Goal: Task Accomplishment & Management: Use online tool/utility

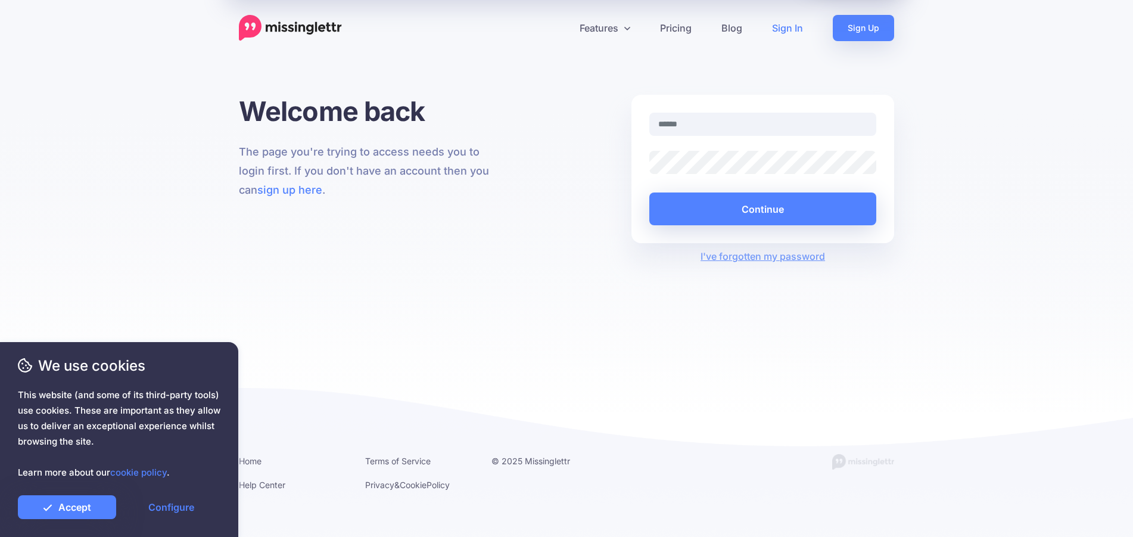
click at [783, 29] on link "Sign In" at bounding box center [787, 28] width 61 height 26
click at [71, 505] on link "Accept" at bounding box center [67, 507] width 98 height 24
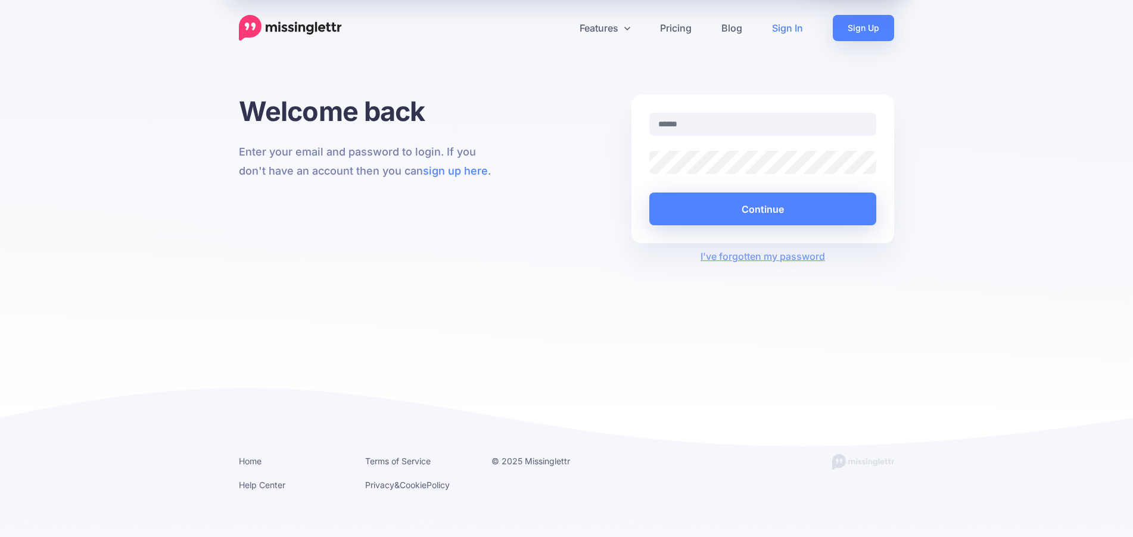
click at [784, 30] on link "Sign In" at bounding box center [787, 28] width 61 height 26
type input "**********"
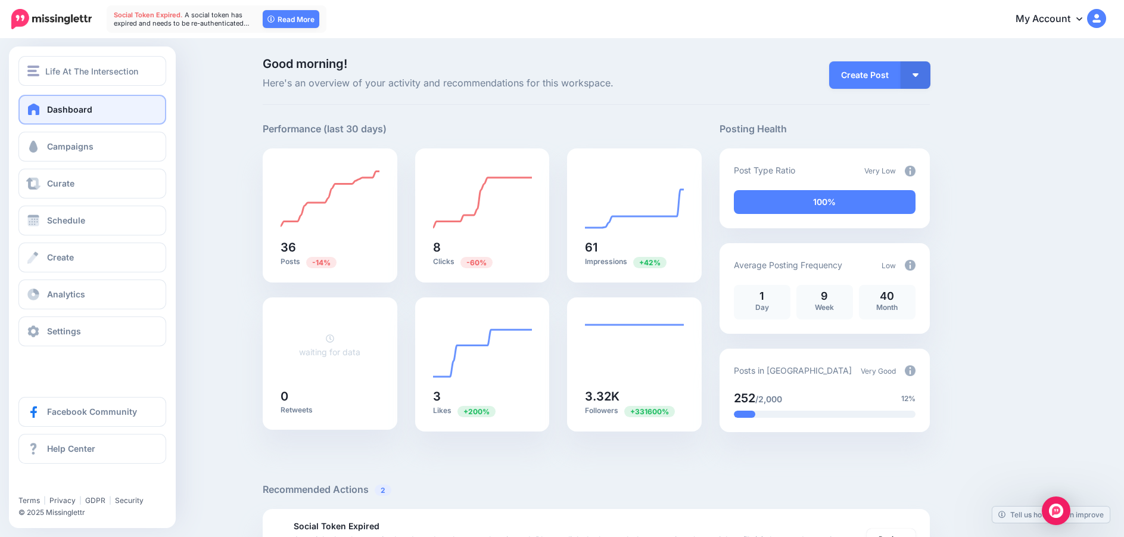
click at [31, 111] on span at bounding box center [33, 109] width 15 height 12
click at [66, 149] on span "Campaigns" at bounding box center [70, 146] width 46 height 10
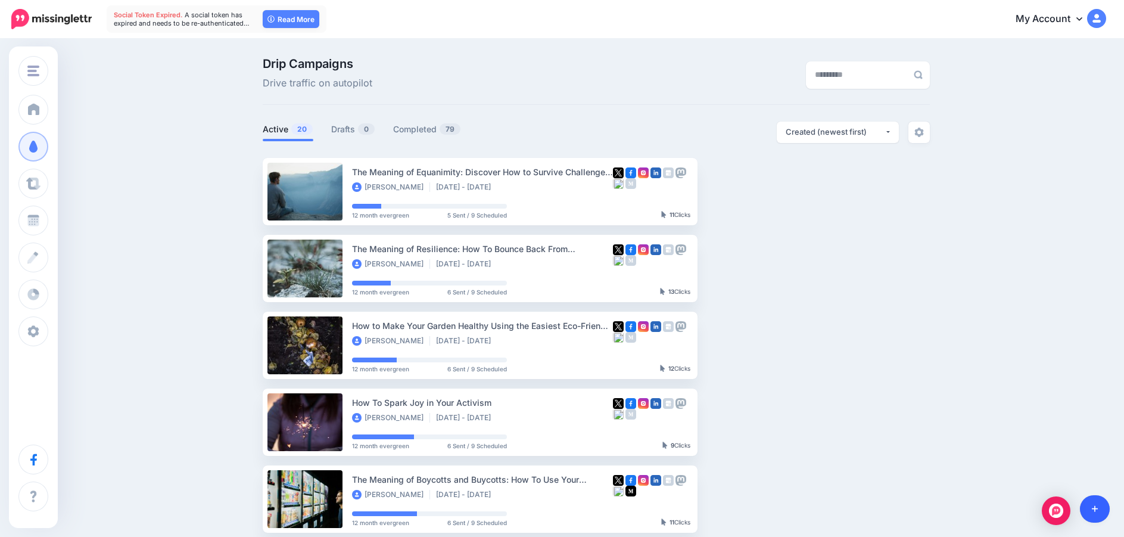
click at [1098, 507] on link at bounding box center [1095, 508] width 30 height 27
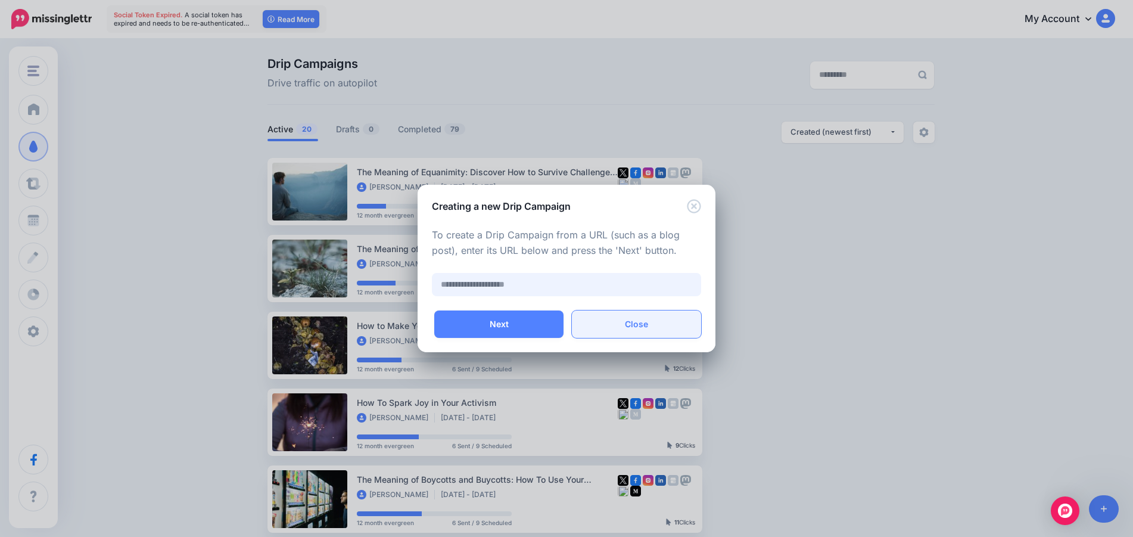
paste input "**********"
type input "*"
click at [487, 278] on input "text" at bounding box center [566, 284] width 269 height 23
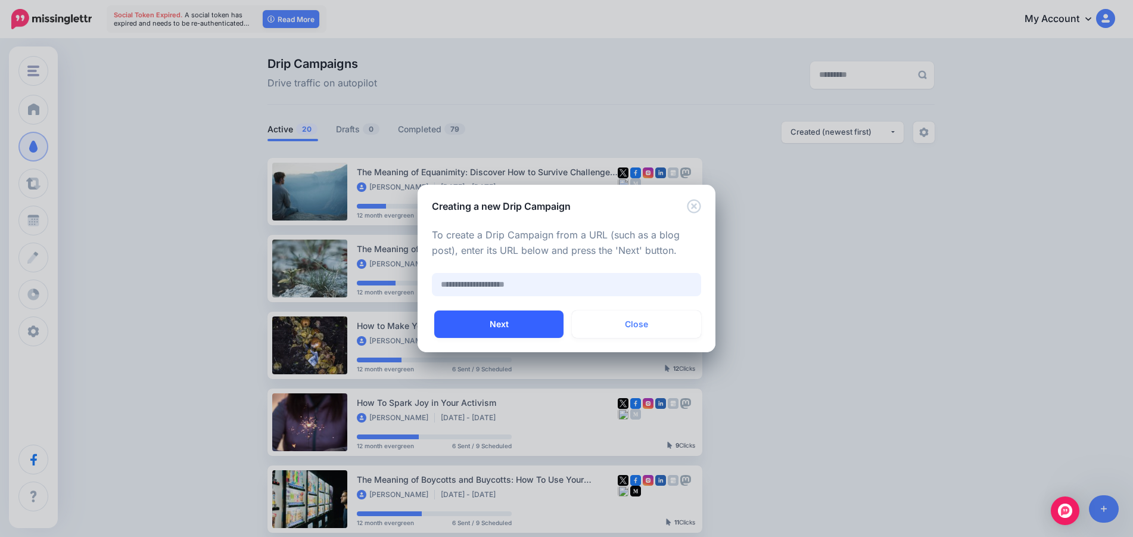
paste input "**********"
type input "**********"
click at [484, 325] on button "Next" at bounding box center [498, 323] width 129 height 27
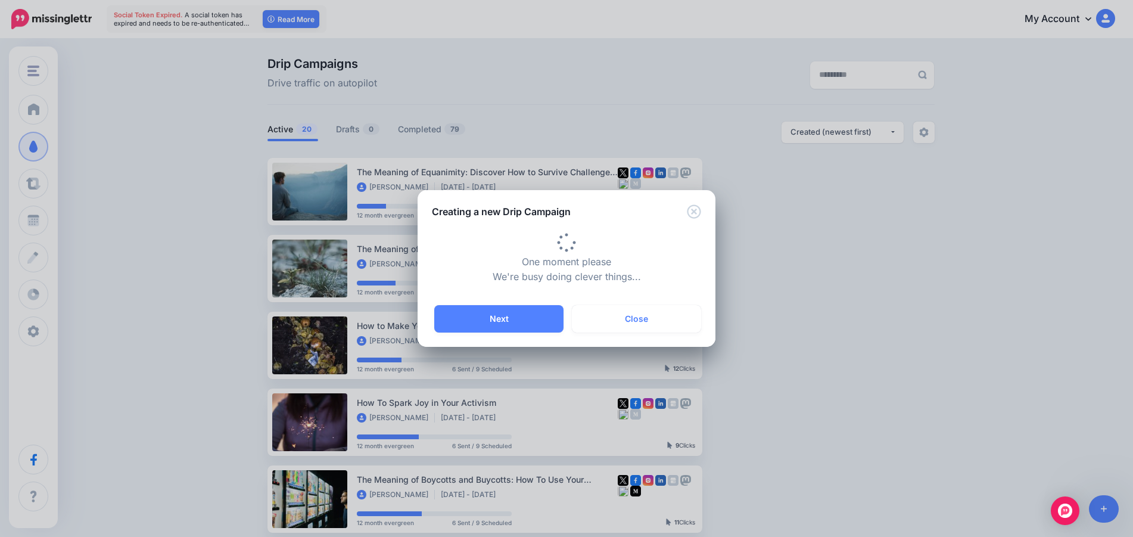
type input "**********"
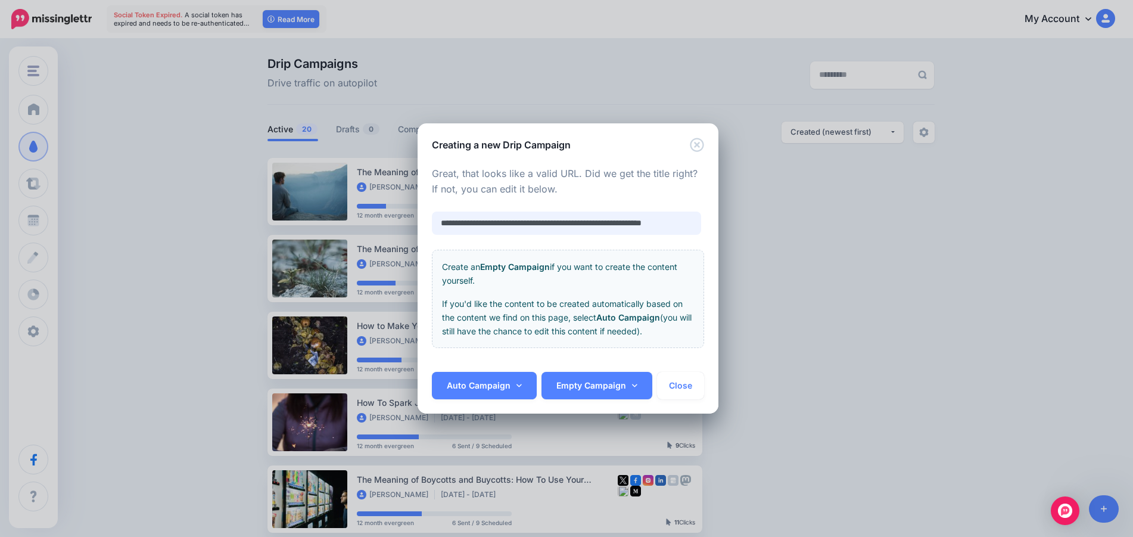
scroll to position [0, 29]
click at [491, 382] on link "Auto Campaign" at bounding box center [484, 385] width 105 height 27
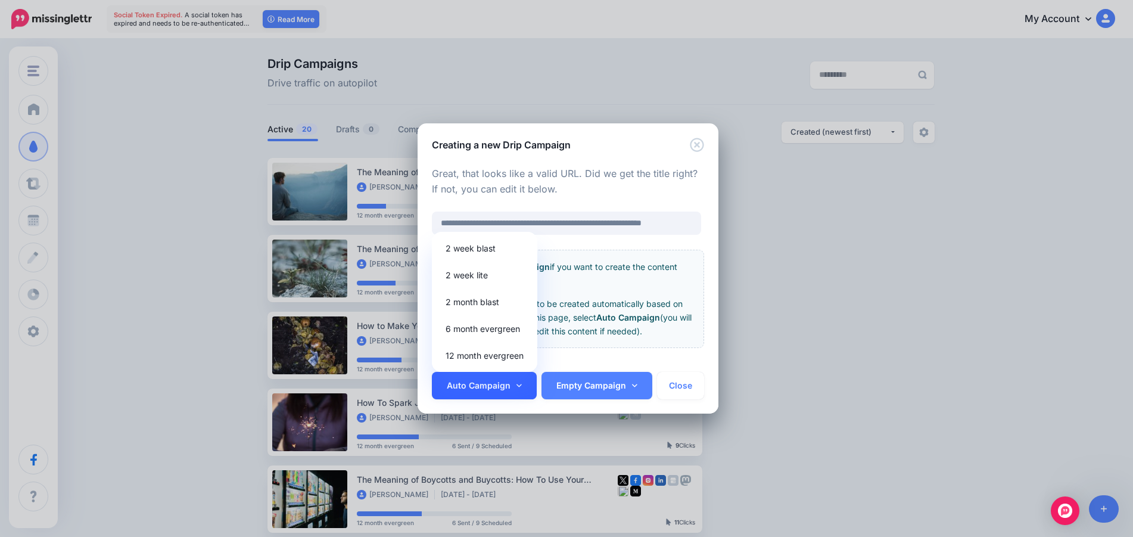
scroll to position [0, 0]
click at [469, 355] on link "12 month evergreen" at bounding box center [485, 355] width 96 height 23
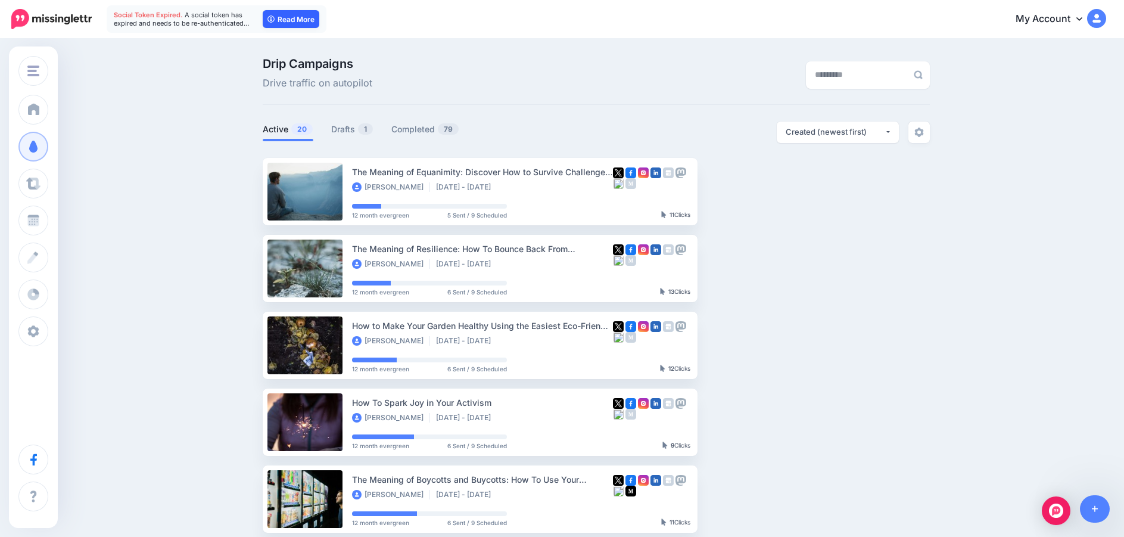
click at [298, 14] on link "Read More" at bounding box center [291, 19] width 57 height 18
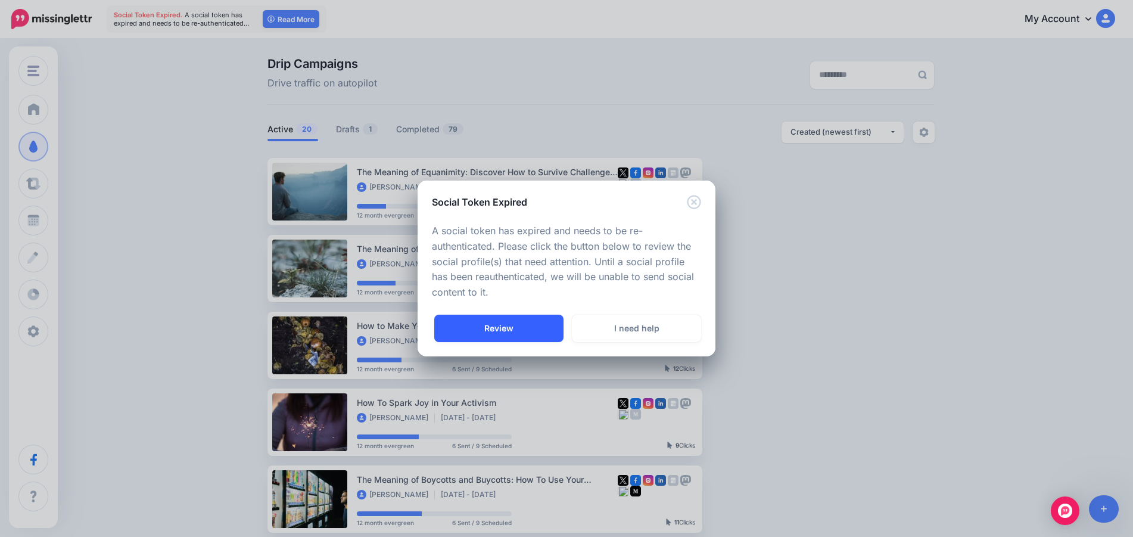
click at [504, 329] on link "Review" at bounding box center [498, 327] width 129 height 27
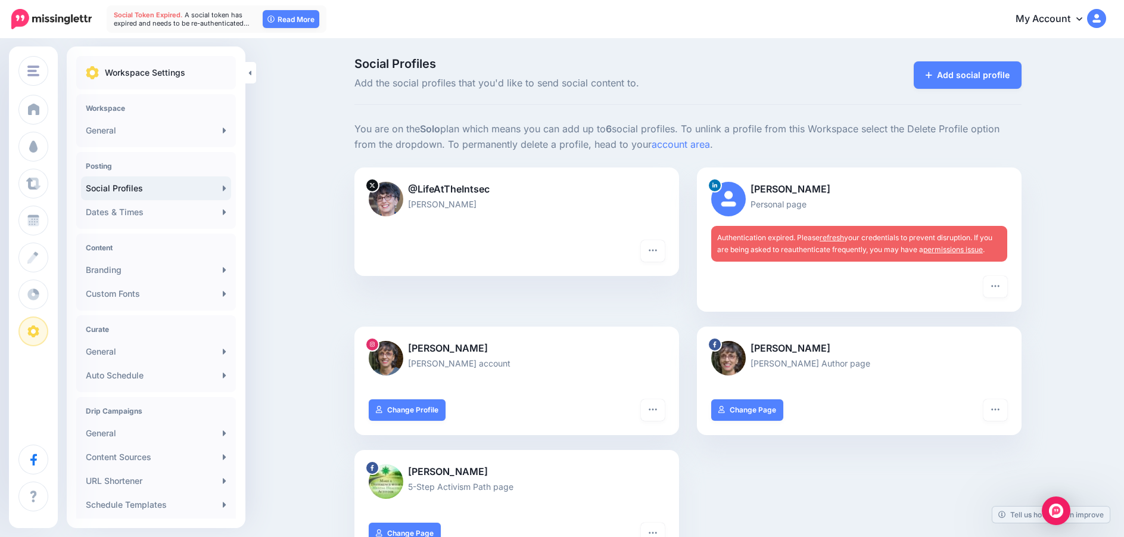
click at [840, 237] on link "refresh" at bounding box center [831, 237] width 24 height 9
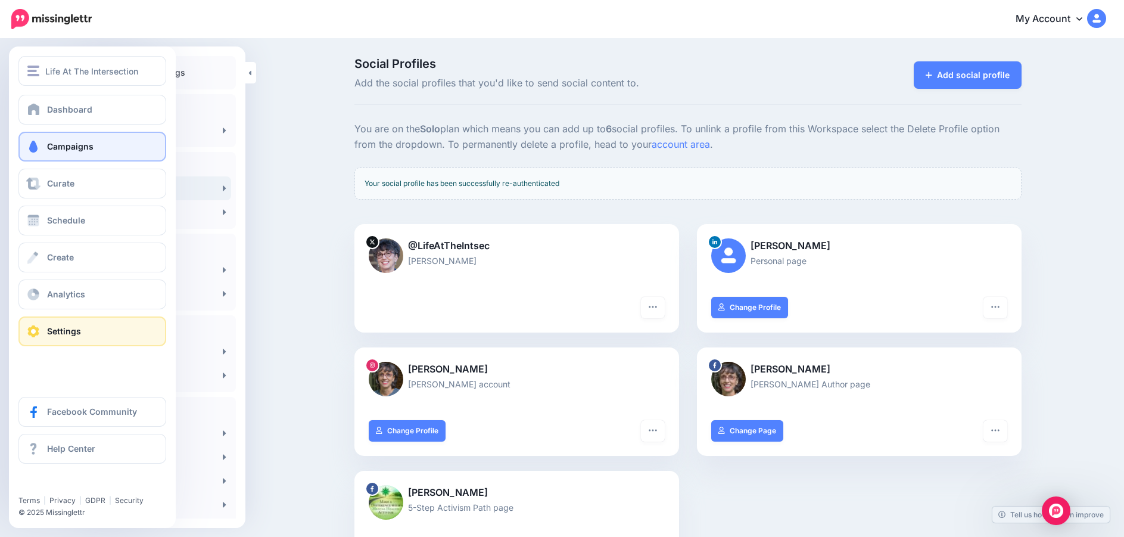
click at [86, 145] on span "Campaigns" at bounding box center [70, 146] width 46 height 10
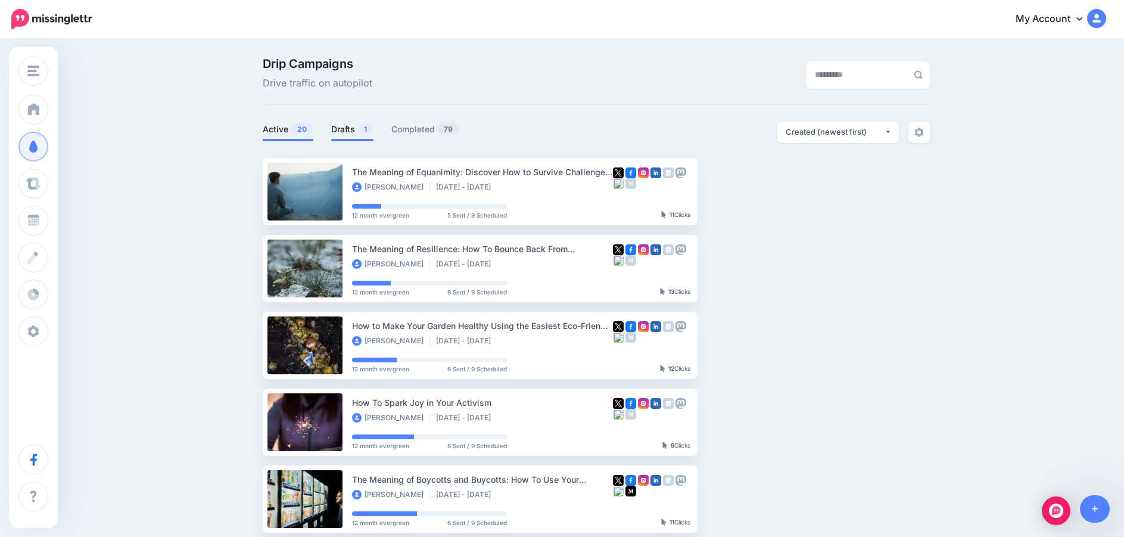
click at [351, 126] on link "Drafts 1" at bounding box center [352, 129] width 42 height 14
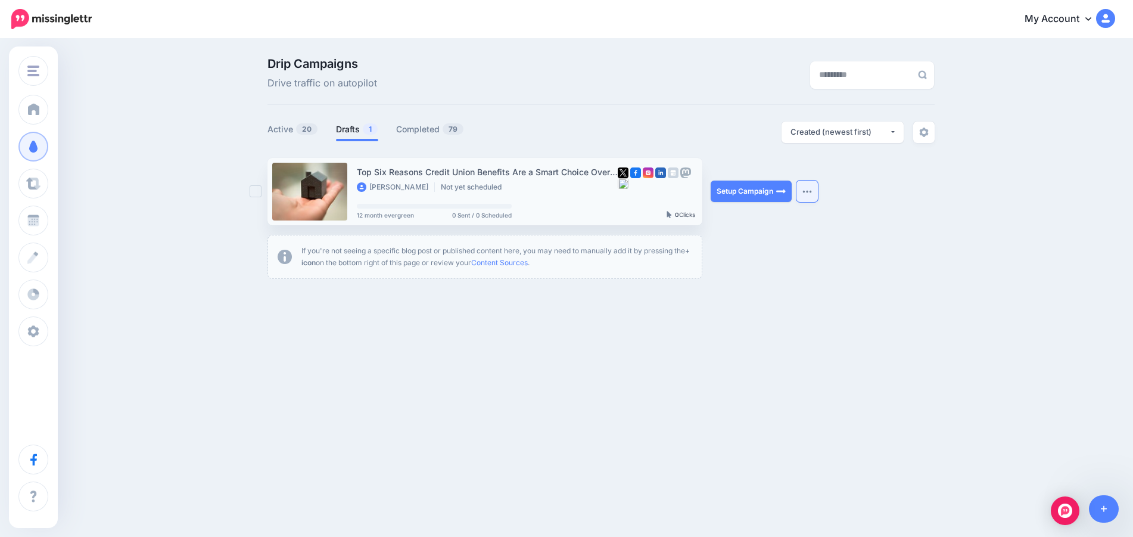
click at [812, 192] on img "button" at bounding box center [807, 191] width 10 height 4
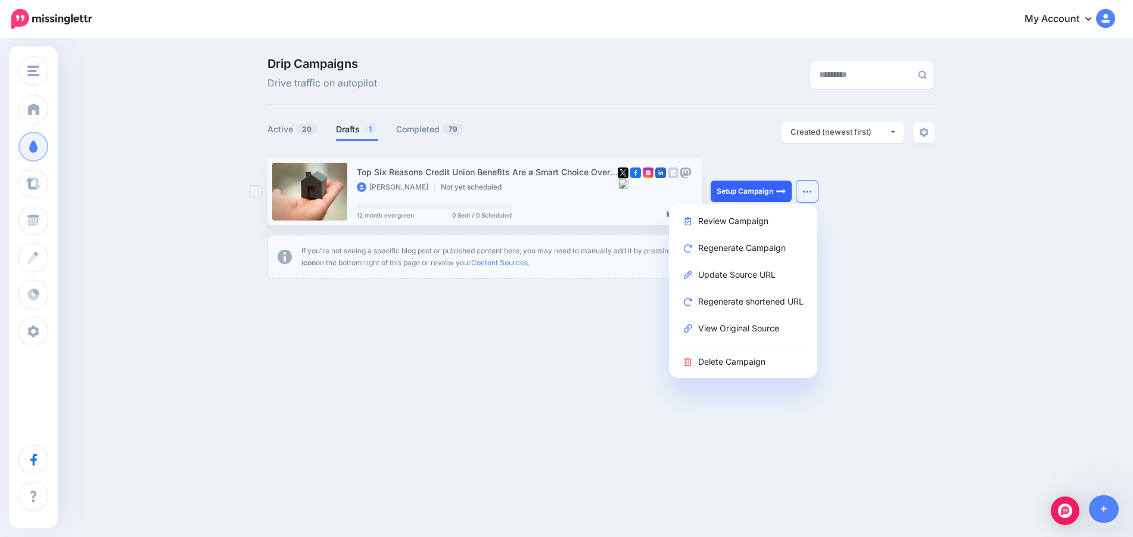
click at [744, 188] on link "Setup Campaign" at bounding box center [750, 190] width 81 height 21
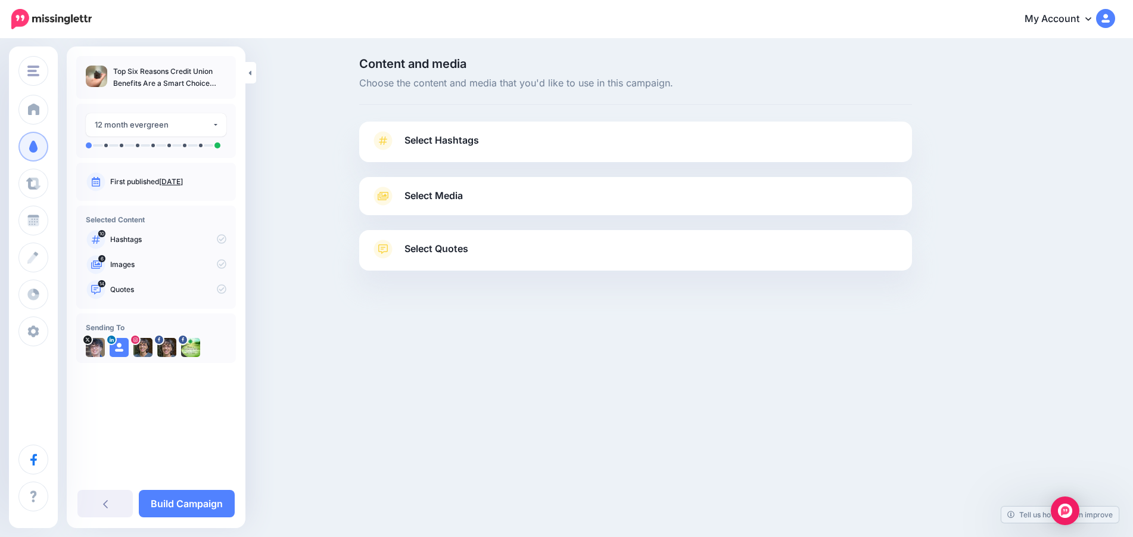
click at [447, 140] on span "Select Hashtags" at bounding box center [441, 140] width 74 height 16
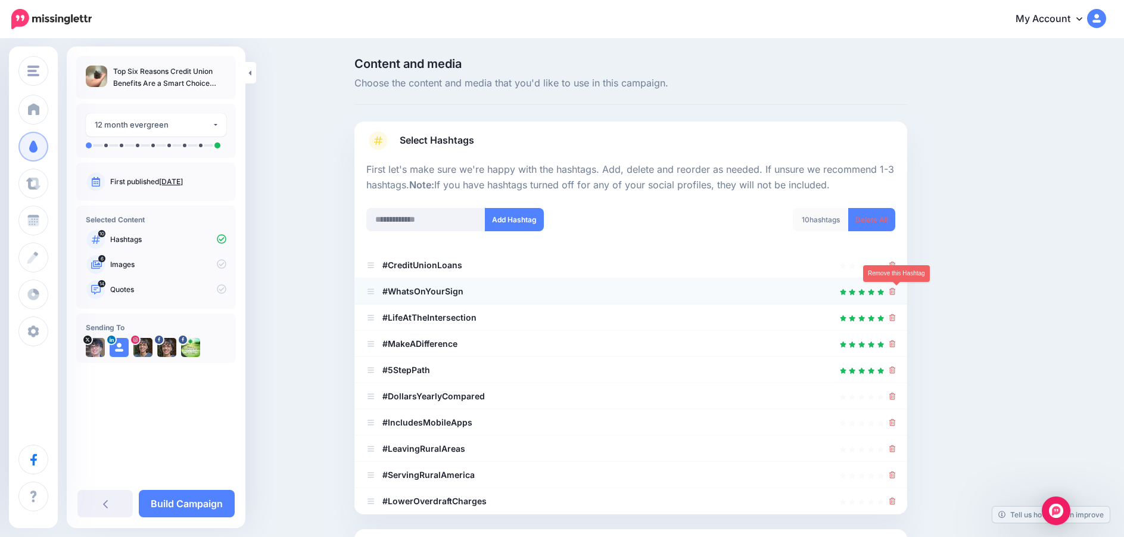
click at [896, 291] on icon at bounding box center [892, 291] width 7 height 7
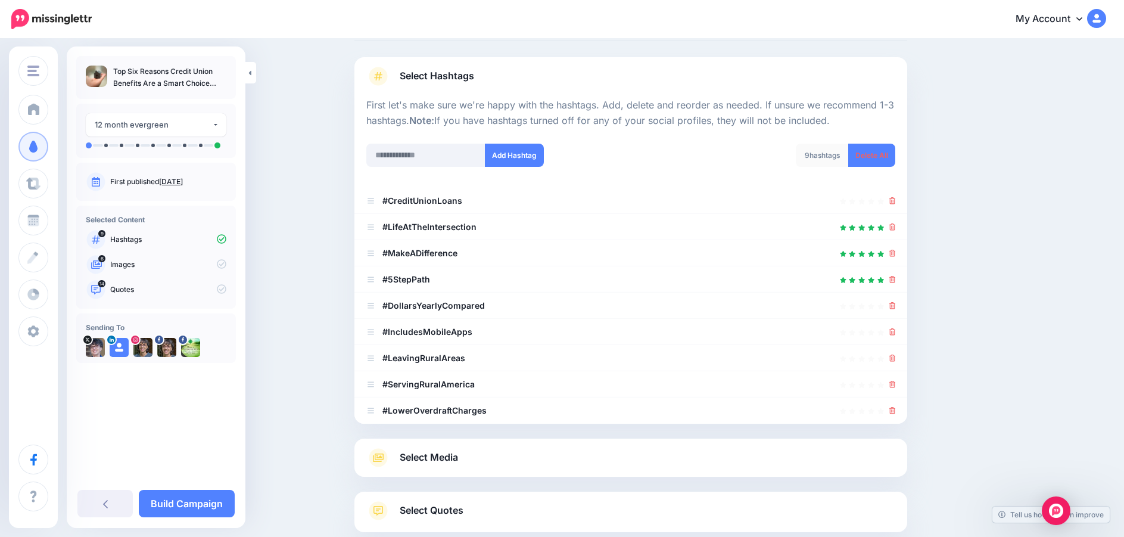
scroll to position [119, 0]
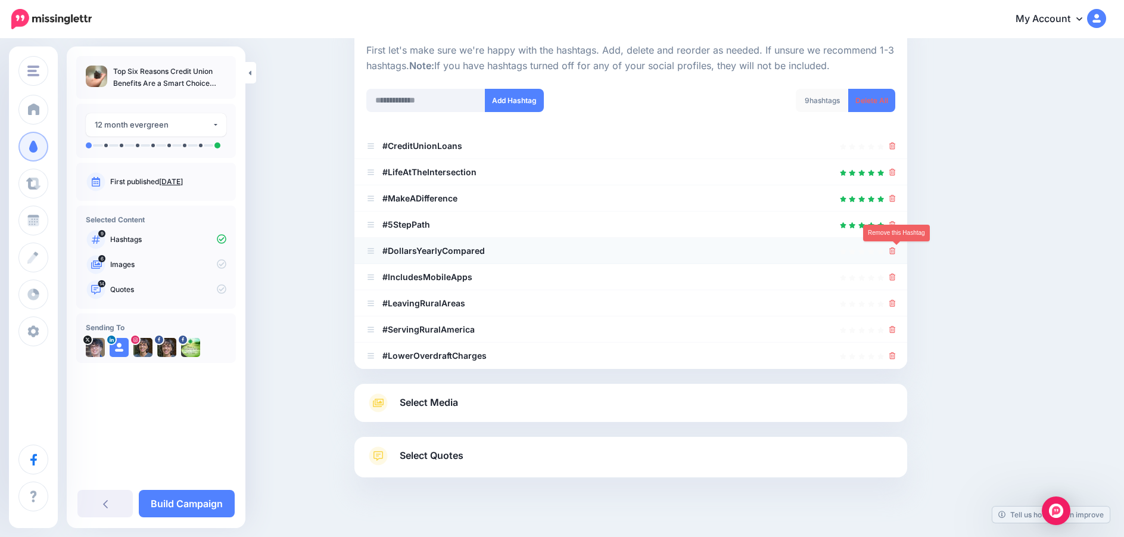
click at [896, 251] on icon at bounding box center [892, 250] width 7 height 7
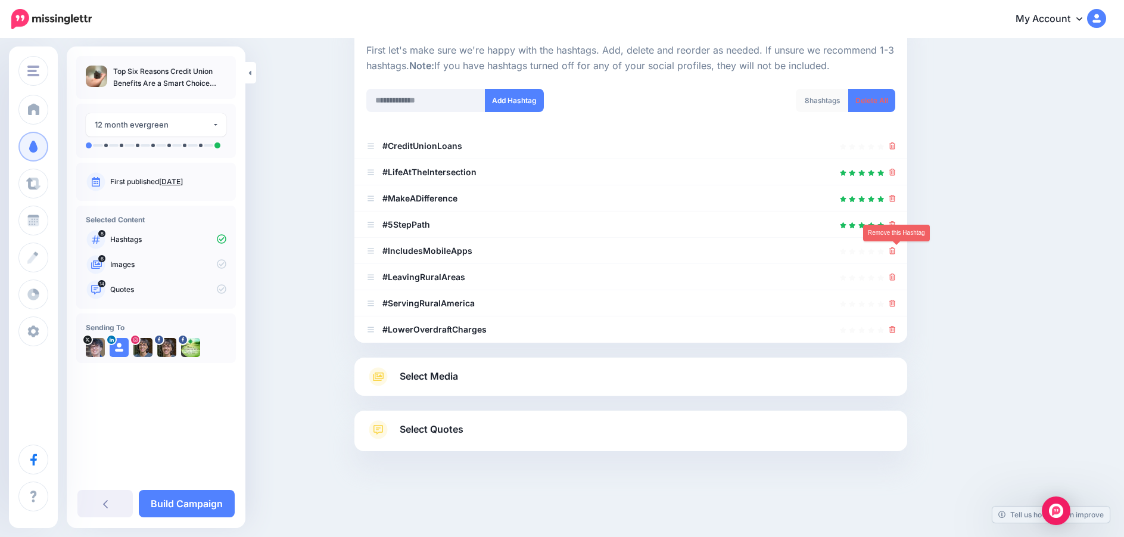
click at [896, 251] on icon at bounding box center [892, 250] width 7 height 7
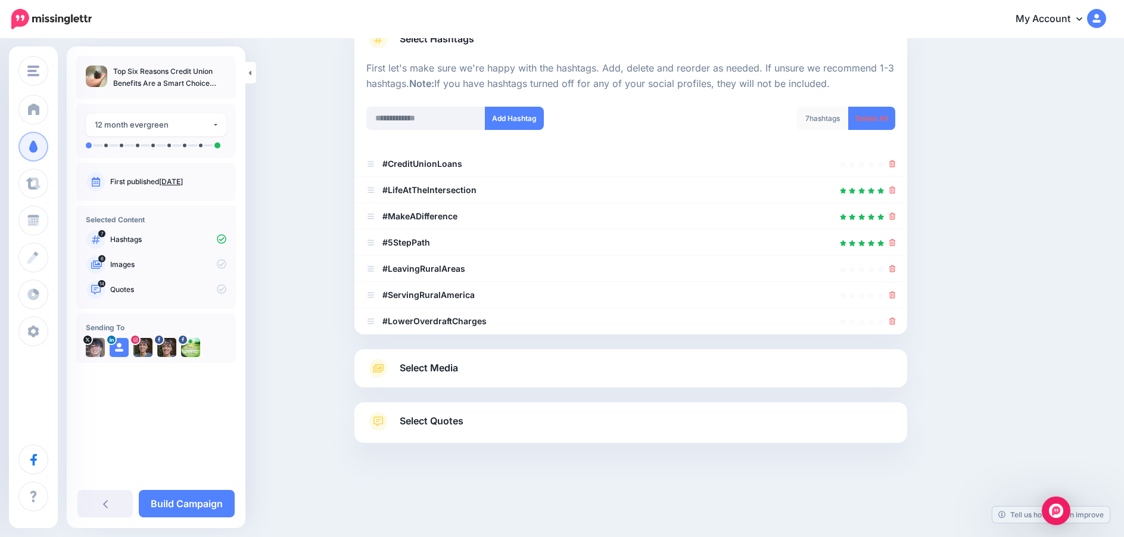
scroll to position [101, 0]
click at [895, 269] on icon at bounding box center [892, 268] width 7 height 7
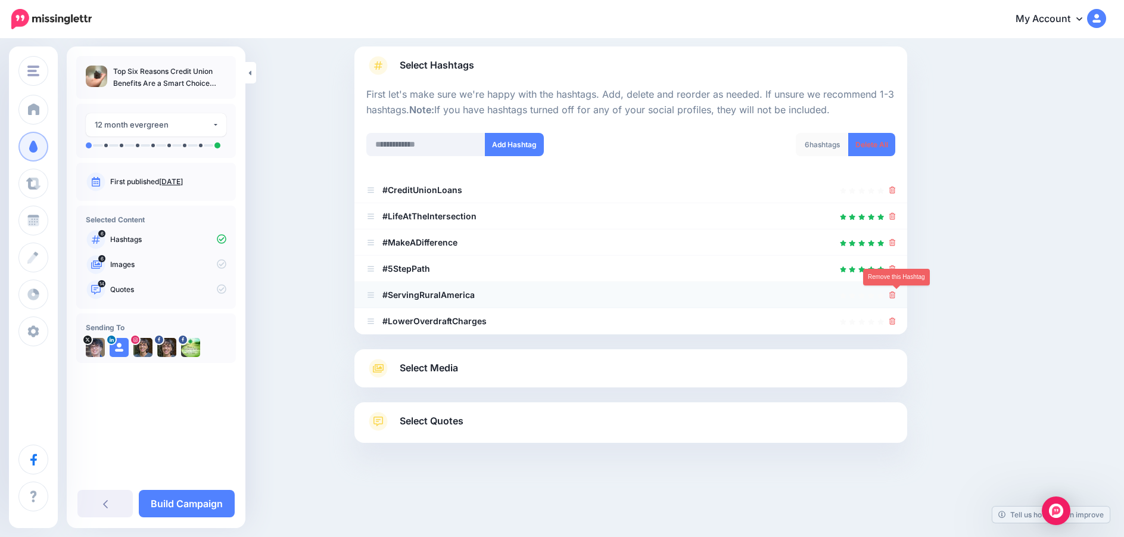
click at [896, 298] on icon at bounding box center [892, 294] width 7 height 7
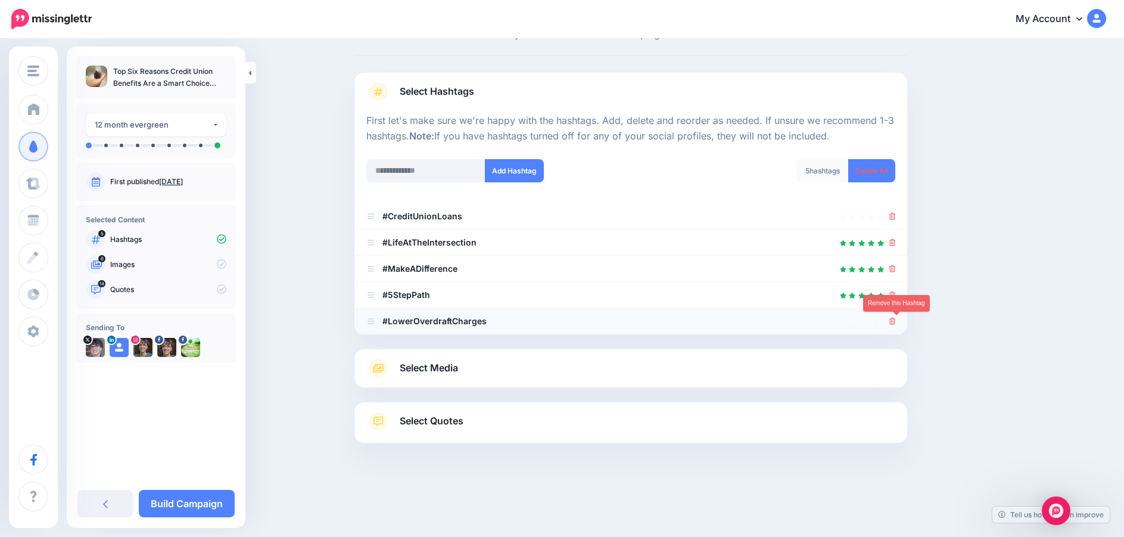
click at [893, 323] on icon at bounding box center [892, 320] width 7 height 7
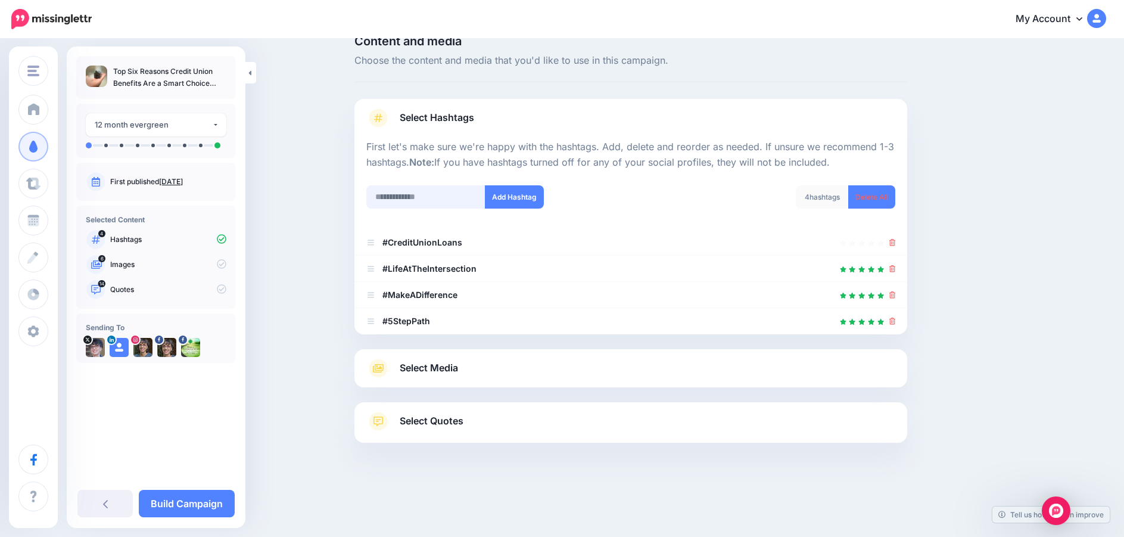
click at [446, 197] on input "text" at bounding box center [425, 196] width 119 height 23
type input "*"
click at [432, 369] on span "Select Media" at bounding box center [429, 368] width 58 height 16
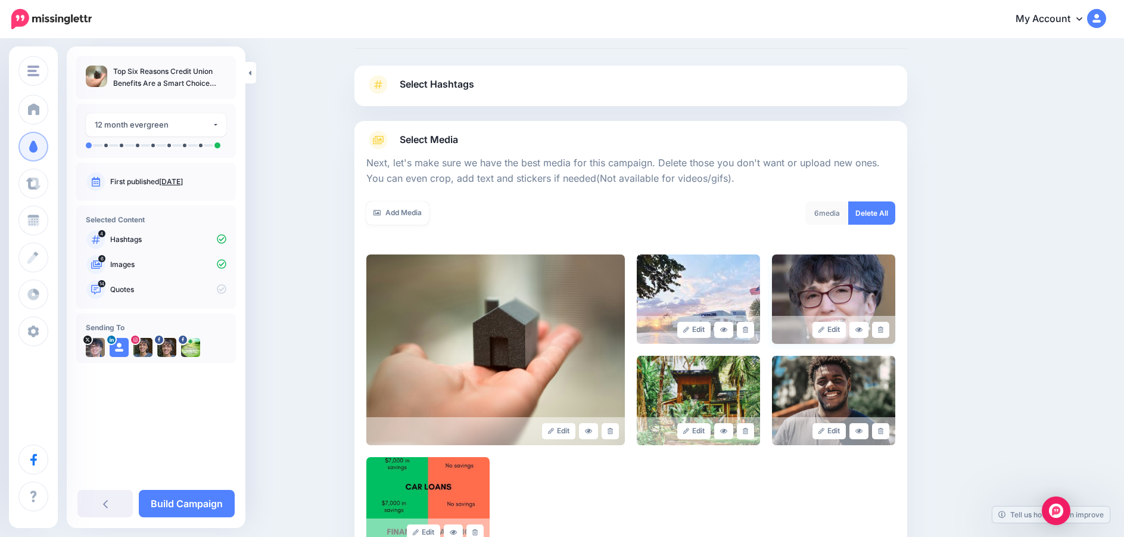
scroll to position [82, 0]
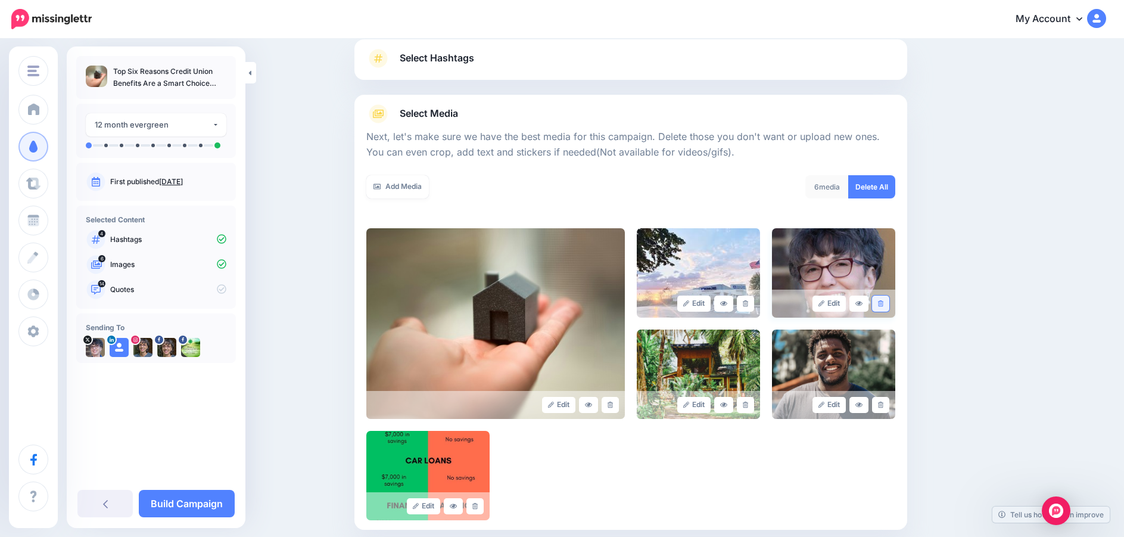
click at [883, 303] on icon at bounding box center [880, 303] width 5 height 7
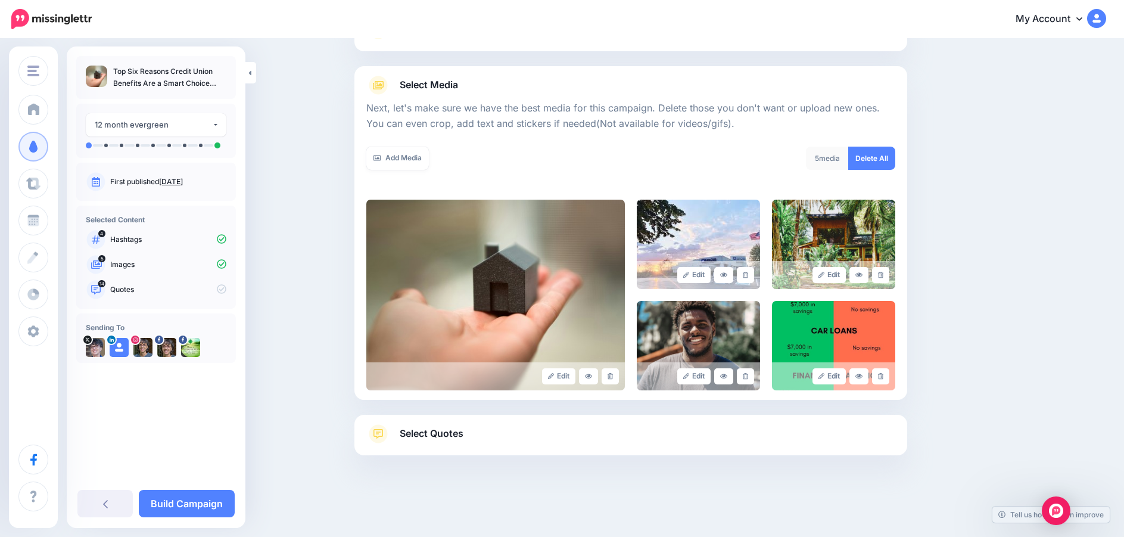
scroll to position [123, 0]
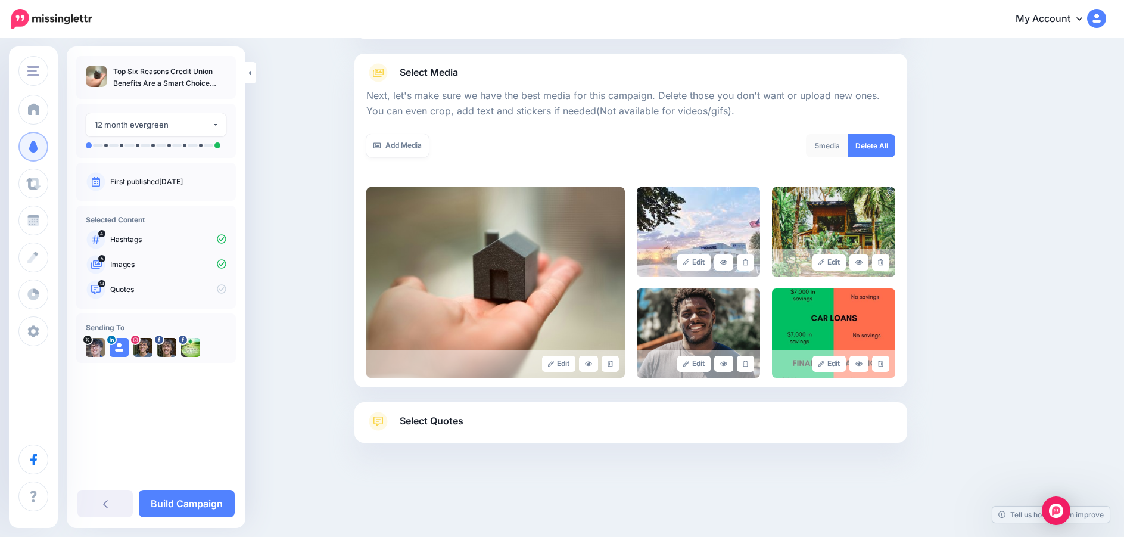
click at [426, 413] on span "Select Quotes" at bounding box center [432, 421] width 64 height 16
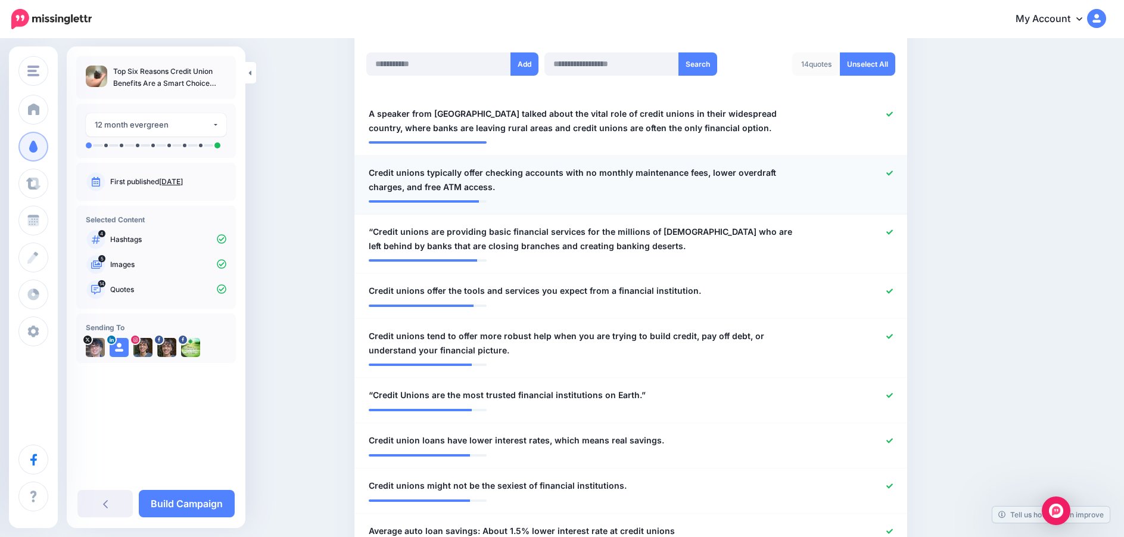
scroll to position [302, 0]
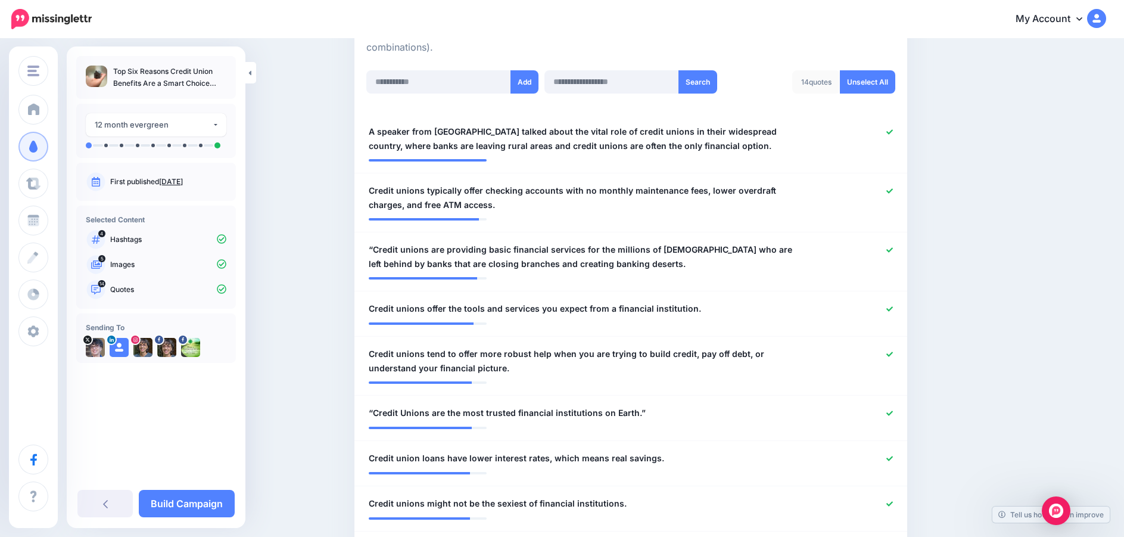
drag, startPoint x: 892, startPoint y: 132, endPoint x: 923, endPoint y: 136, distance: 31.2
click at [893, 133] on icon at bounding box center [889, 131] width 7 height 5
click at [892, 251] on icon at bounding box center [889, 249] width 7 height 5
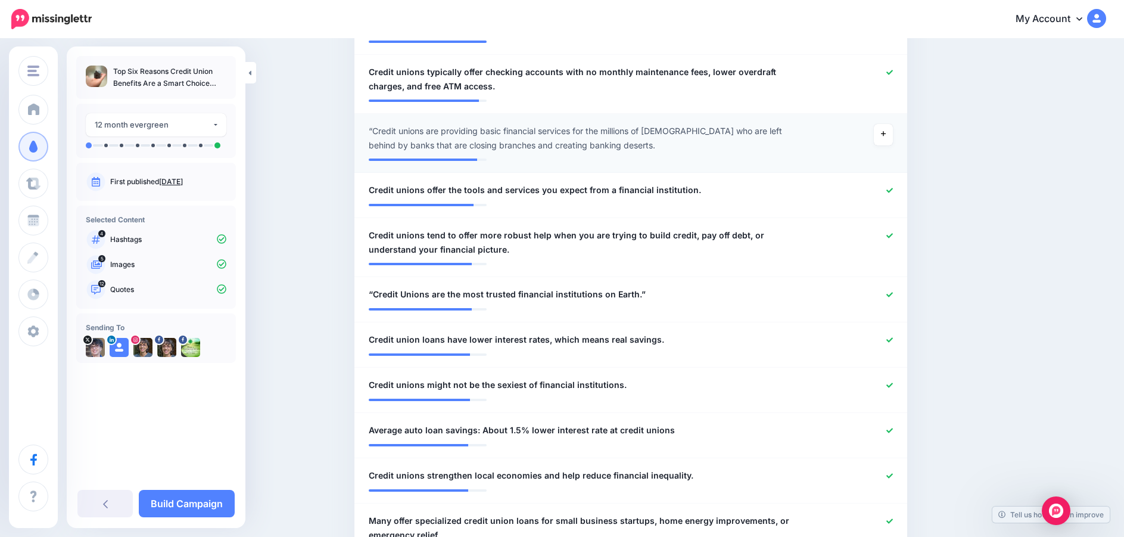
scroll to position [421, 0]
click at [556, 237] on span "Credit unions tend to offer more robust help when you are trying to build credi…" at bounding box center [586, 241] width 434 height 29
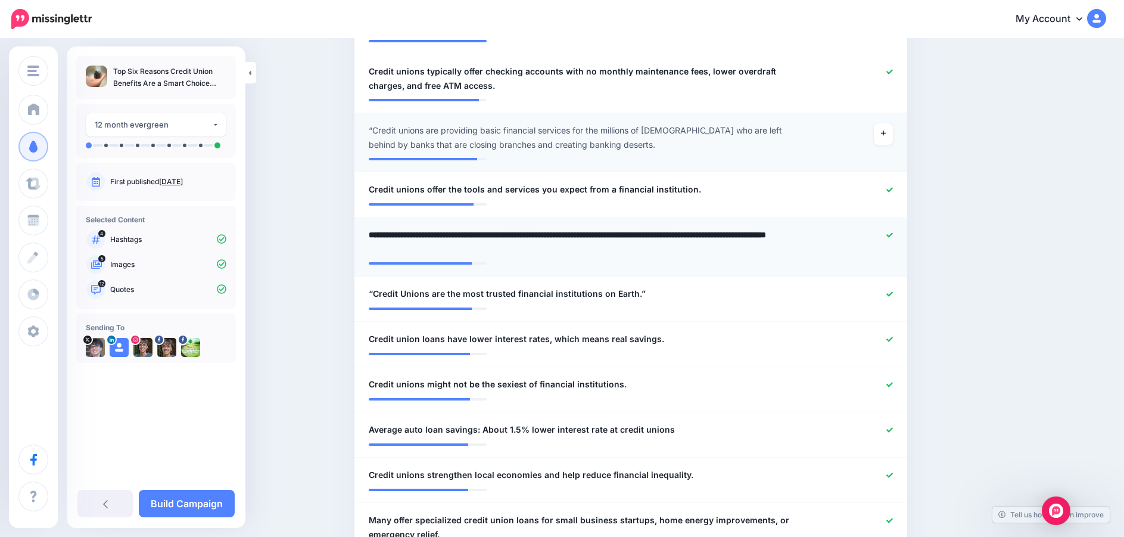
click at [551, 235] on textarea "**********" at bounding box center [586, 241] width 434 height 29
type textarea "**********"
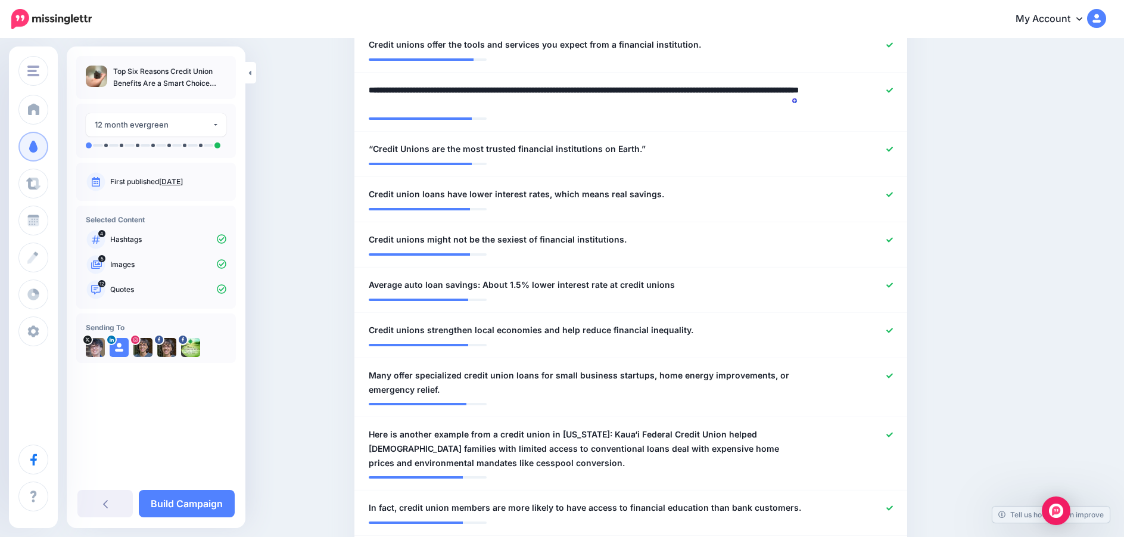
scroll to position [659, 0]
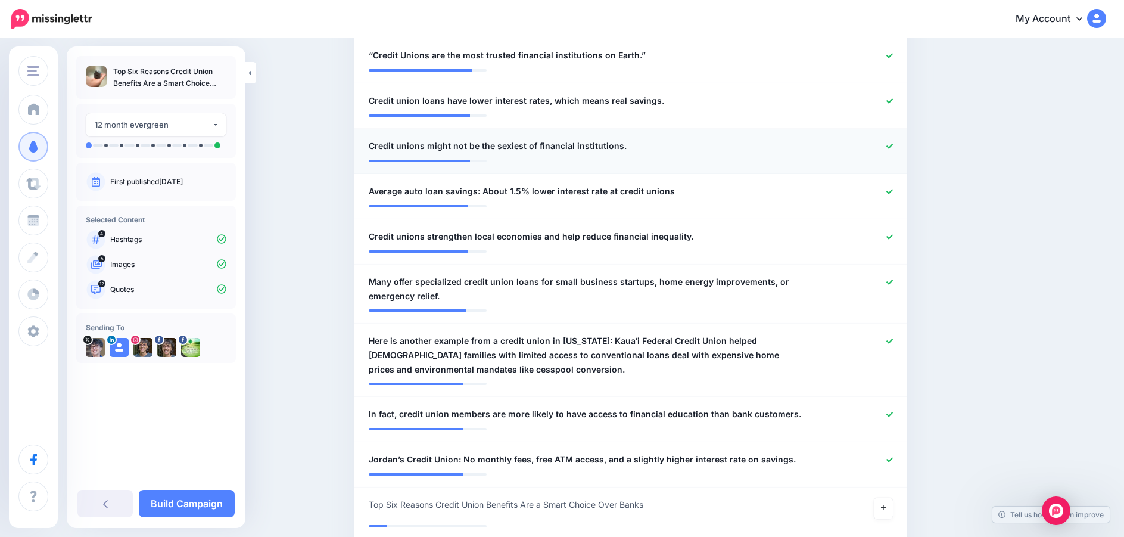
click at [893, 147] on icon at bounding box center [889, 146] width 7 height 7
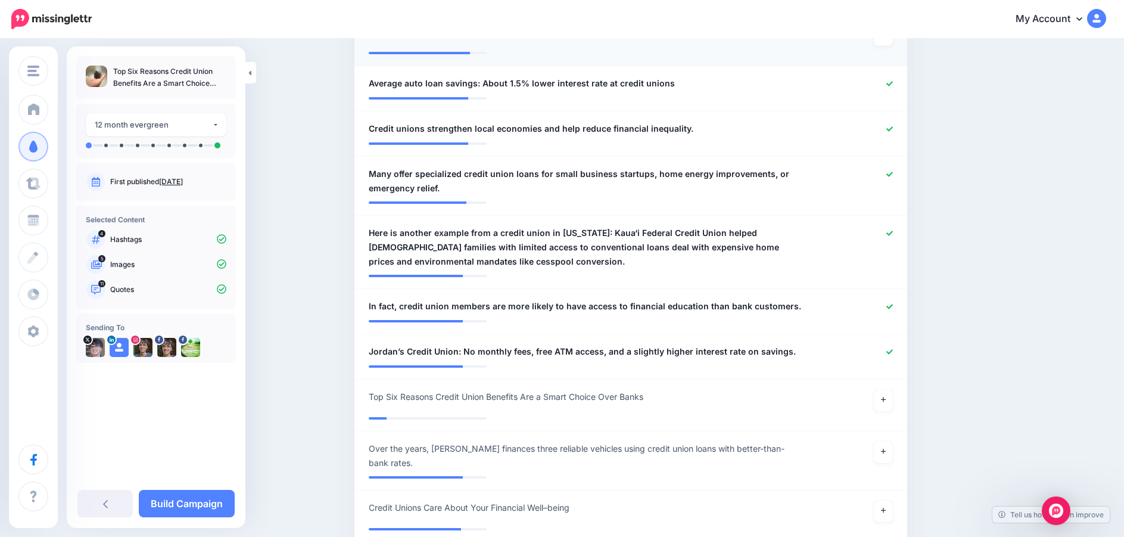
scroll to position [778, 0]
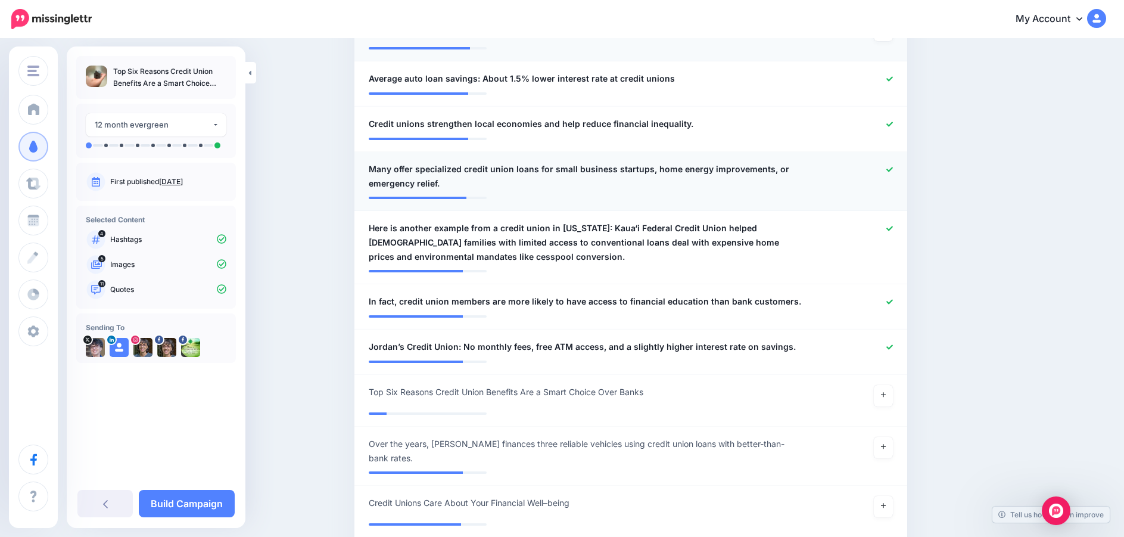
click at [400, 168] on span "Many offer specialized credit union loans for small business startups, home ene…" at bounding box center [586, 176] width 434 height 29
click at [399, 170] on textarea "**********" at bounding box center [586, 176] width 434 height 29
drag, startPoint x: 522, startPoint y: 170, endPoint x: 568, endPoint y: 170, distance: 45.3
click at [568, 170] on textarea "**********" at bounding box center [586, 176] width 434 height 29
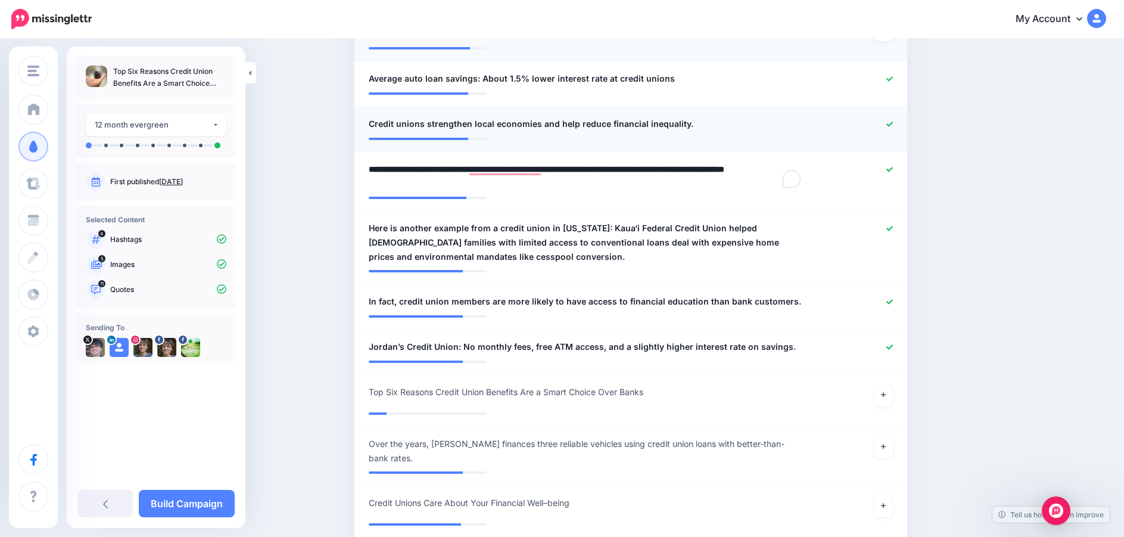
type textarea "**********"
click at [893, 229] on icon at bounding box center [889, 228] width 7 height 5
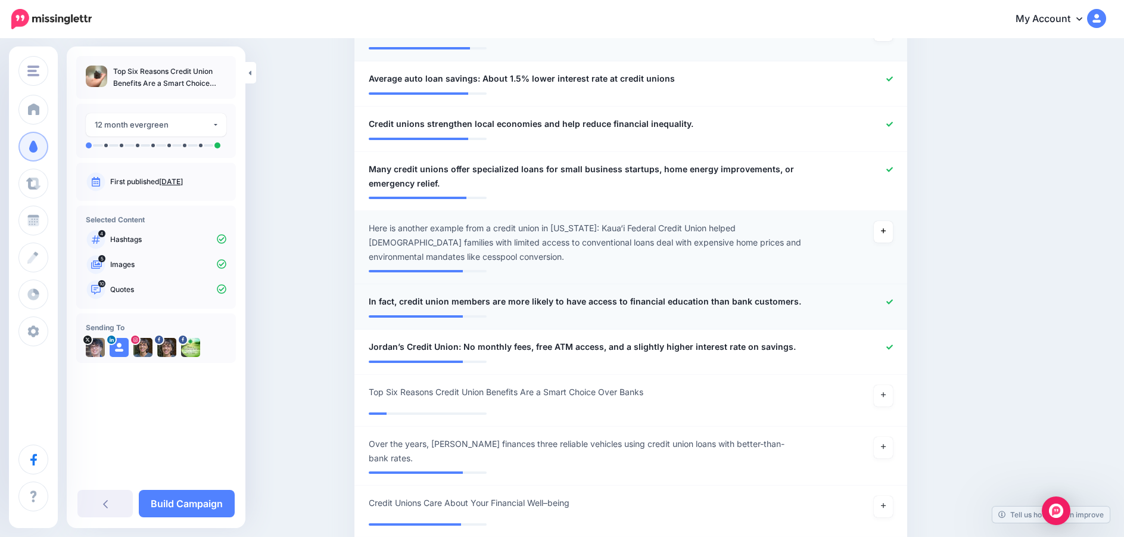
click at [400, 303] on span "In fact, credit union members are more likely to have access to financial educa…" at bounding box center [585, 301] width 432 height 14
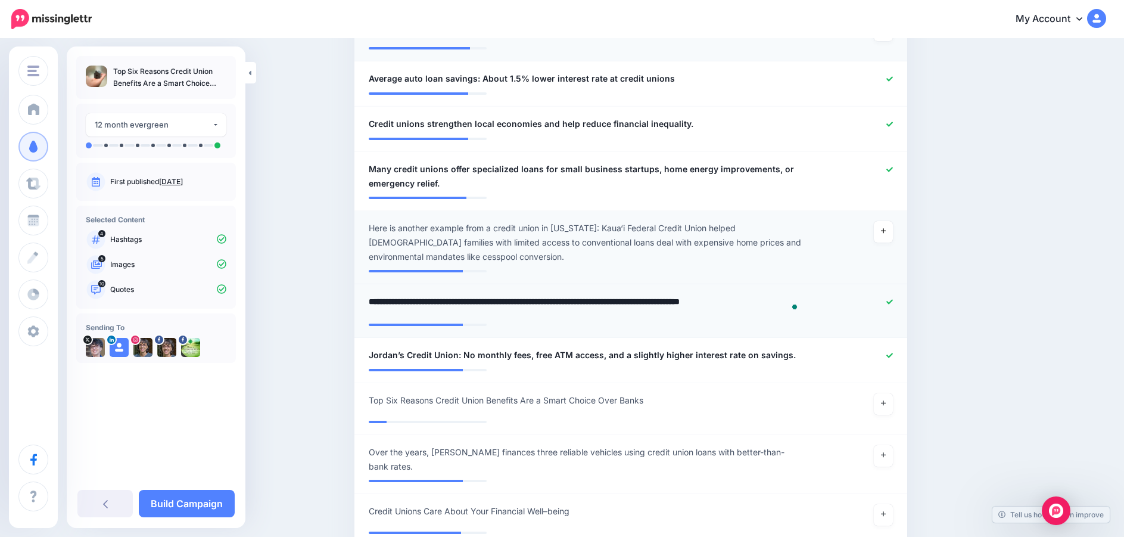
click at [404, 306] on textarea "**********" at bounding box center [586, 305] width 434 height 23
type textarea "**********"
click at [889, 359] on li "**********" at bounding box center [630, 360] width 553 height 45
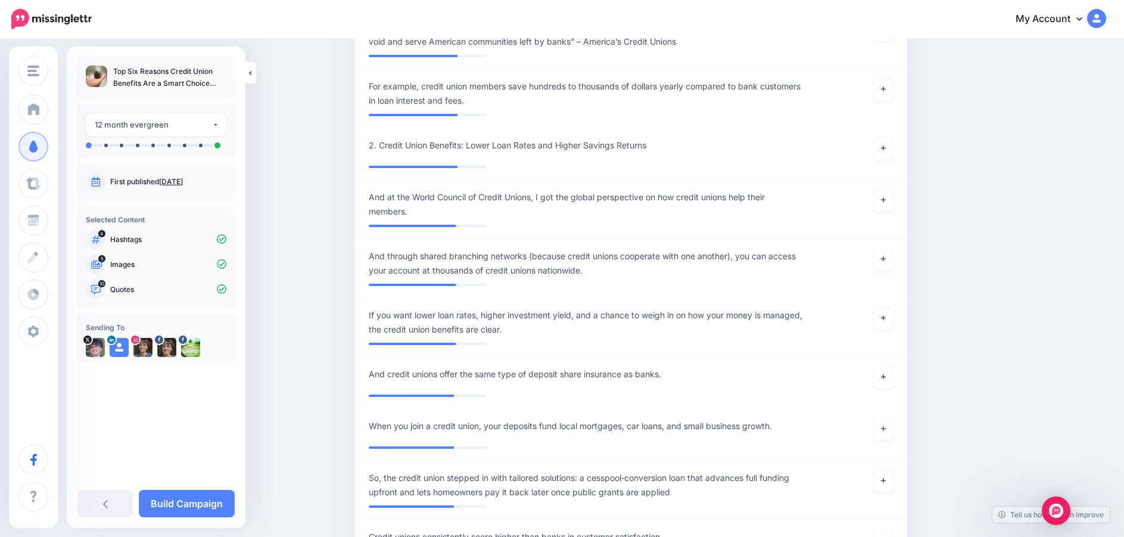
scroll to position [1433, 0]
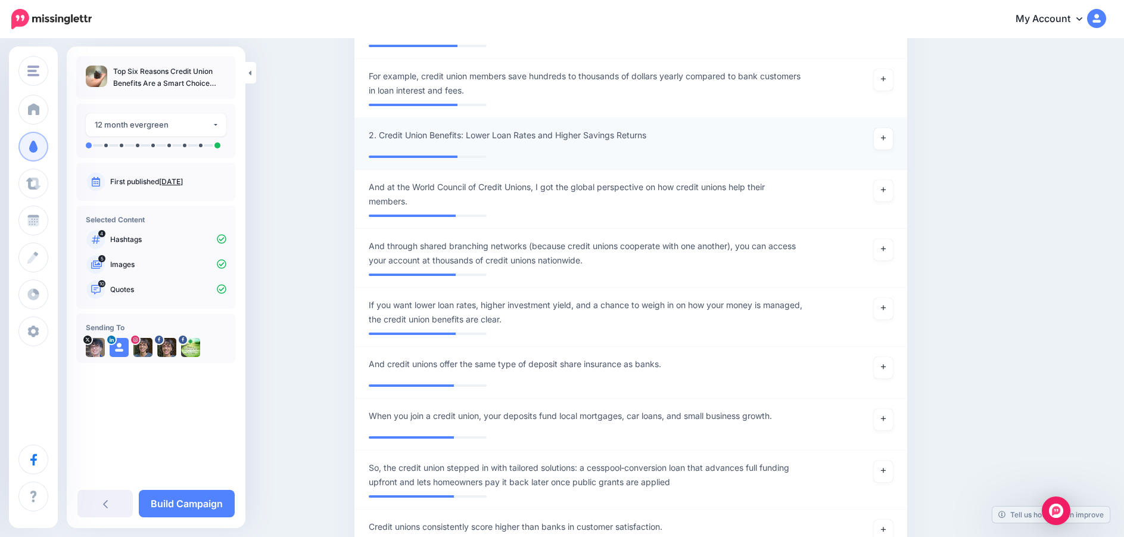
click at [382, 128] on span "2. Credit Union Benefits: Lower Loan Rates and Higher Savings Returns" at bounding box center [508, 135] width 278 height 14
click at [383, 128] on textarea "**********" at bounding box center [586, 139] width 434 height 23
type textarea "**********"
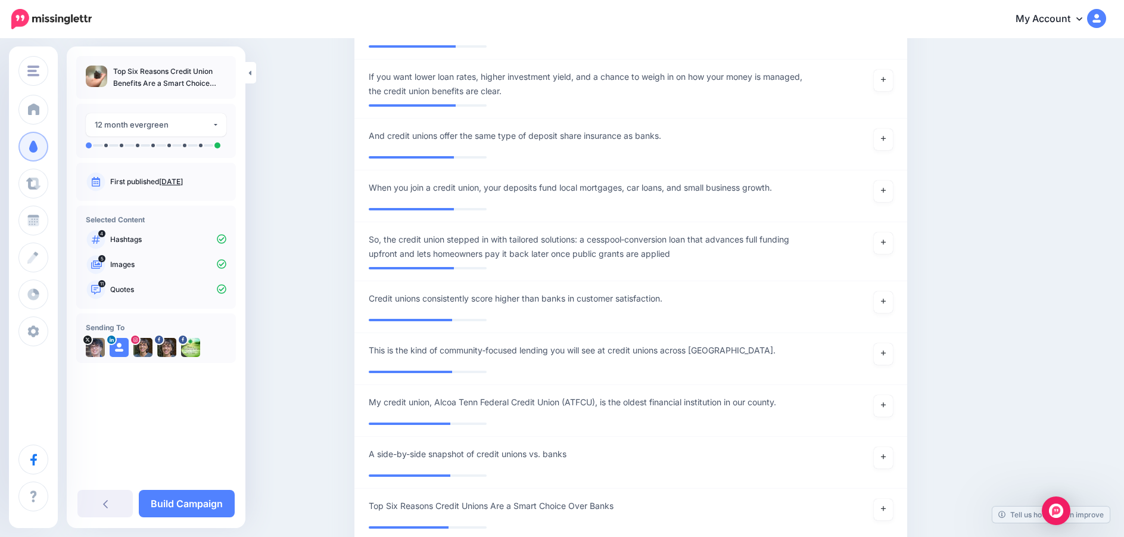
scroll to position [1672, 0]
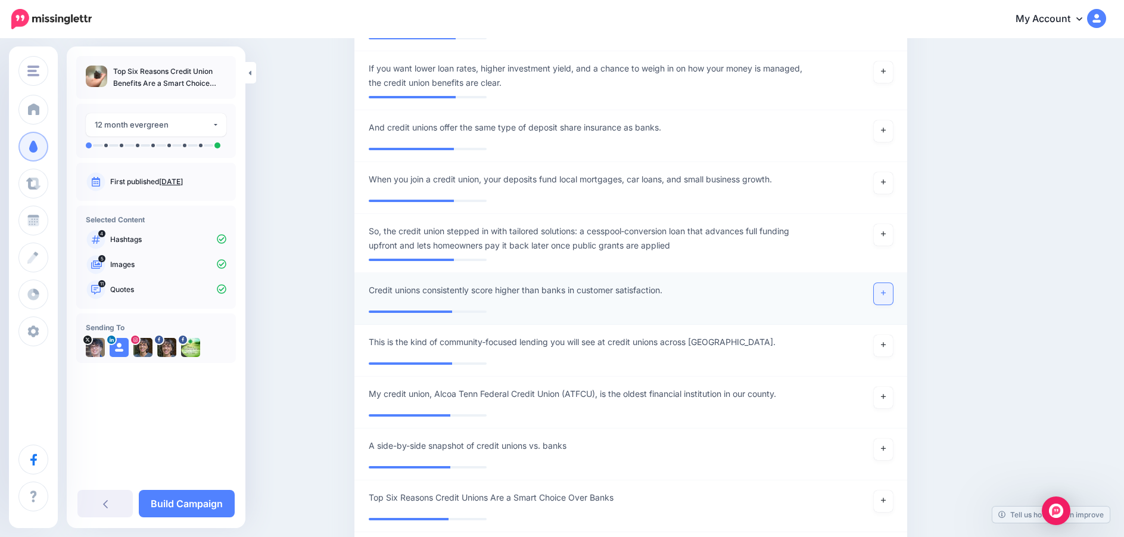
click at [886, 291] on icon at bounding box center [883, 293] width 5 height 5
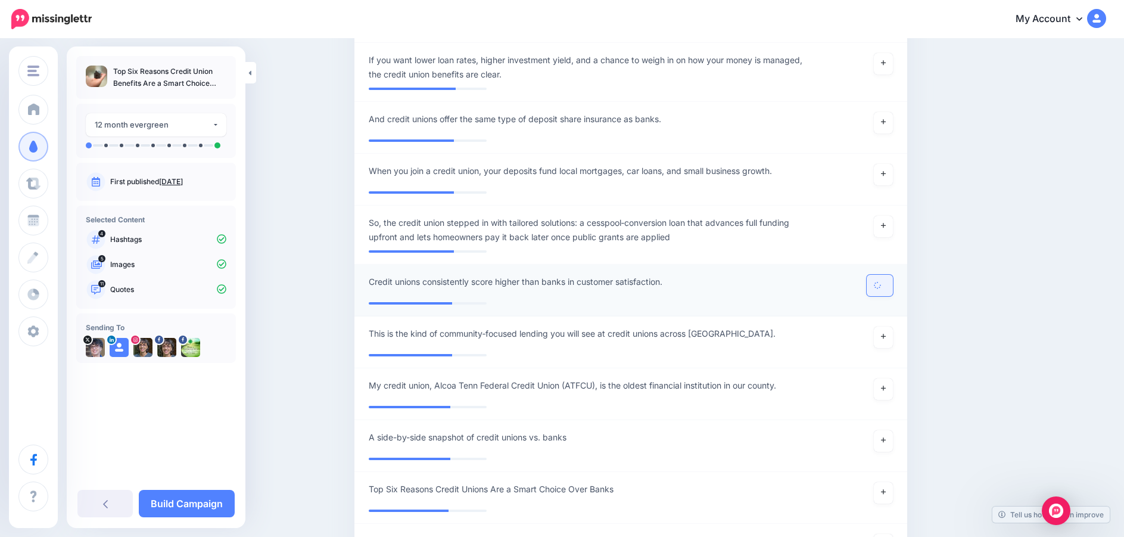
scroll to position [1663, 0]
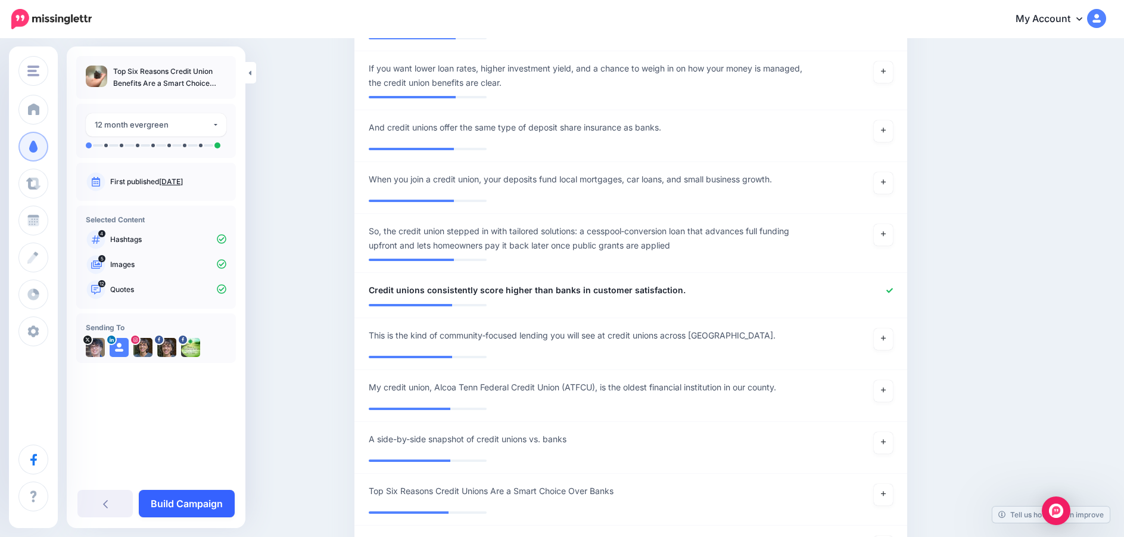
click at [199, 500] on link "Build Campaign" at bounding box center [187, 503] width 96 height 27
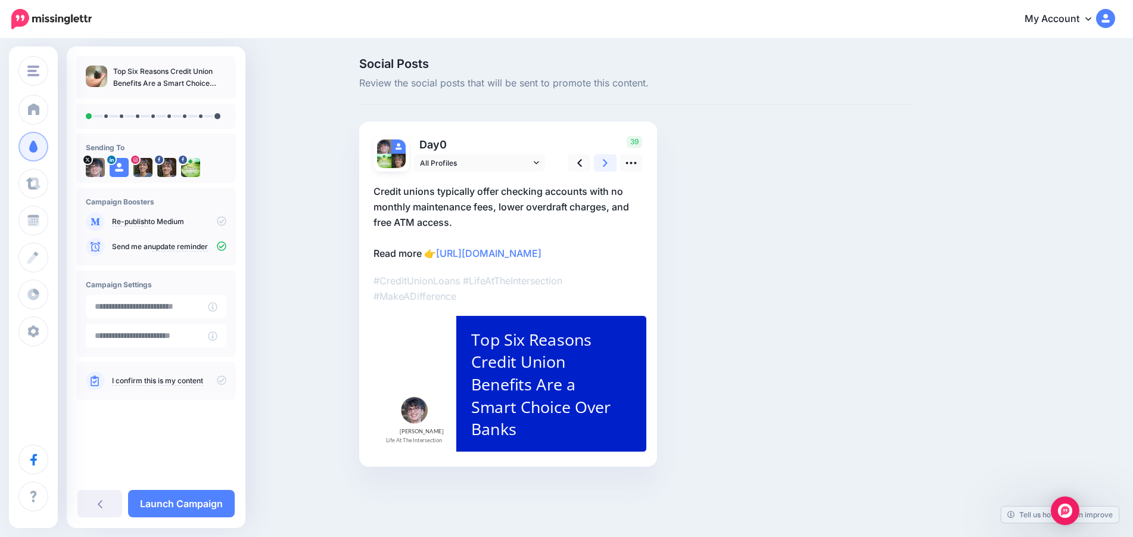
click at [606, 166] on icon at bounding box center [605, 163] width 5 height 13
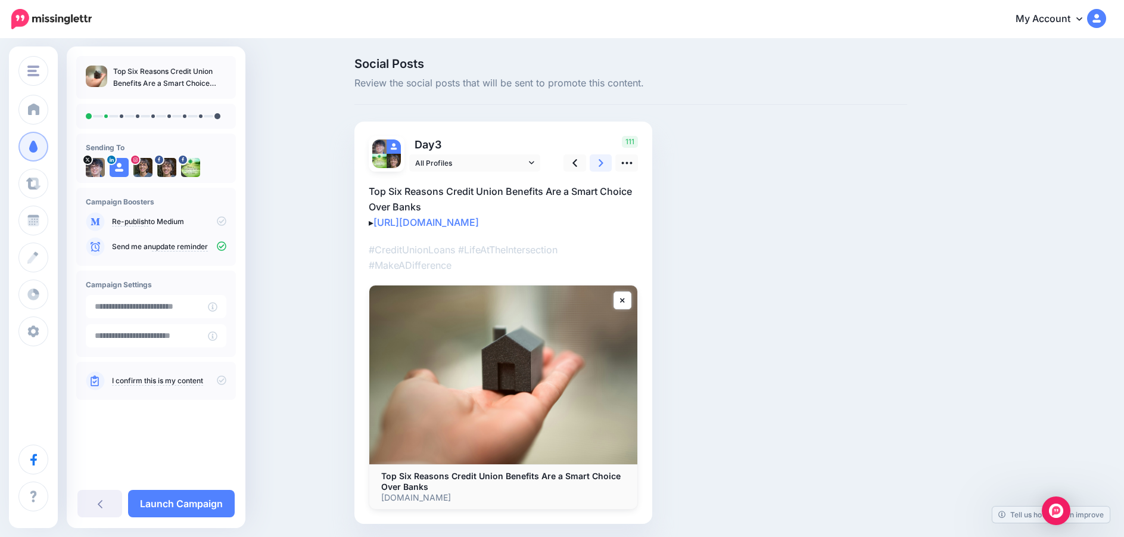
click at [603, 166] on icon at bounding box center [601, 163] width 5 height 13
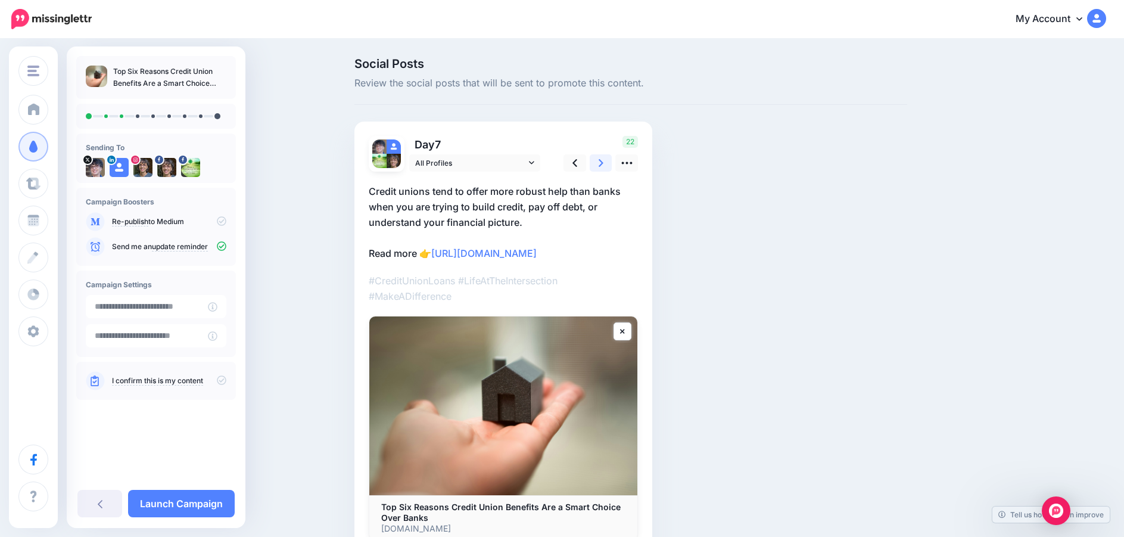
click at [603, 166] on icon at bounding box center [601, 163] width 5 height 13
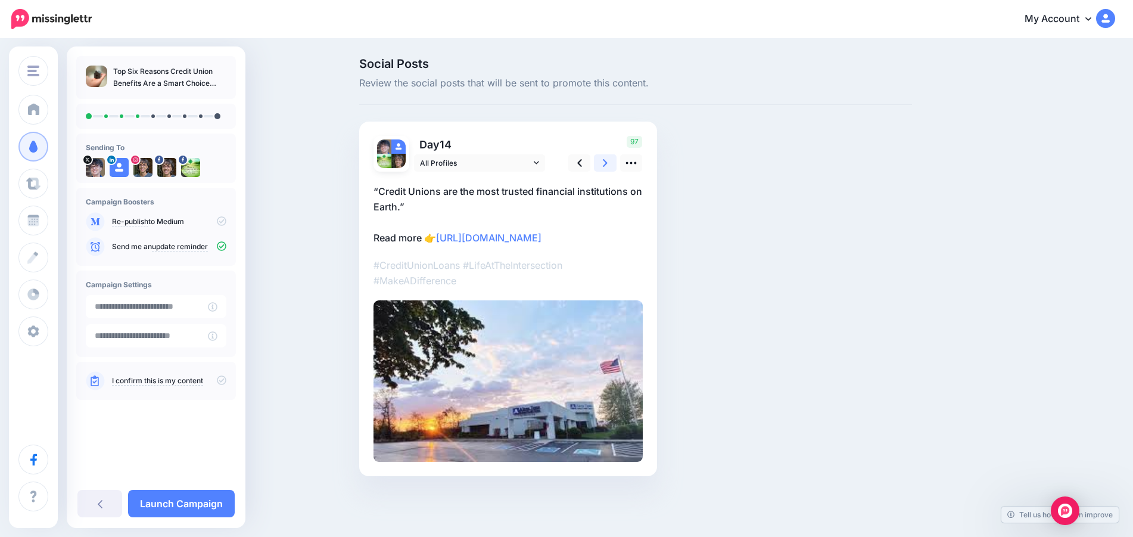
click at [606, 166] on icon at bounding box center [605, 163] width 5 height 13
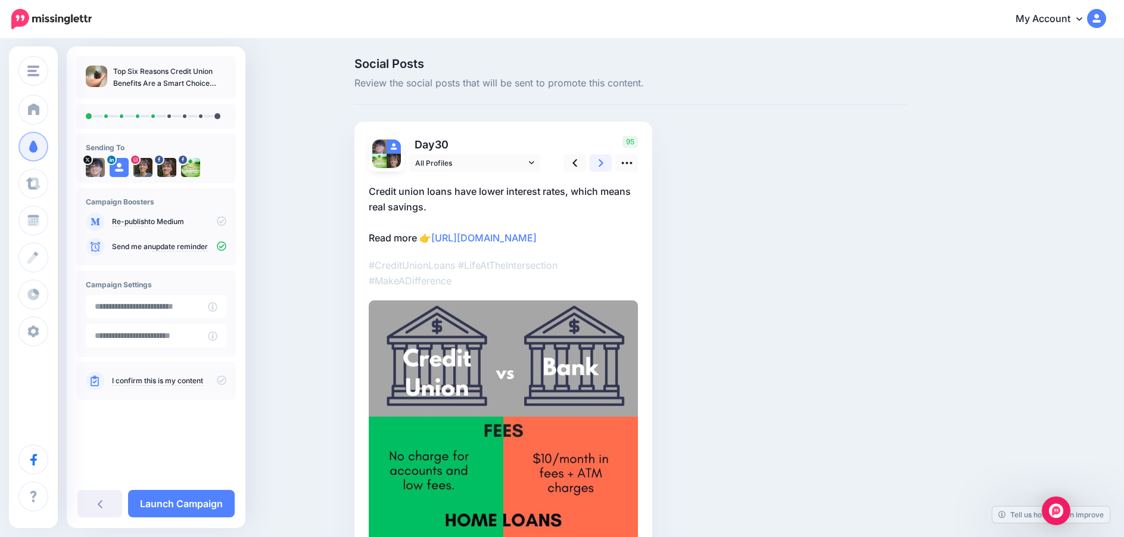
click at [603, 160] on icon at bounding box center [601, 163] width 5 height 13
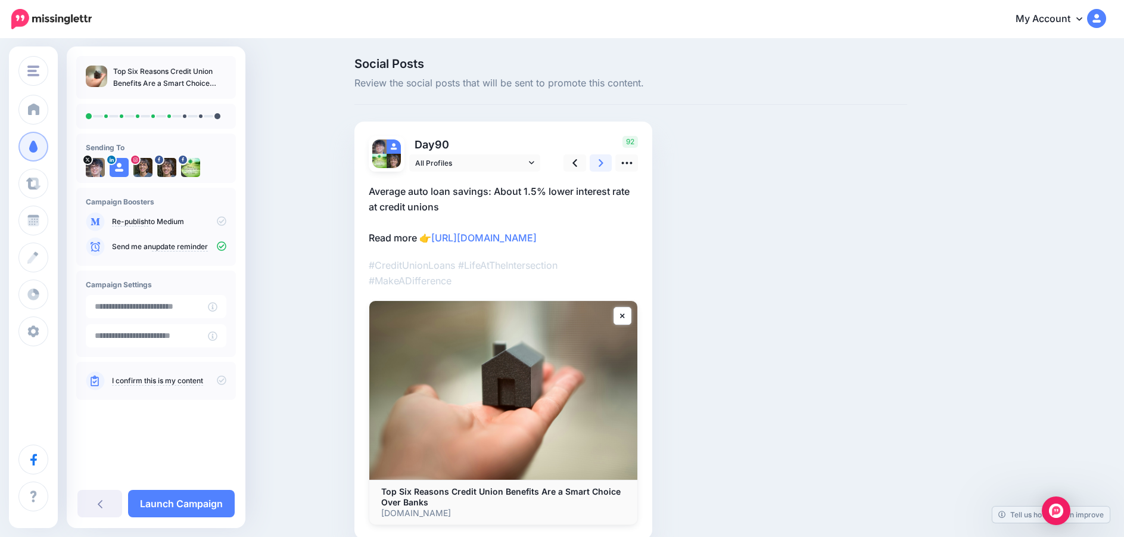
click at [603, 160] on icon at bounding box center [601, 163] width 5 height 13
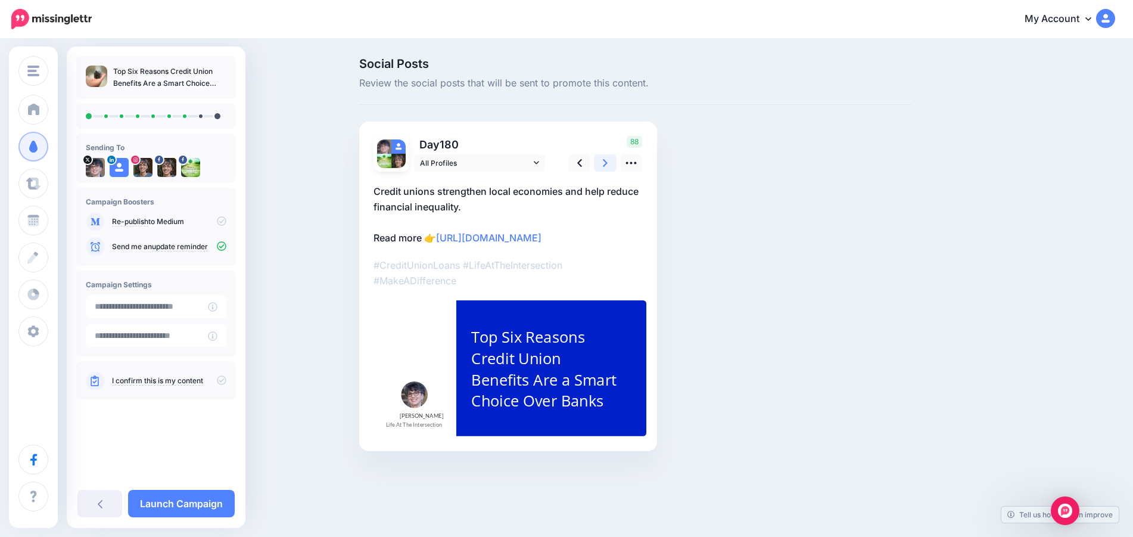
click at [605, 160] on icon at bounding box center [605, 163] width 5 height 13
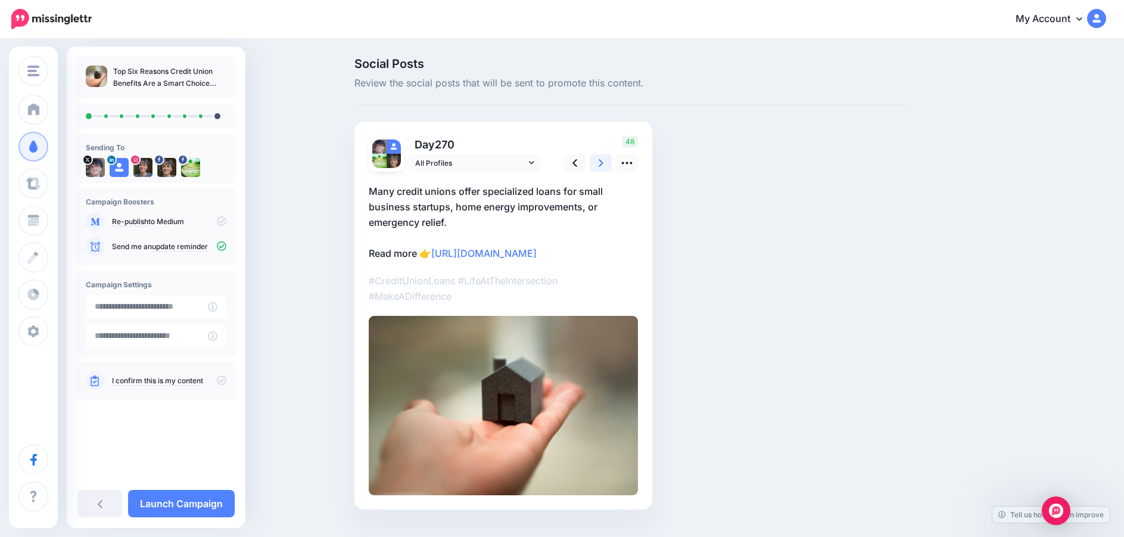
click at [603, 161] on icon at bounding box center [601, 163] width 5 height 13
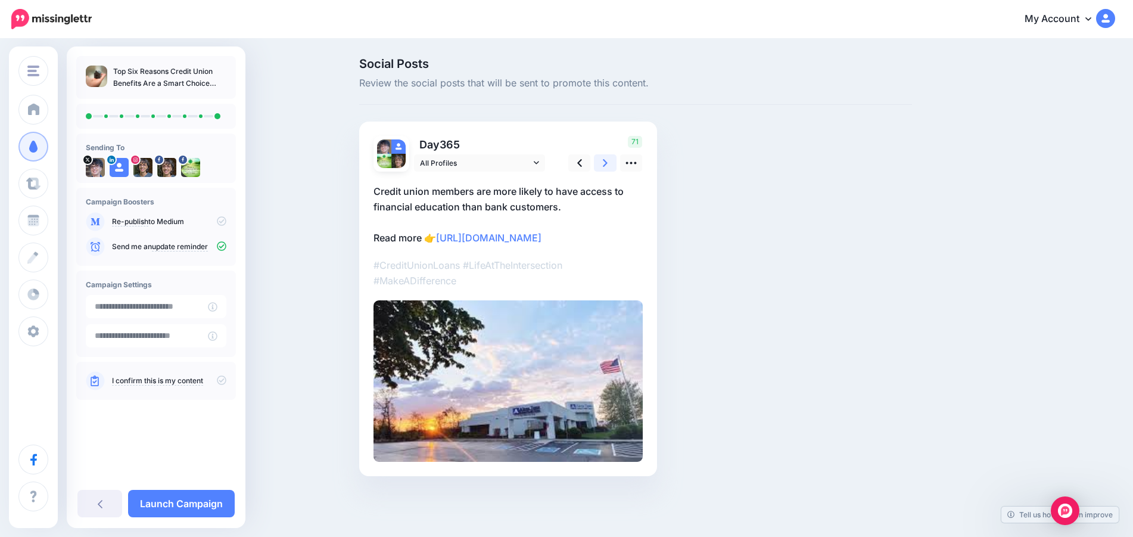
click at [605, 161] on icon at bounding box center [605, 163] width 5 height 8
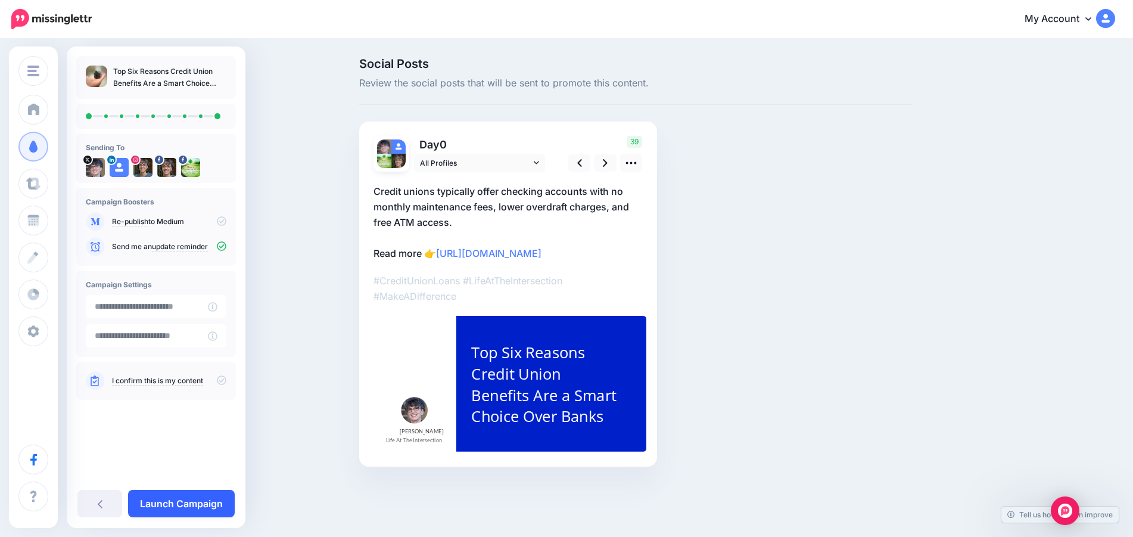
click at [199, 503] on link "Launch Campaign" at bounding box center [181, 503] width 107 height 27
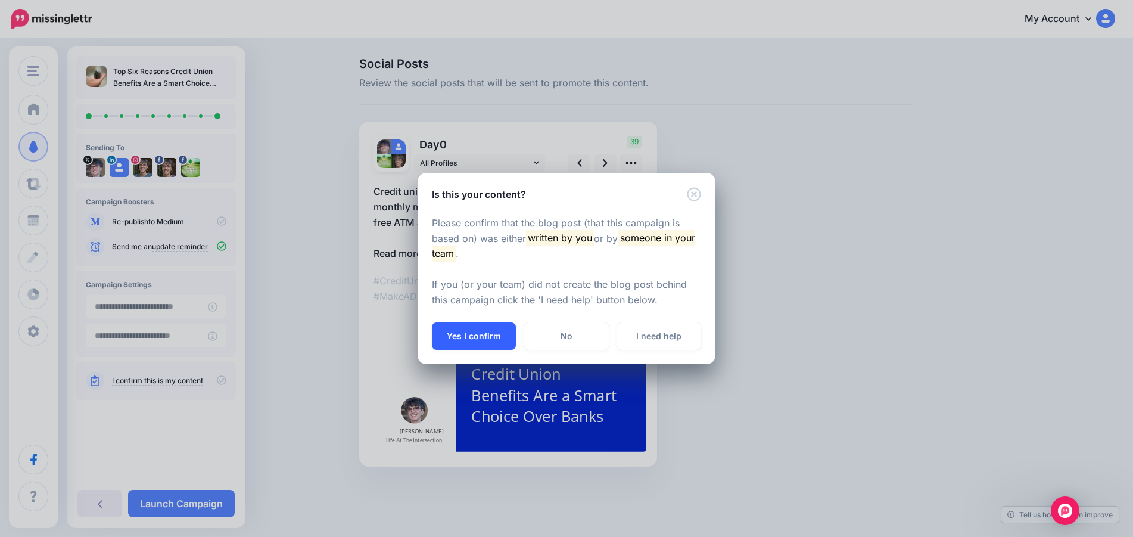
click at [458, 329] on button "Yes I confirm" at bounding box center [474, 335] width 84 height 27
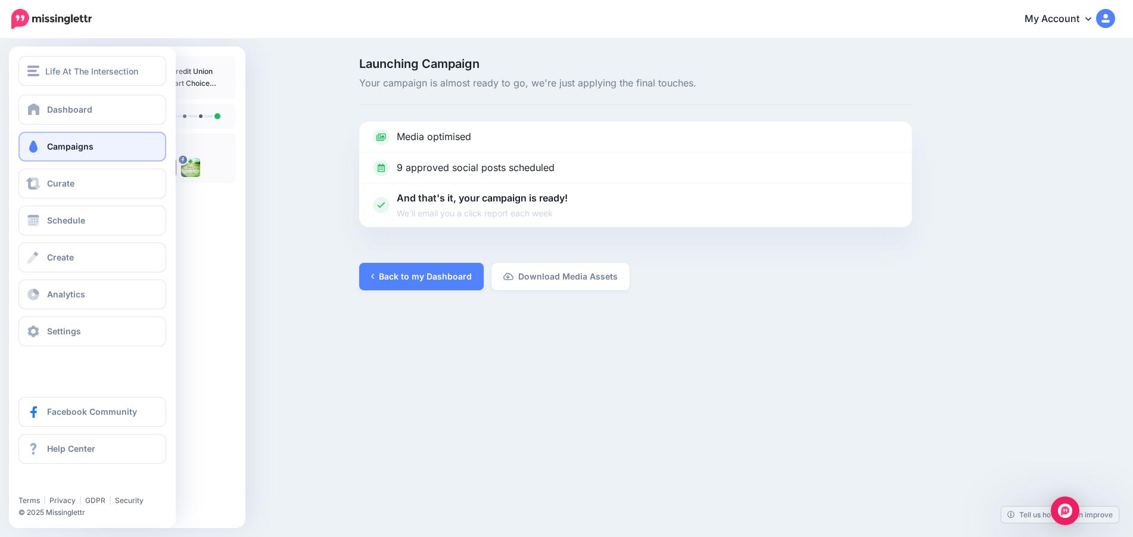
click at [90, 141] on link "Campaigns" at bounding box center [92, 147] width 148 height 30
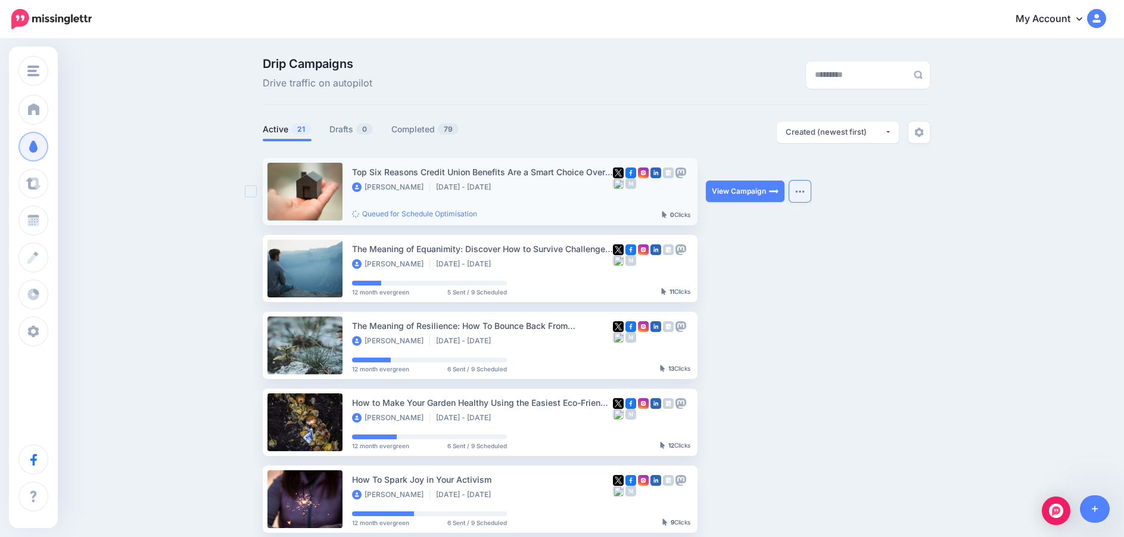
click at [810, 192] on button "button" at bounding box center [799, 190] width 21 height 21
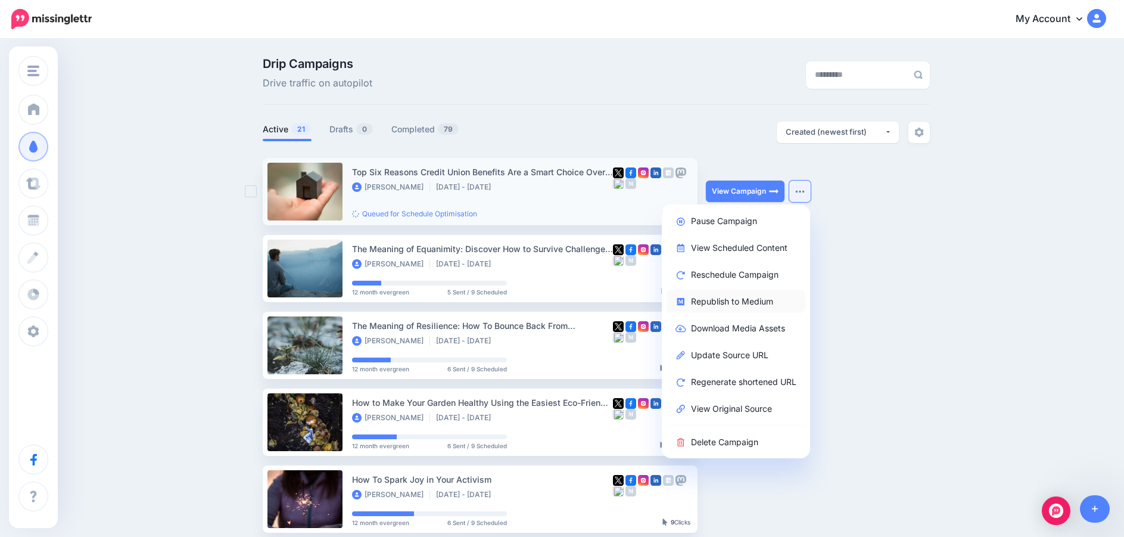
click at [750, 303] on link "Republish to Medium" at bounding box center [735, 300] width 139 height 23
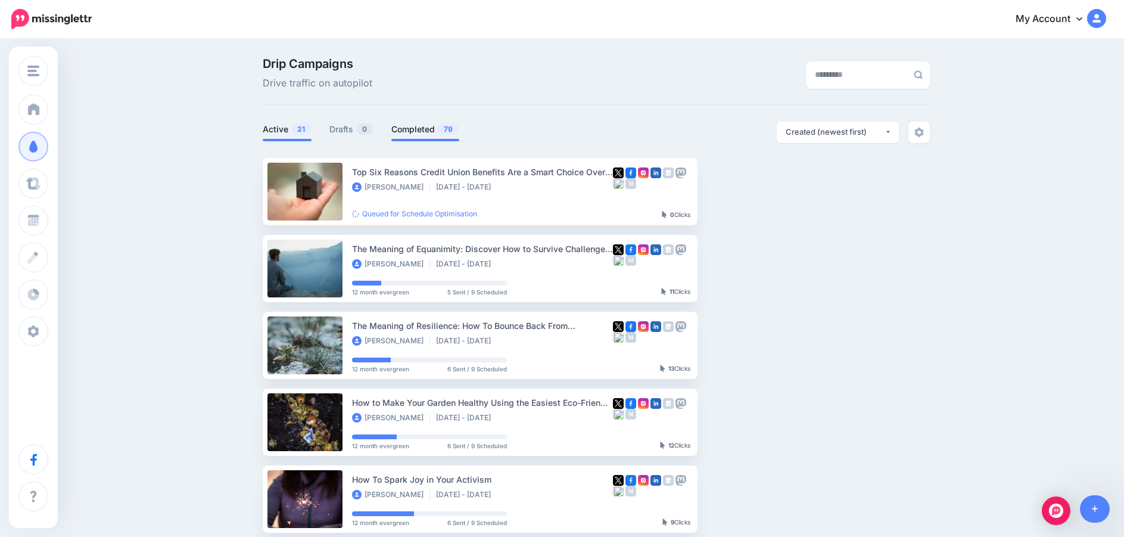
click at [416, 129] on link "Completed 79" at bounding box center [425, 129] width 68 height 14
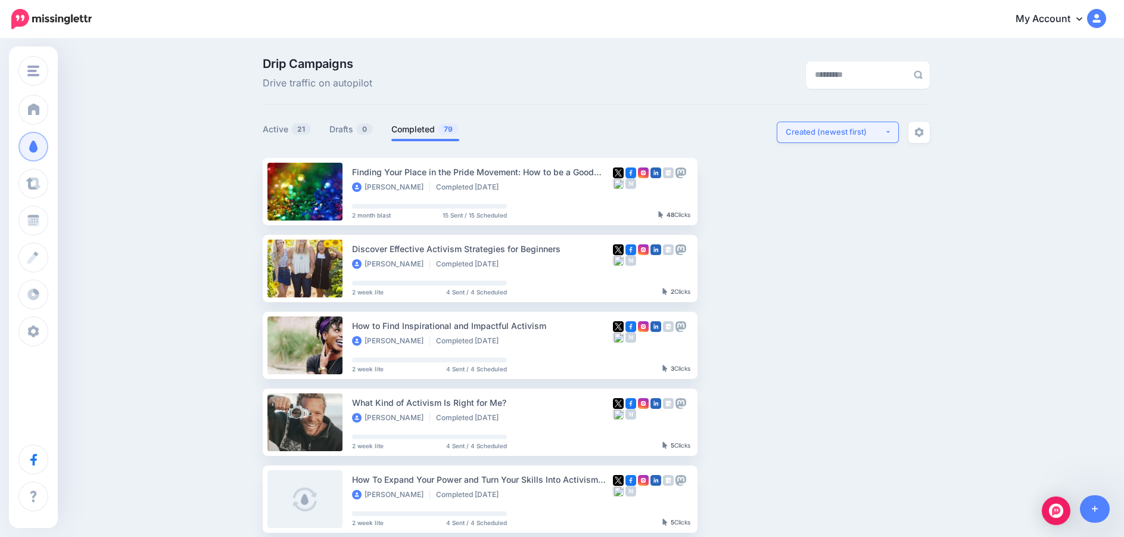
click at [892, 133] on button "Created (newest first)" at bounding box center [838, 131] width 122 height 21
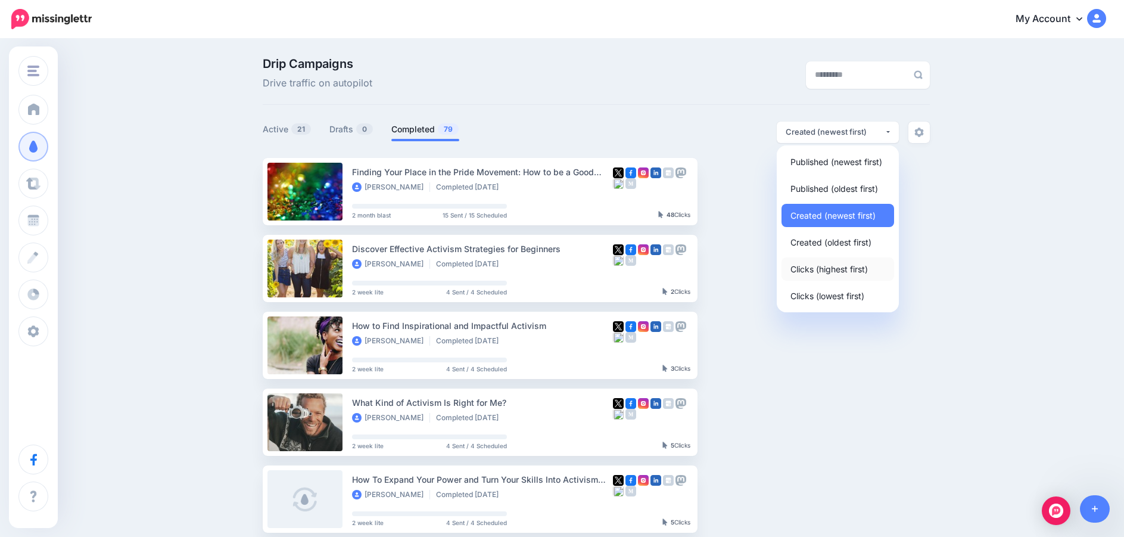
click at [833, 268] on span "Clicks (highest first)" at bounding box center [828, 268] width 77 height 14
select select "**********"
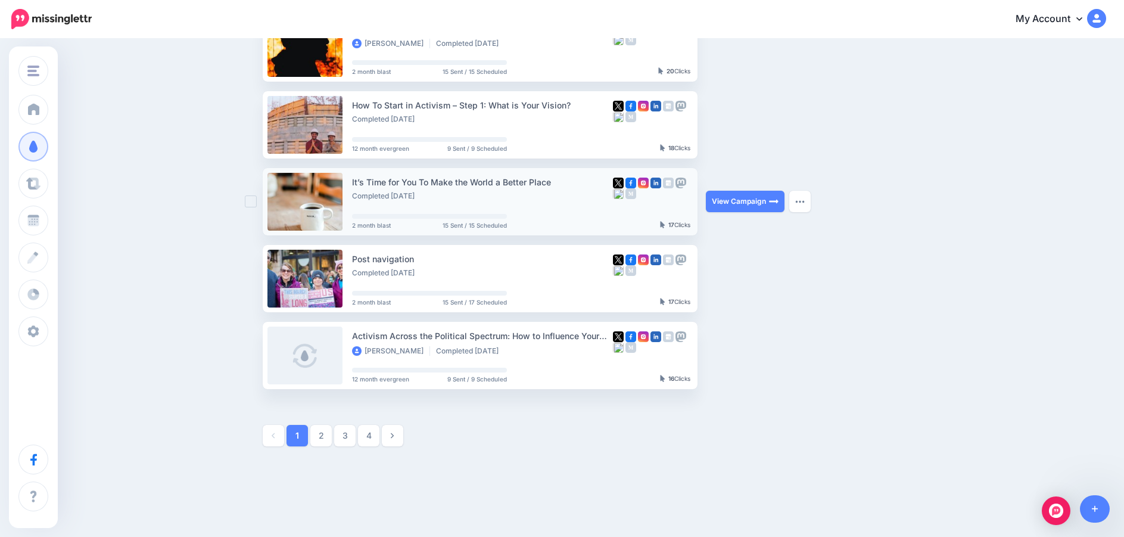
scroll to position [536, 0]
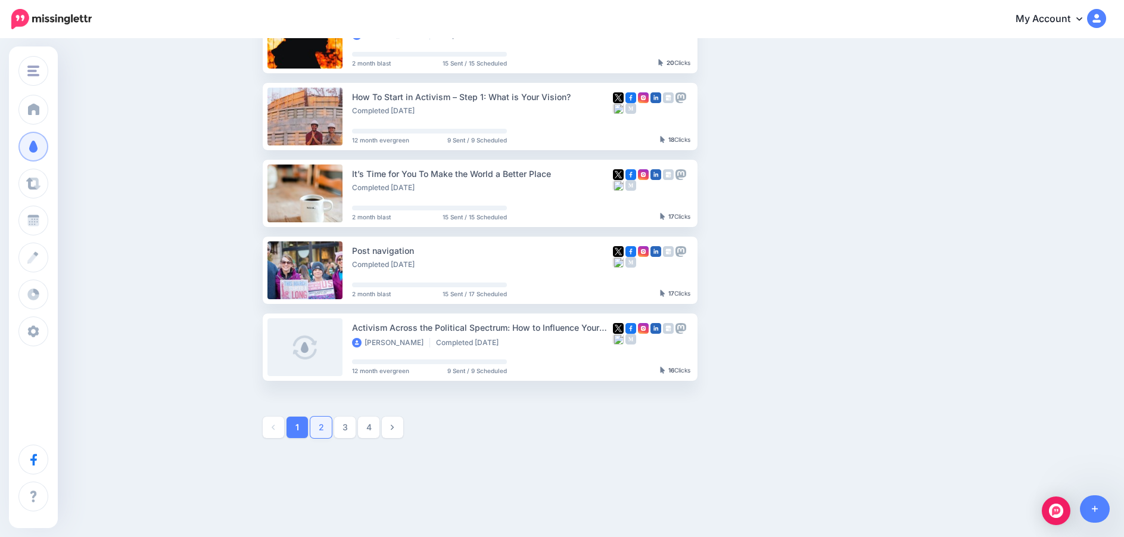
click at [325, 429] on link "2" at bounding box center [320, 426] width 21 height 21
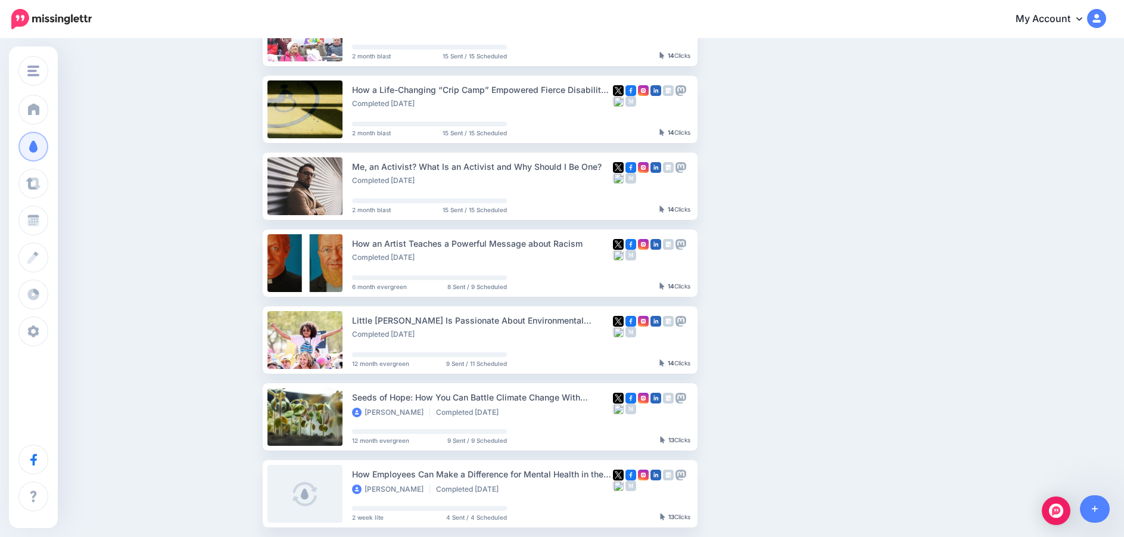
scroll to position [476, 0]
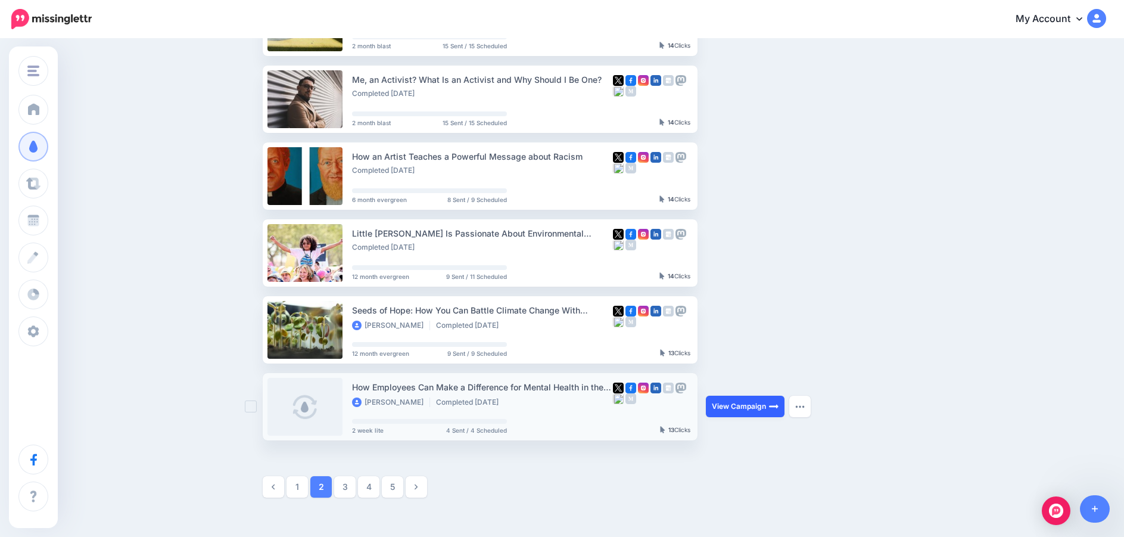
click at [721, 405] on link "View Campaign" at bounding box center [745, 405] width 79 height 21
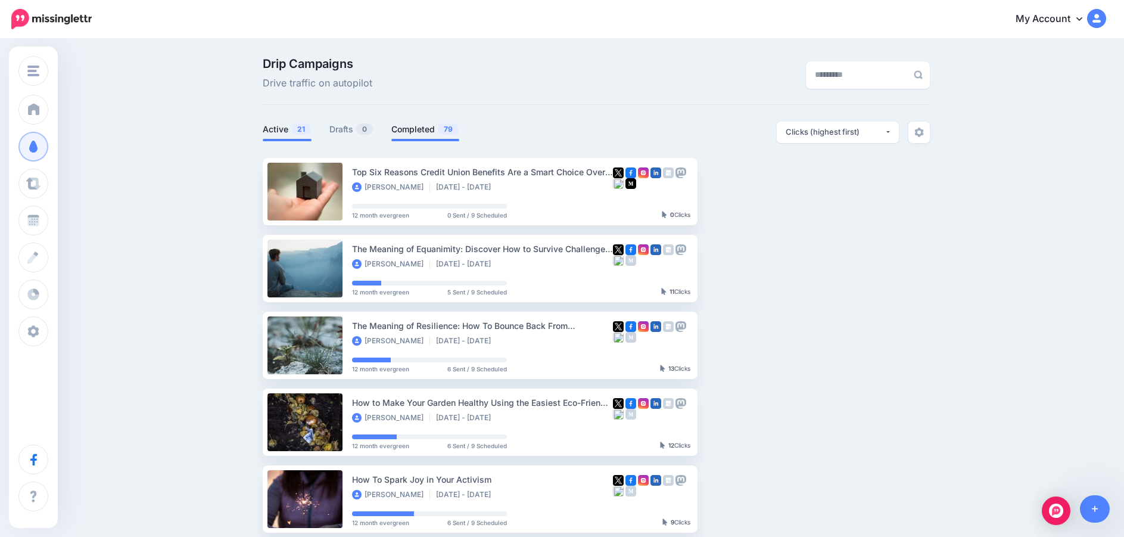
click at [416, 130] on link "Completed 79" at bounding box center [425, 129] width 68 height 14
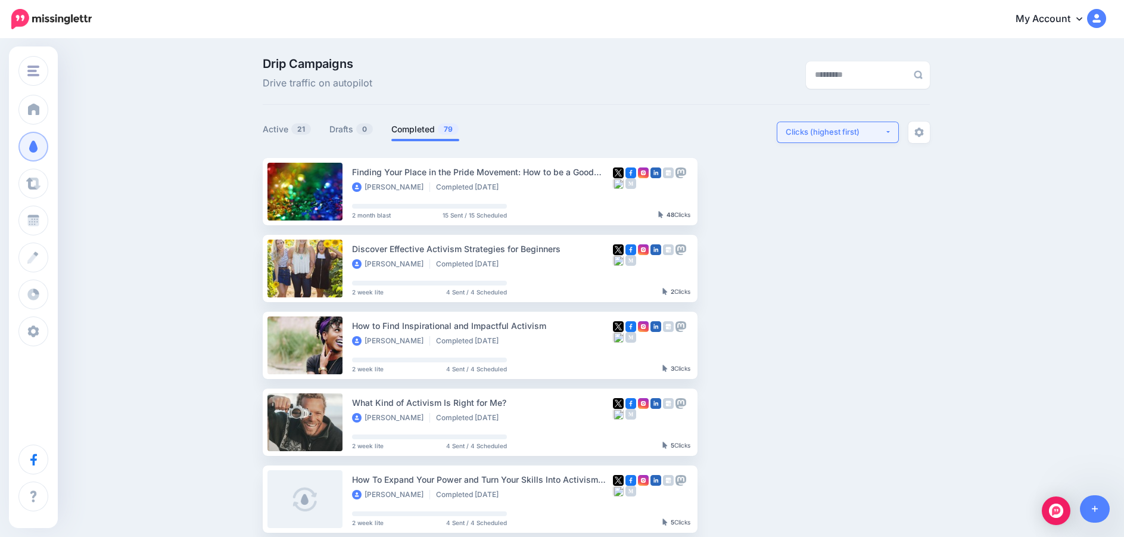
click at [895, 131] on button "Clicks (highest first)" at bounding box center [838, 131] width 122 height 21
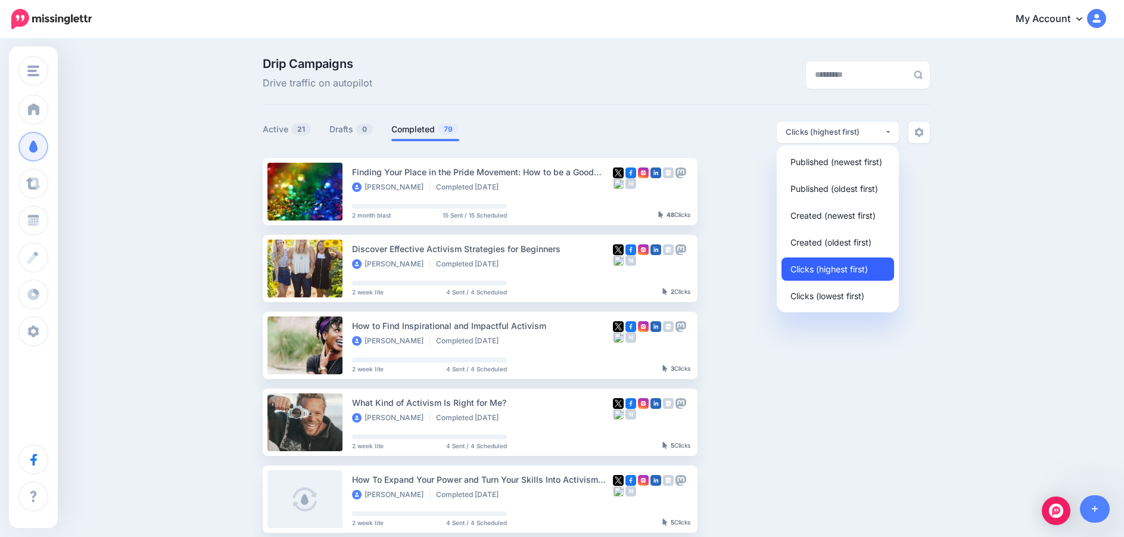
click at [823, 267] on span "Clicks (highest first)" at bounding box center [828, 268] width 77 height 14
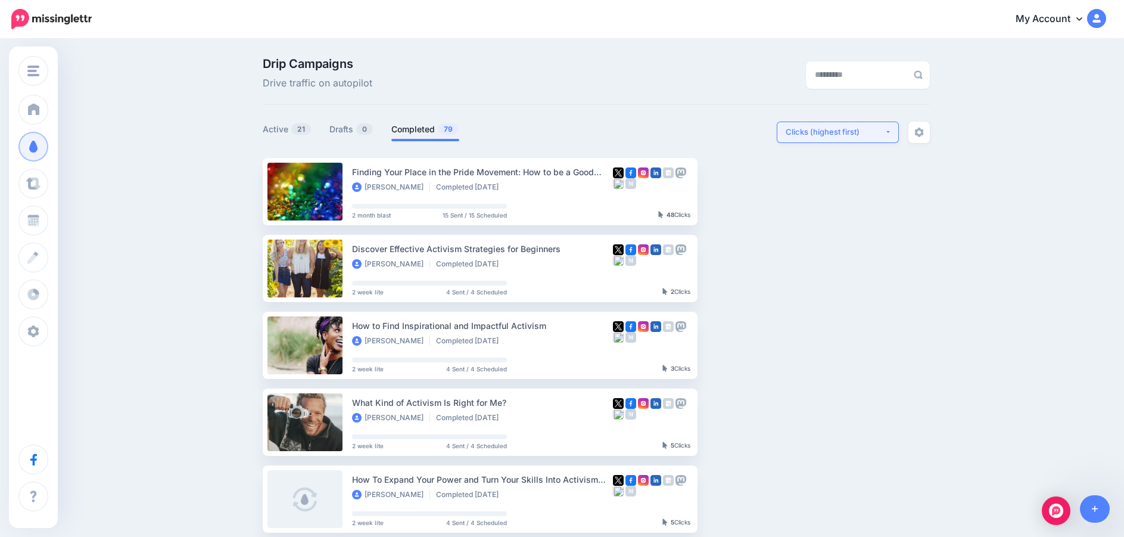
click at [884, 127] on div "Clicks (highest first)" at bounding box center [835, 131] width 99 height 11
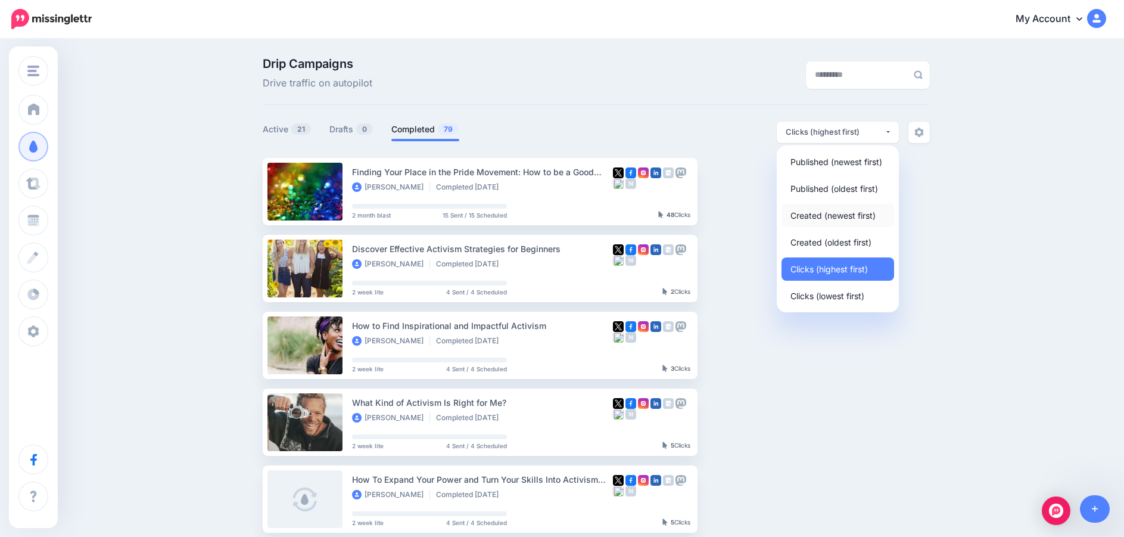
click at [836, 218] on span "Created (newest first)" at bounding box center [832, 215] width 85 height 14
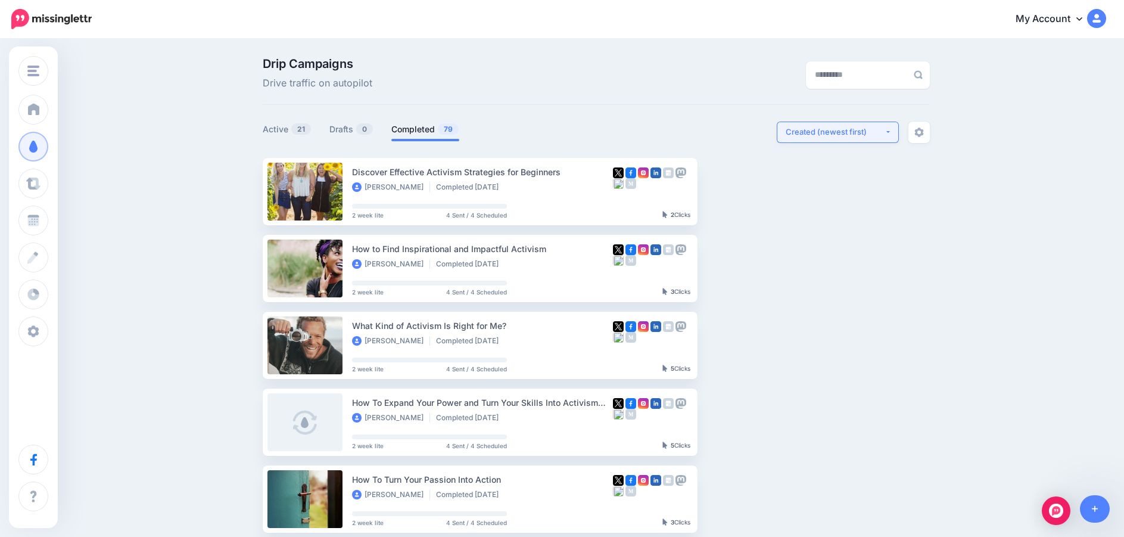
click at [892, 133] on button "Created (newest first)" at bounding box center [838, 131] width 122 height 21
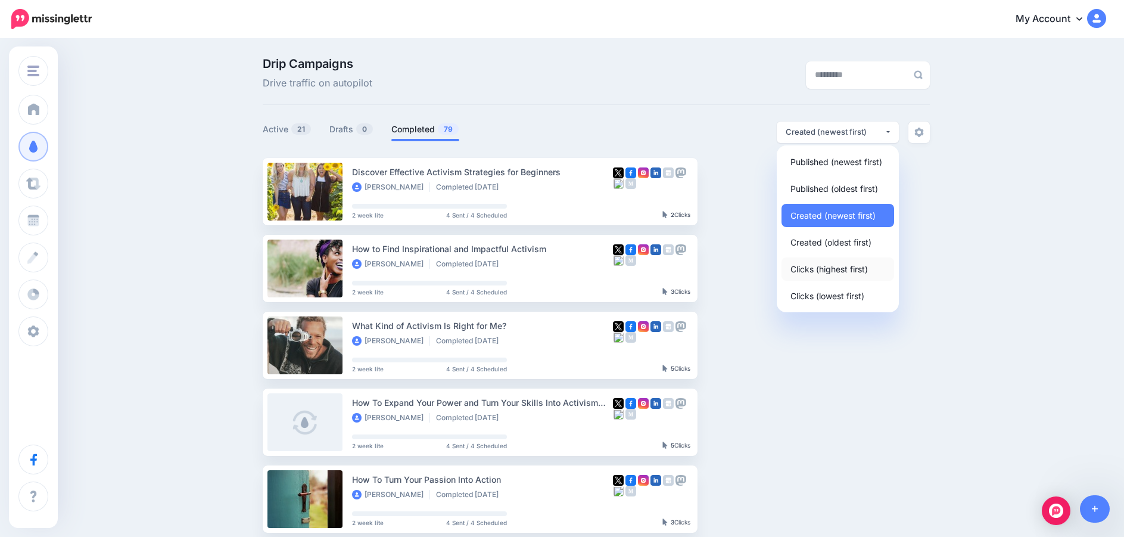
click at [836, 271] on span "Clicks (highest first)" at bounding box center [828, 268] width 77 height 14
select select "**********"
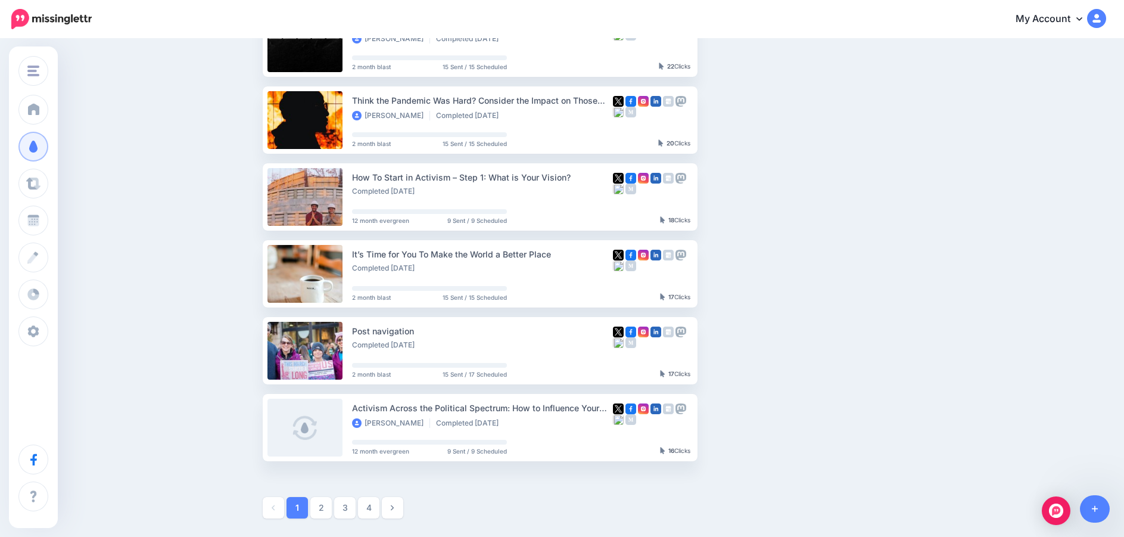
scroll to position [557, 0]
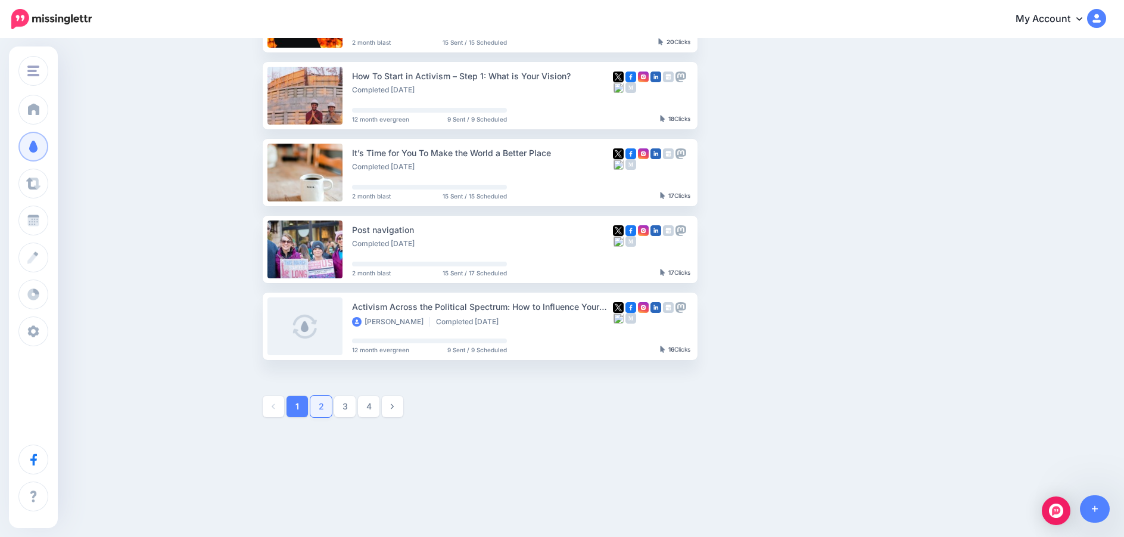
click at [328, 410] on link "2" at bounding box center [320, 405] width 21 height 21
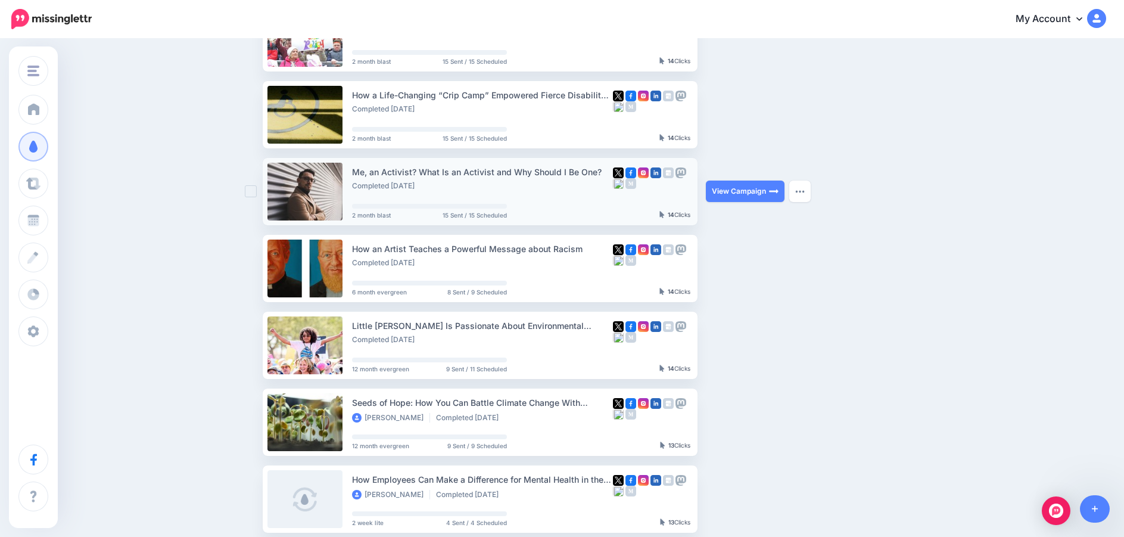
scroll to position [400, 0]
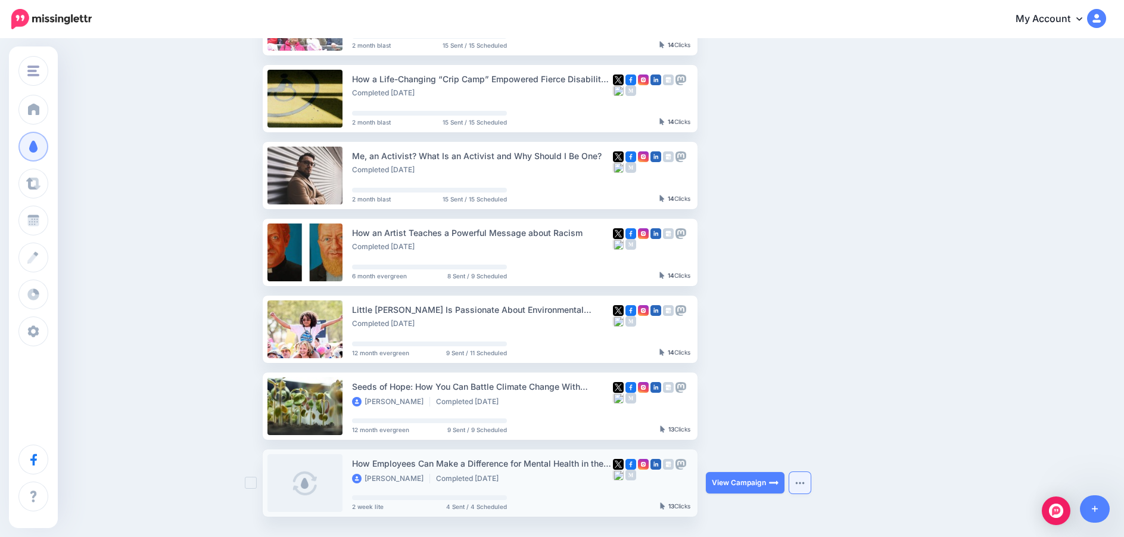
click at [805, 481] on img "button" at bounding box center [800, 483] width 10 height 4
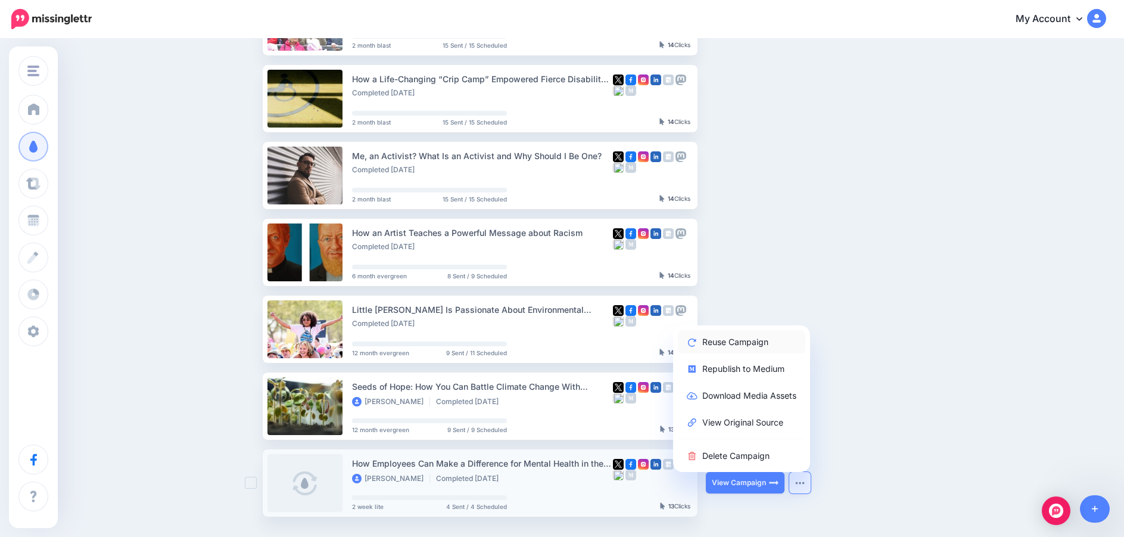
click at [755, 338] on link "Reuse Campaign" at bounding box center [741, 341] width 127 height 23
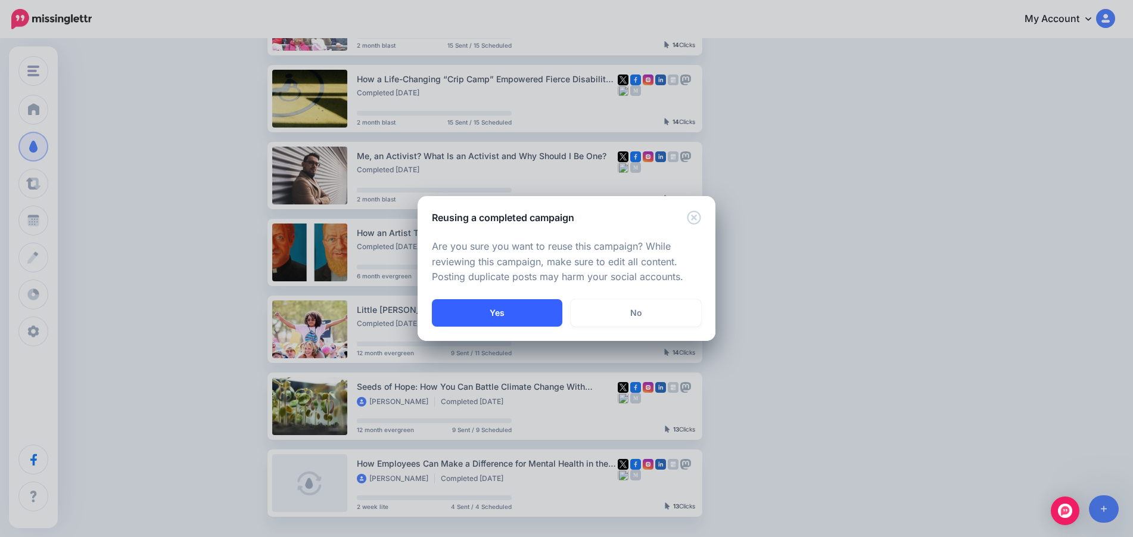
click at [477, 313] on button "Yes" at bounding box center [497, 312] width 130 height 27
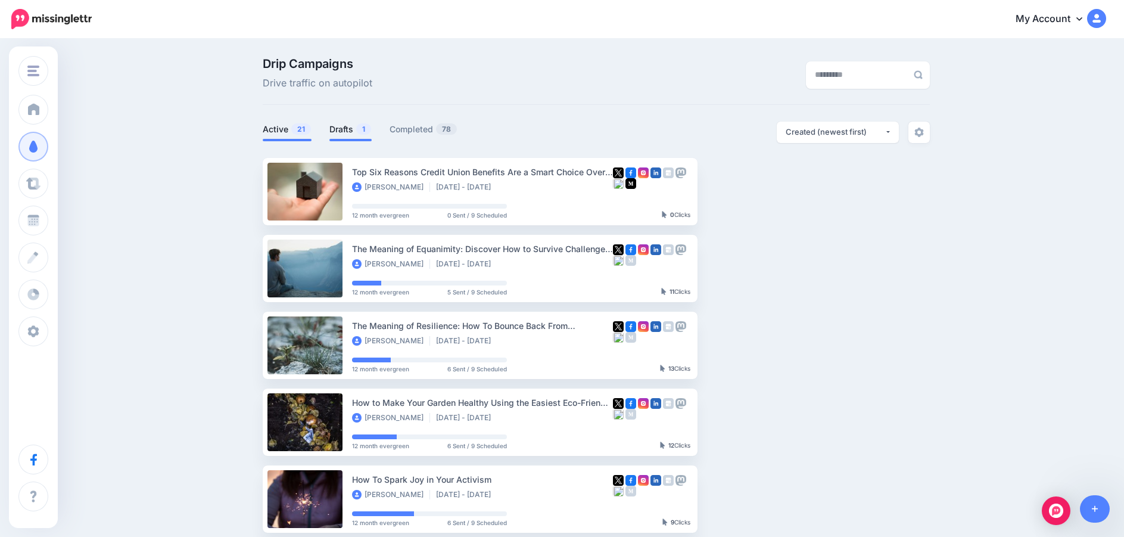
click at [350, 129] on link "Drafts 1" at bounding box center [350, 129] width 42 height 14
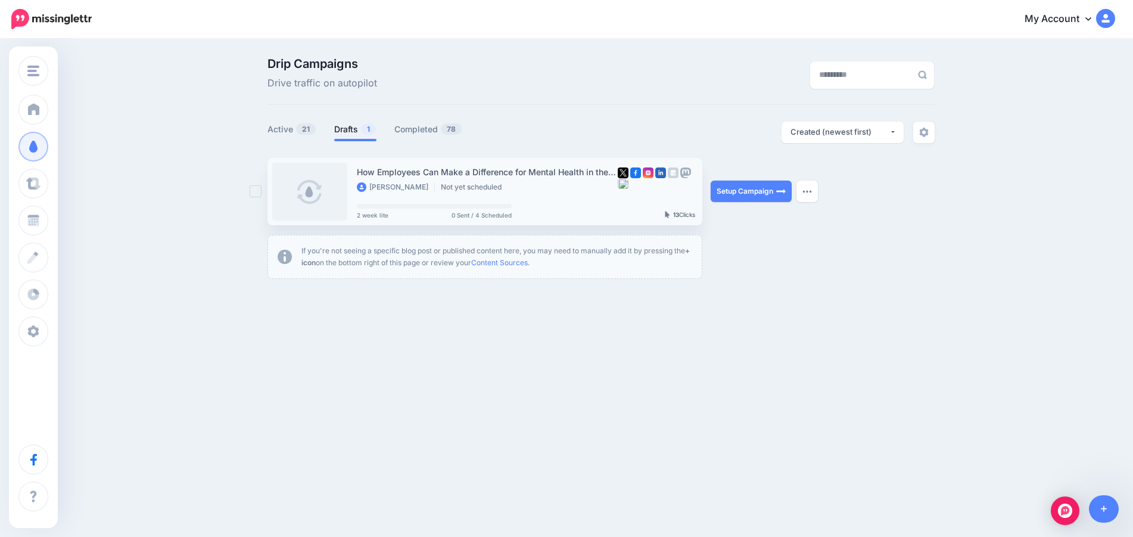
click at [310, 191] on link at bounding box center [309, 192] width 75 height 58
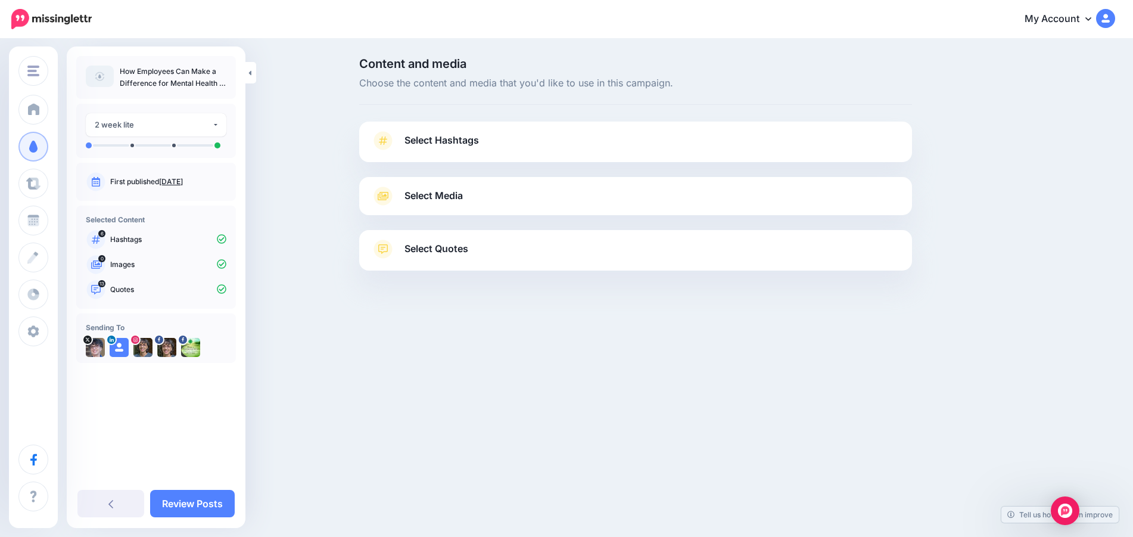
click at [467, 138] on span "Select Hashtags" at bounding box center [441, 140] width 74 height 16
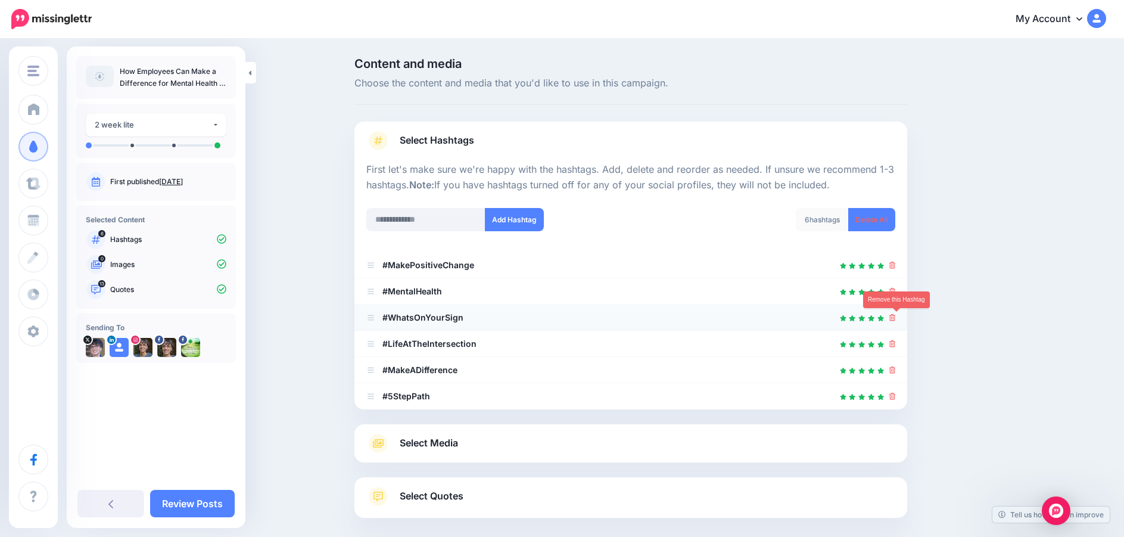
click at [895, 314] on icon at bounding box center [892, 317] width 7 height 7
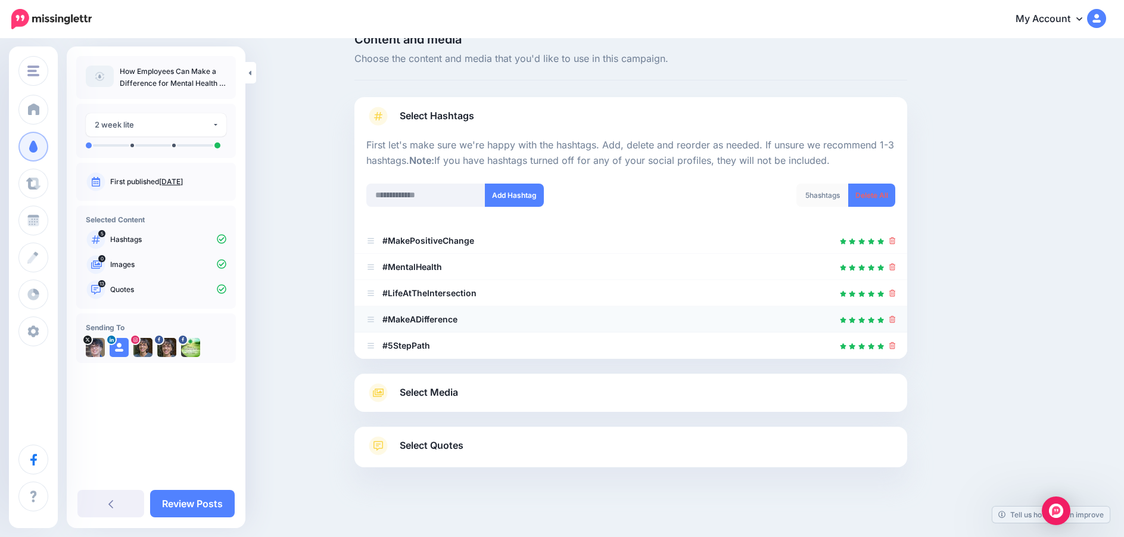
scroll to position [49, 0]
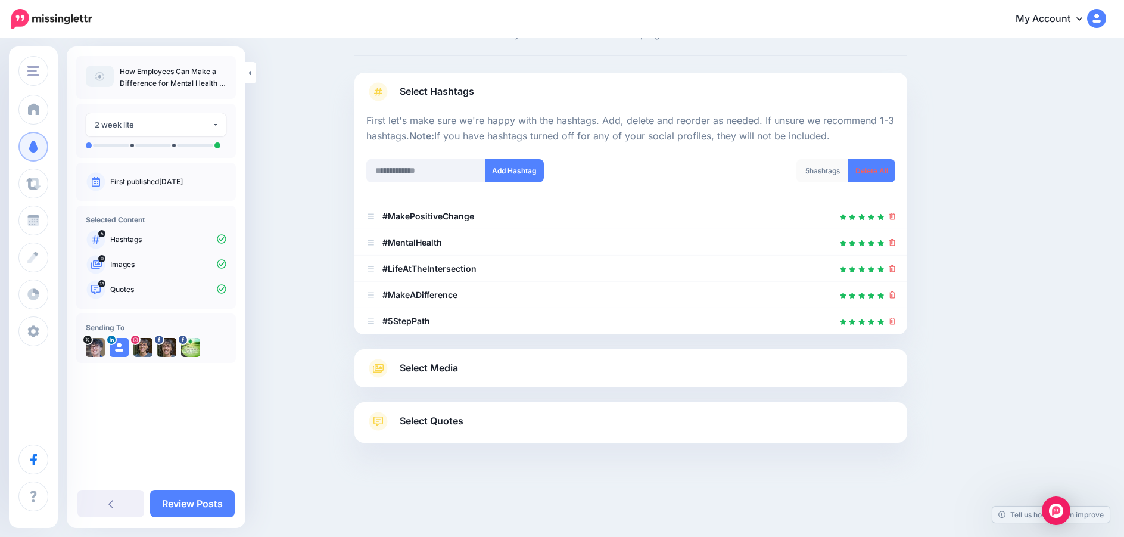
click at [441, 366] on span "Select Media" at bounding box center [429, 368] width 58 height 16
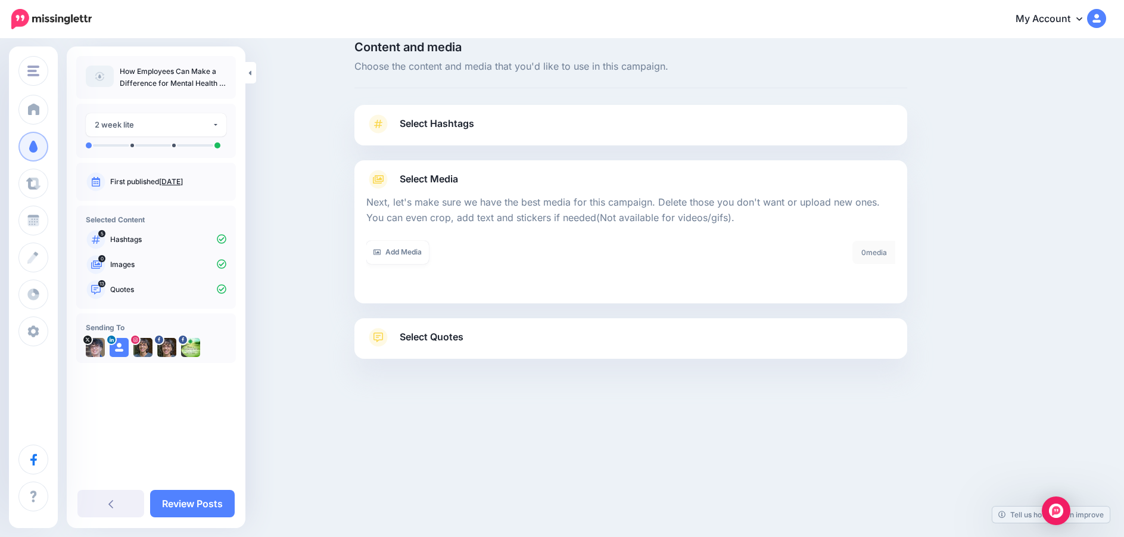
scroll to position [17, 0]
click at [410, 251] on link "Add Media" at bounding box center [397, 252] width 63 height 23
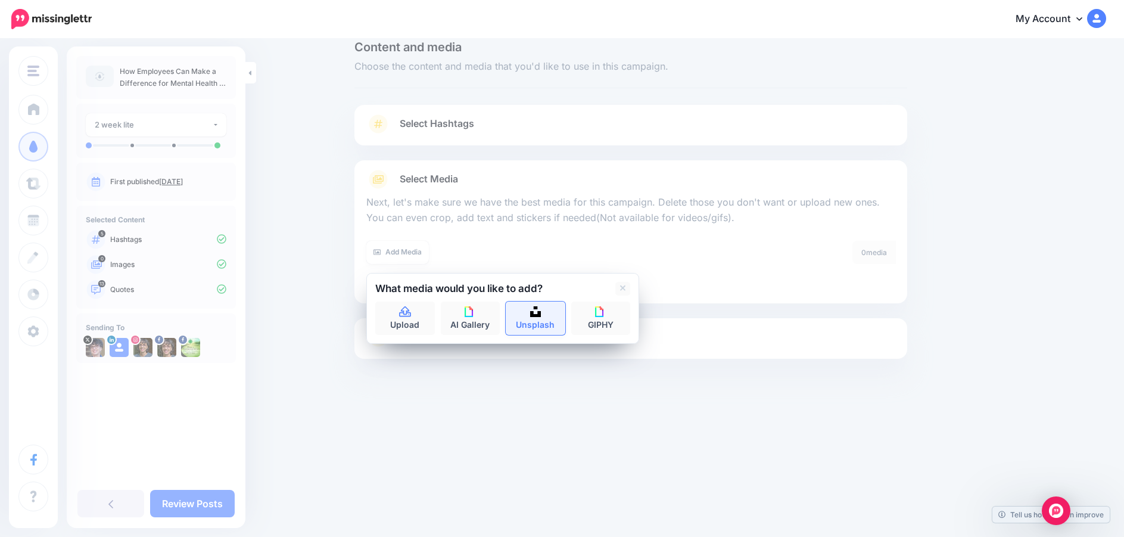
click at [537, 316] on img at bounding box center [535, 311] width 11 height 11
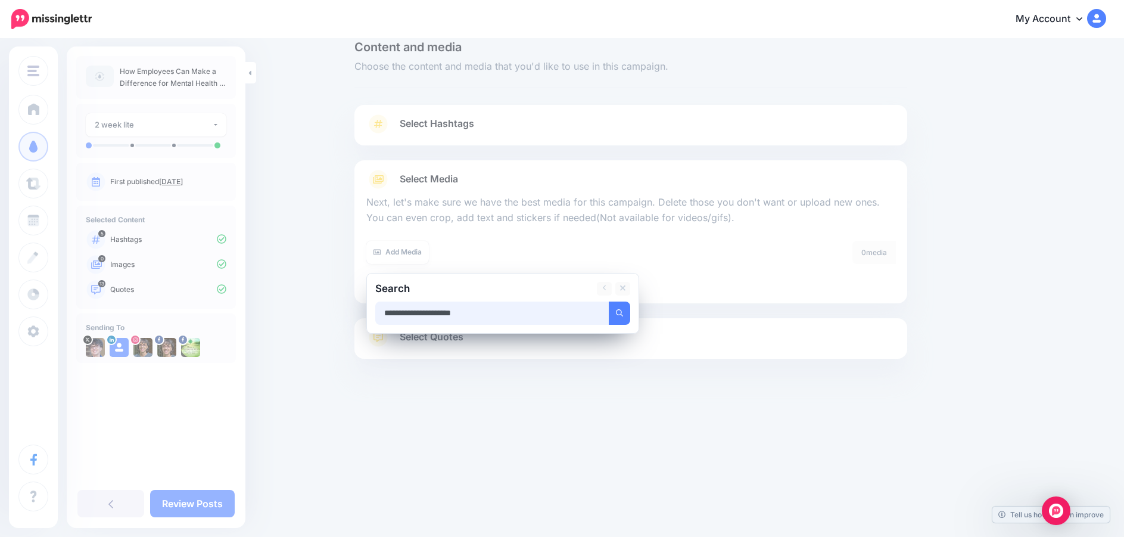
click at [609, 301] on button "submit" at bounding box center [619, 312] width 21 height 23
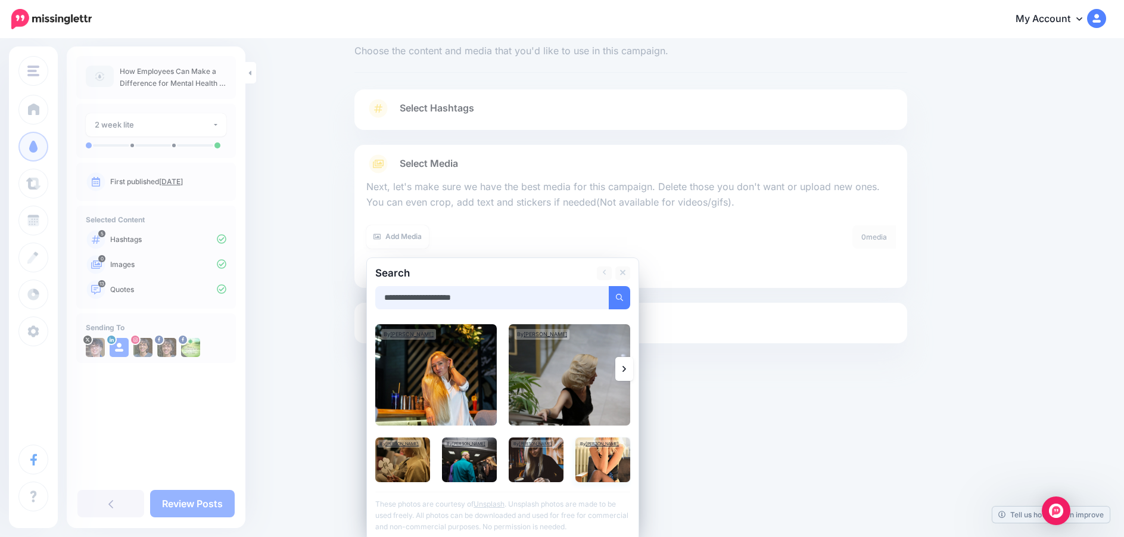
scroll to position [36, 0]
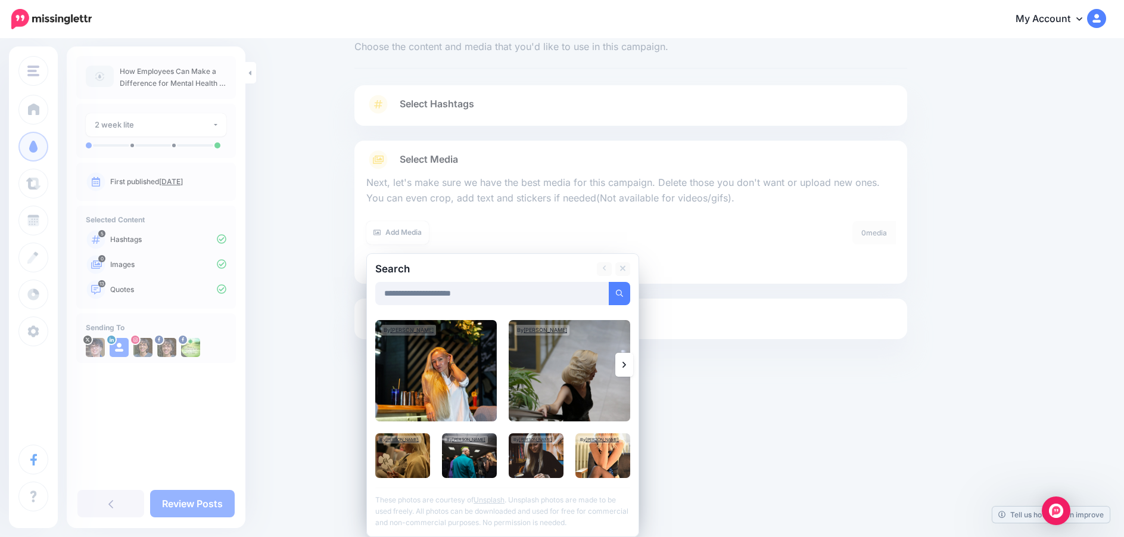
click at [626, 363] on icon at bounding box center [624, 365] width 4 height 10
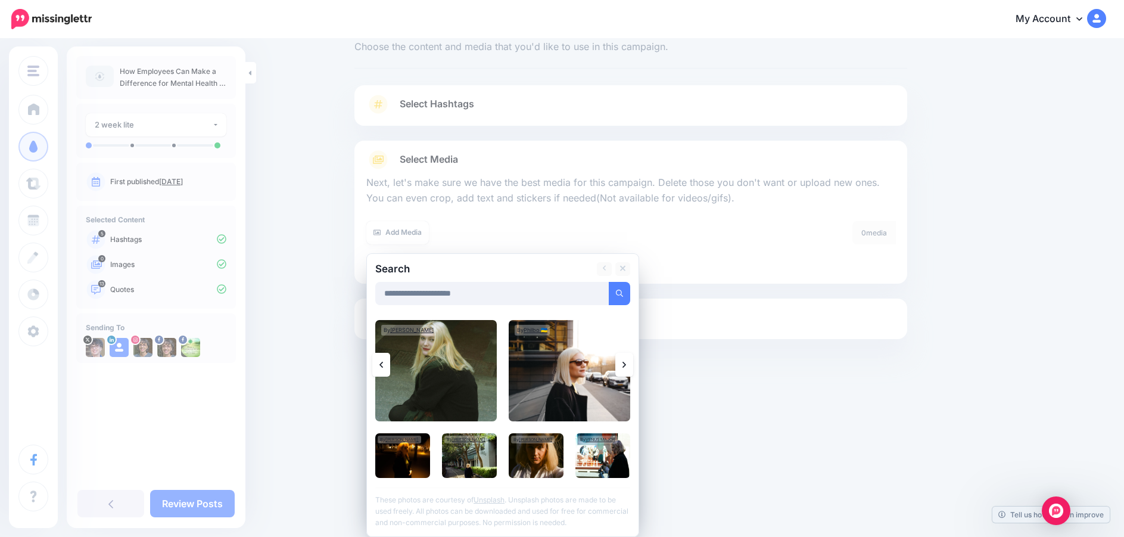
click at [626, 363] on icon at bounding box center [624, 365] width 4 height 10
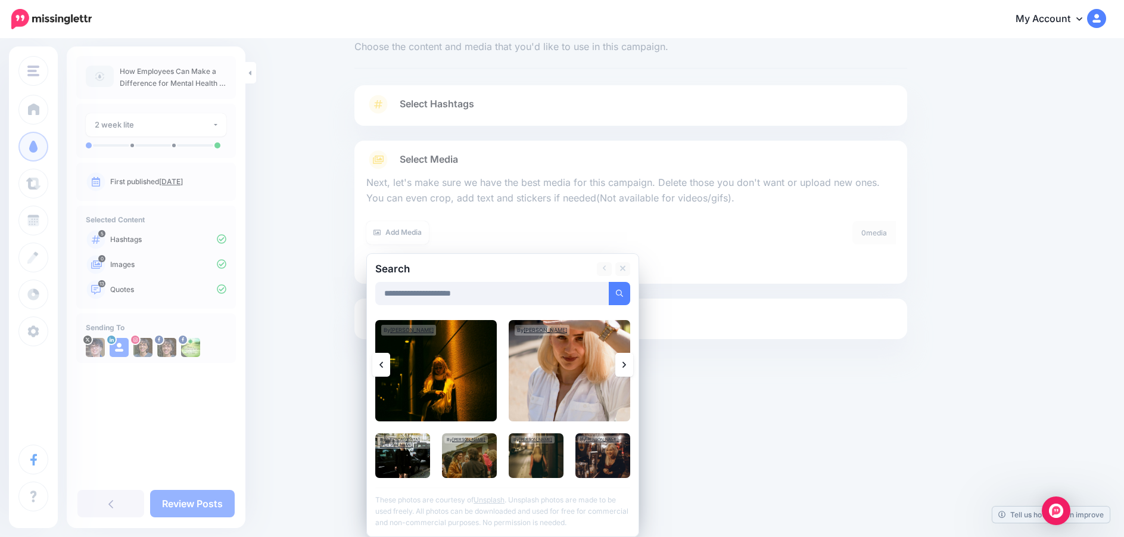
click at [626, 363] on icon at bounding box center [624, 365] width 4 height 10
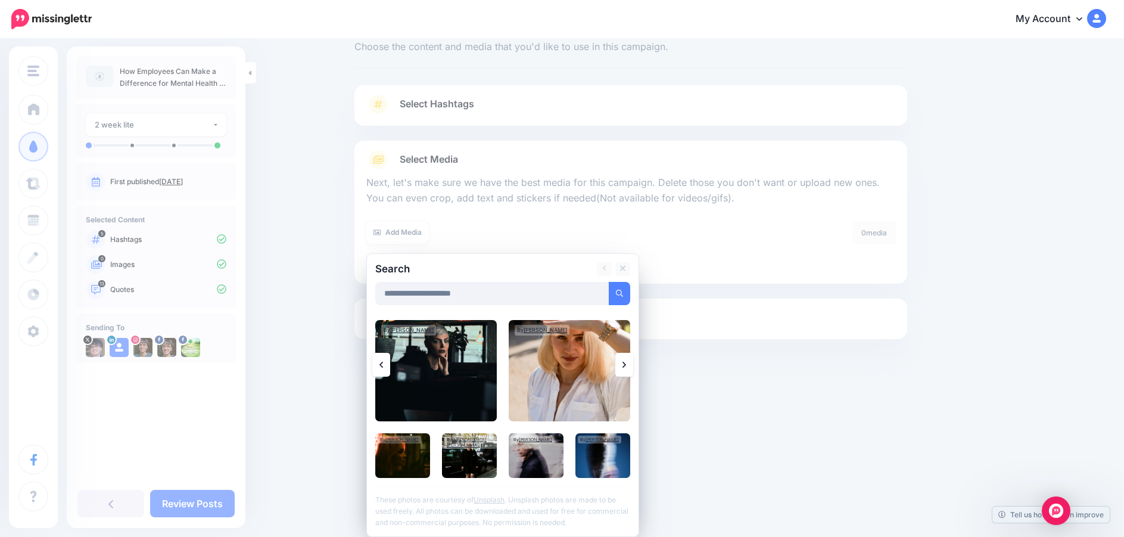
click at [626, 363] on icon at bounding box center [624, 365] width 4 height 10
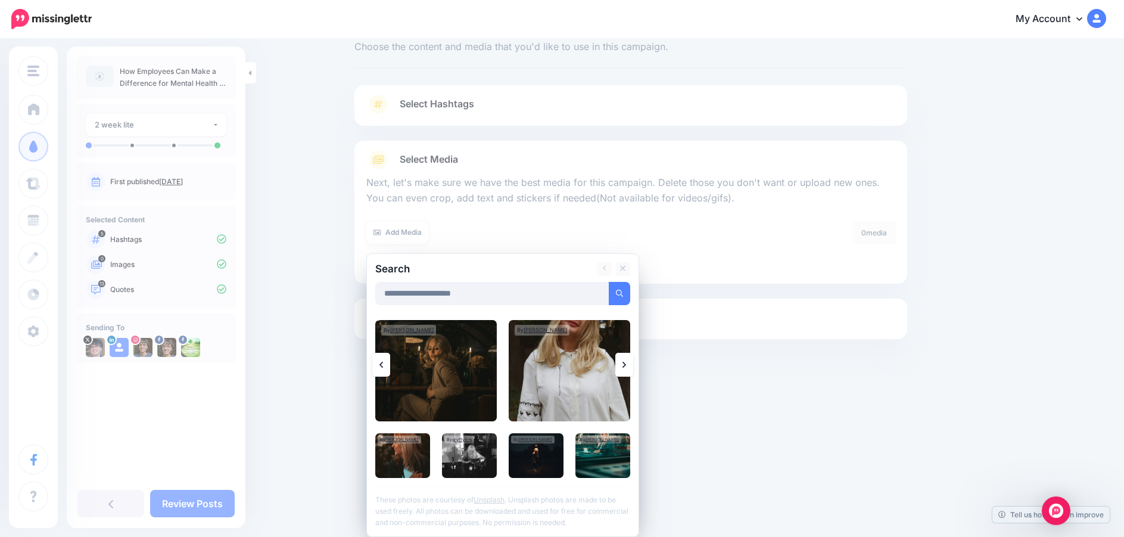
click at [626, 363] on icon at bounding box center [624, 365] width 4 height 10
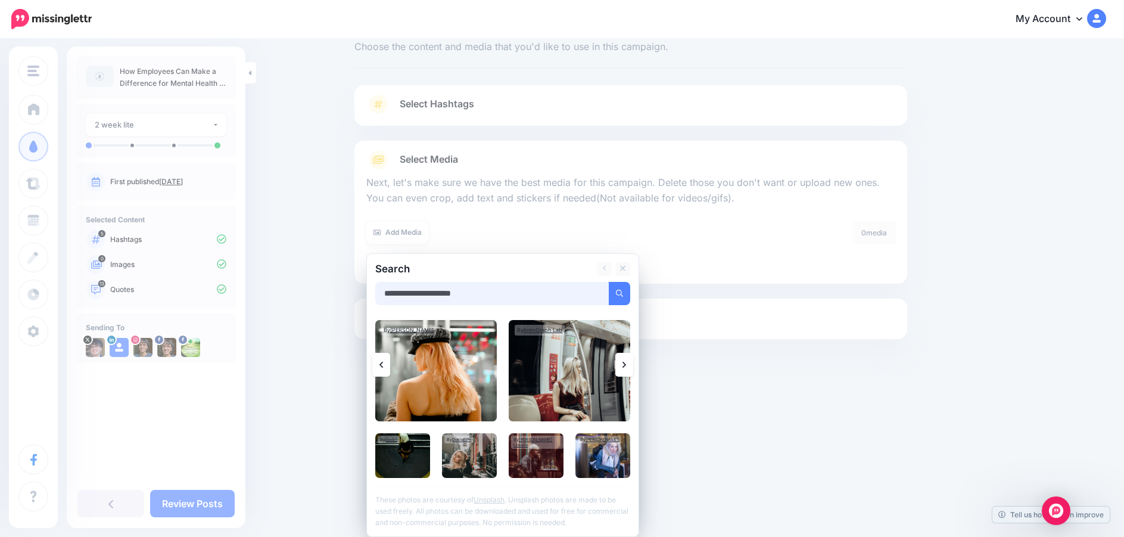
drag, startPoint x: 412, startPoint y: 292, endPoint x: 343, endPoint y: 292, distance: 69.1
click at [343, 292] on div "Content and media Choose the content and media that you'd like to use in this c…" at bounding box center [562, 210] width 1124 height 413
type input "**********"
click at [627, 288] on button "submit" at bounding box center [619, 293] width 21 height 23
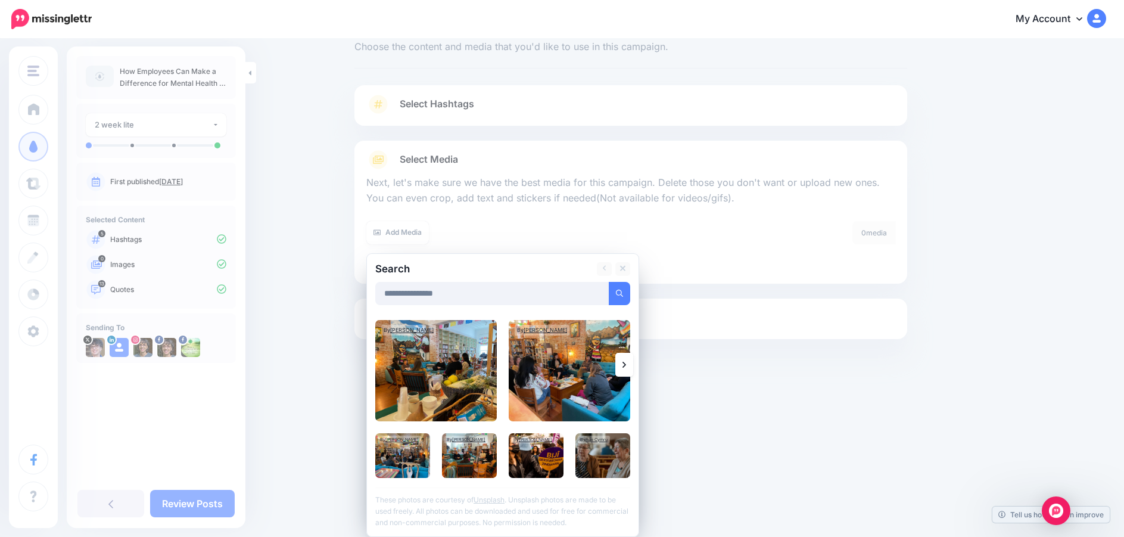
click at [626, 362] on icon at bounding box center [624, 365] width 4 height 10
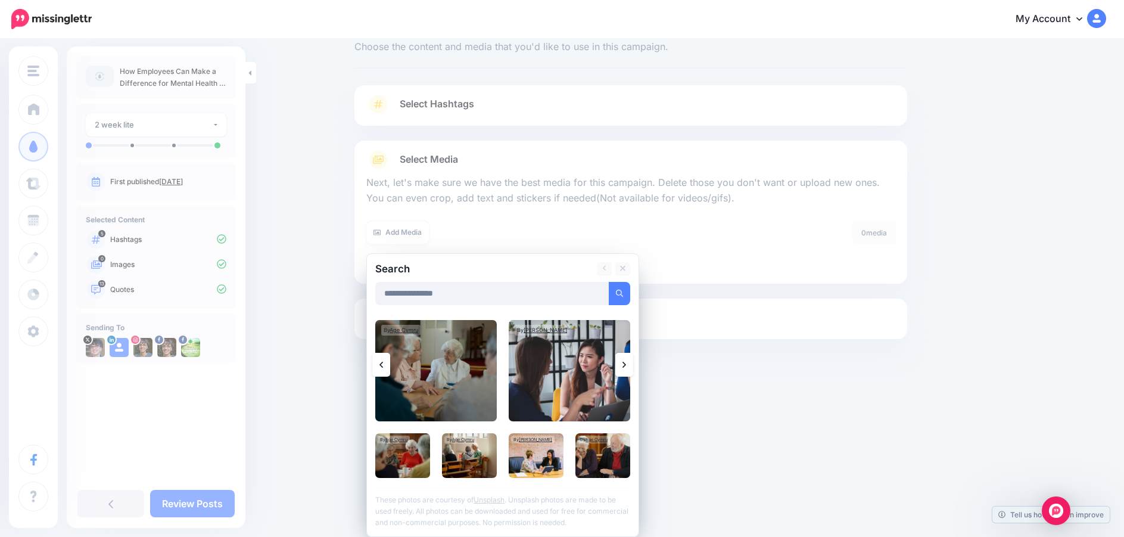
click at [626, 364] on icon at bounding box center [624, 365] width 4 height 10
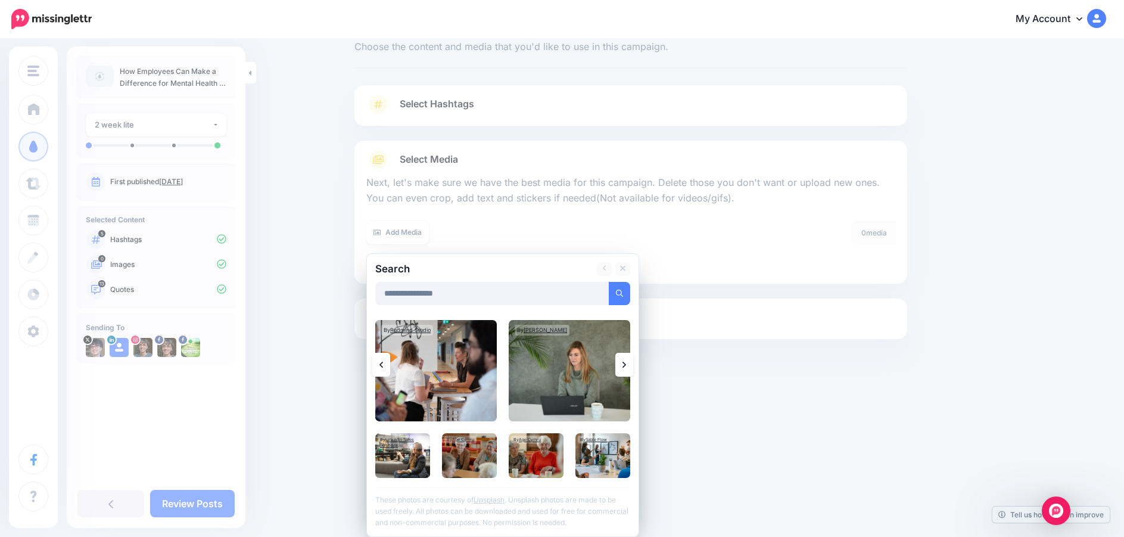
click at [626, 364] on link at bounding box center [624, 365] width 18 height 24
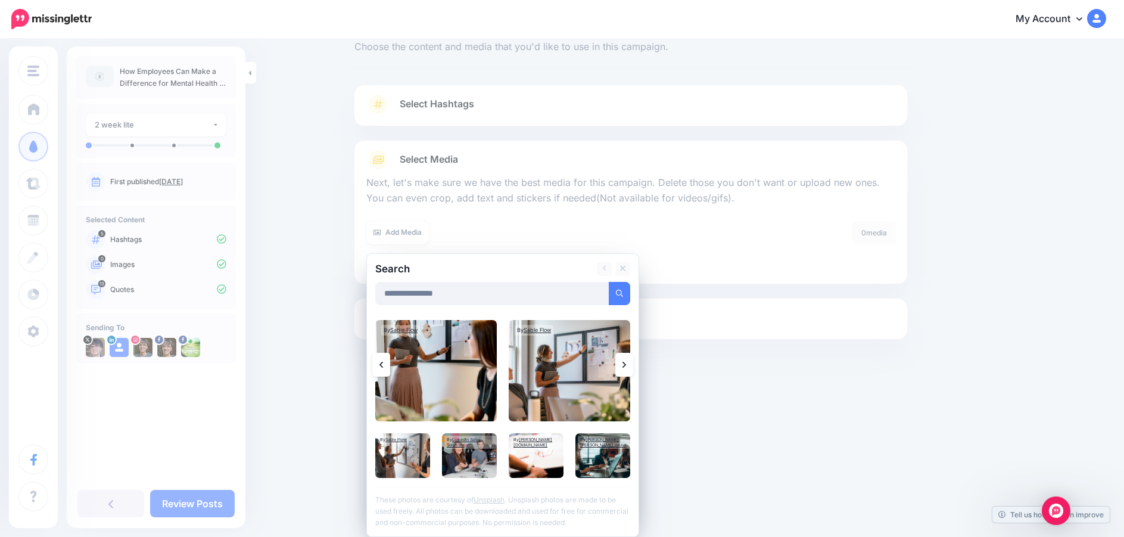
click at [626, 364] on link at bounding box center [624, 365] width 18 height 24
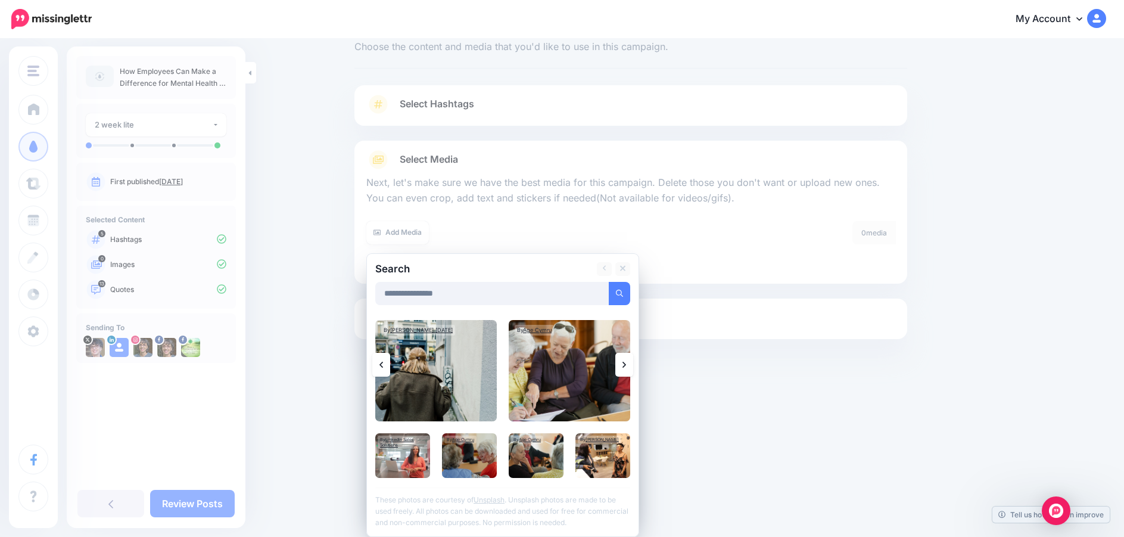
click at [626, 364] on link at bounding box center [624, 365] width 18 height 24
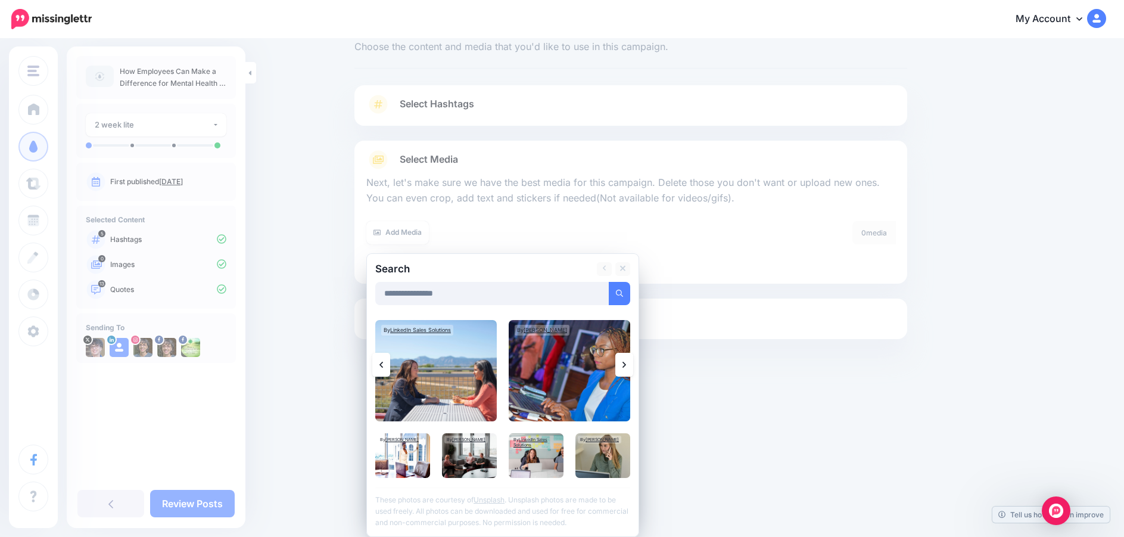
click at [626, 364] on link at bounding box center [624, 365] width 18 height 24
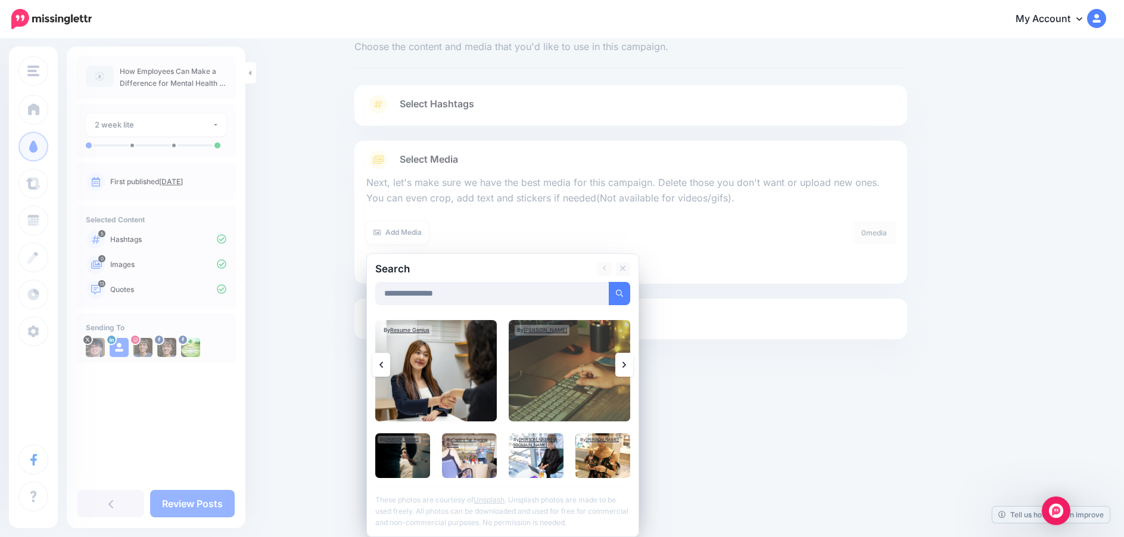
click at [626, 364] on link at bounding box center [624, 365] width 18 height 24
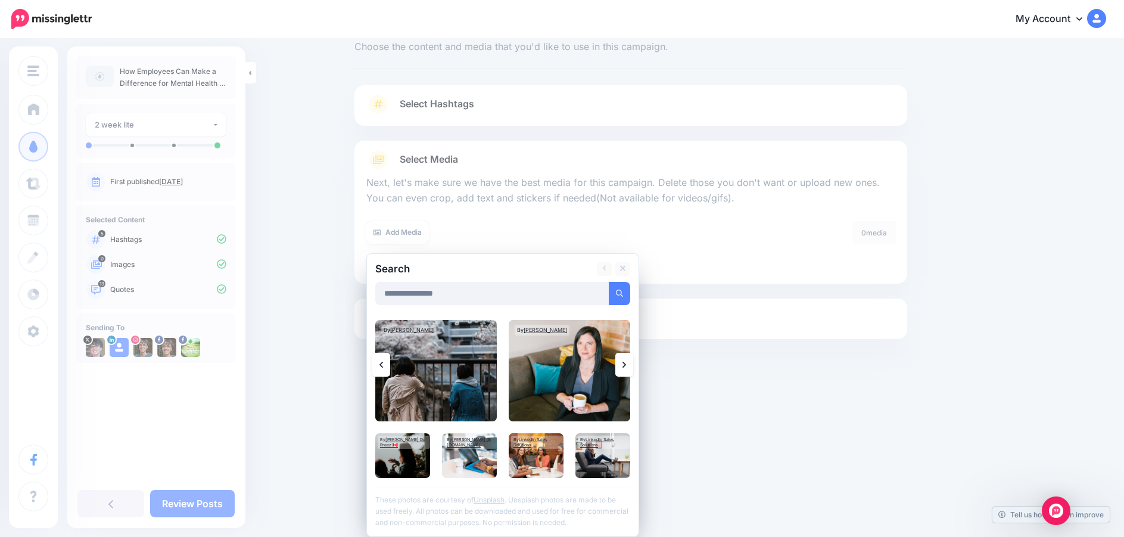
click at [625, 365] on link at bounding box center [624, 365] width 18 height 24
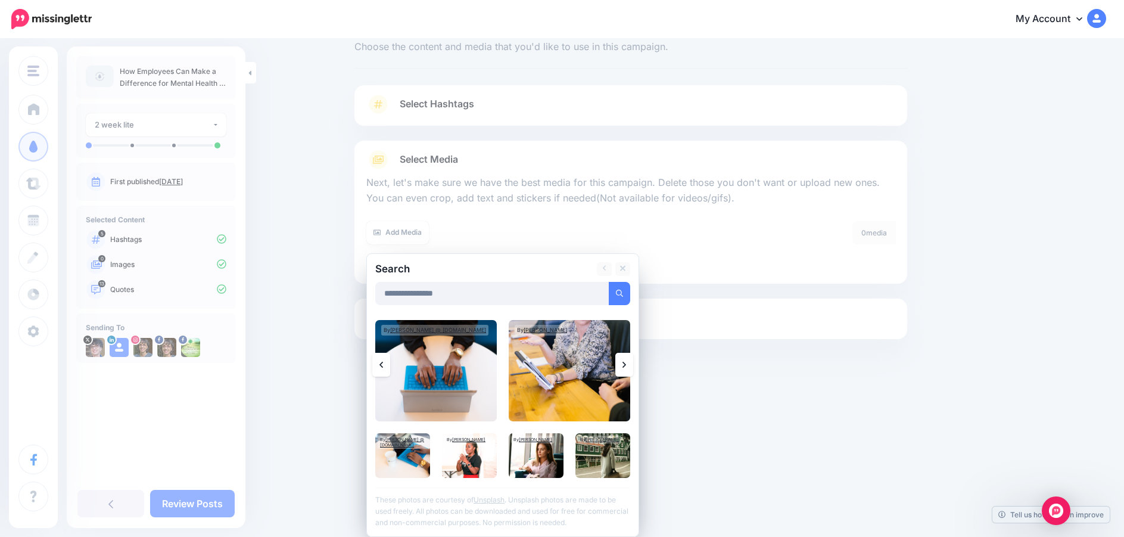
click at [625, 365] on link at bounding box center [624, 365] width 18 height 24
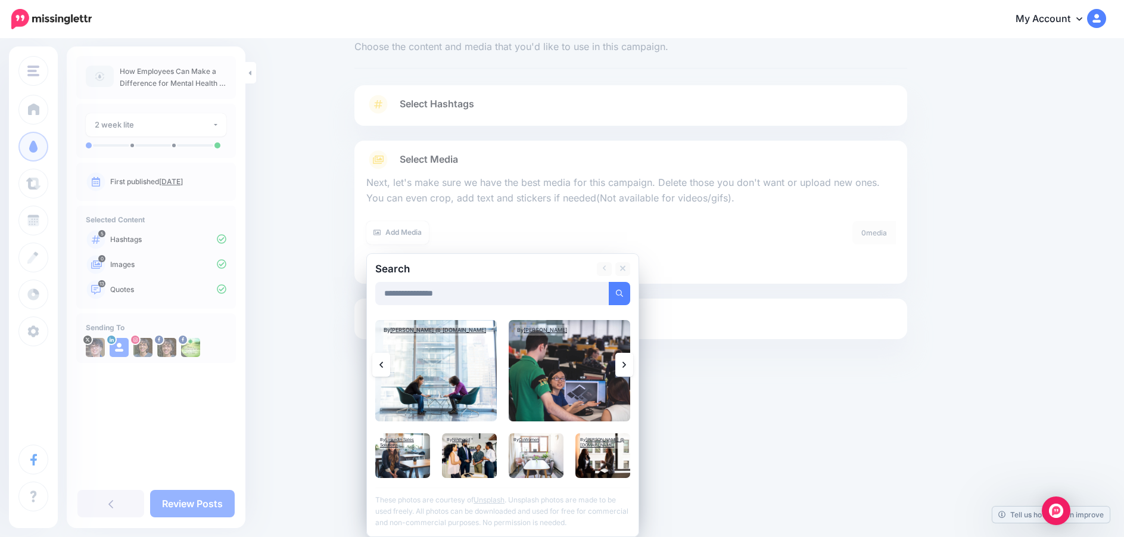
click at [626, 364] on icon at bounding box center [624, 365] width 4 height 10
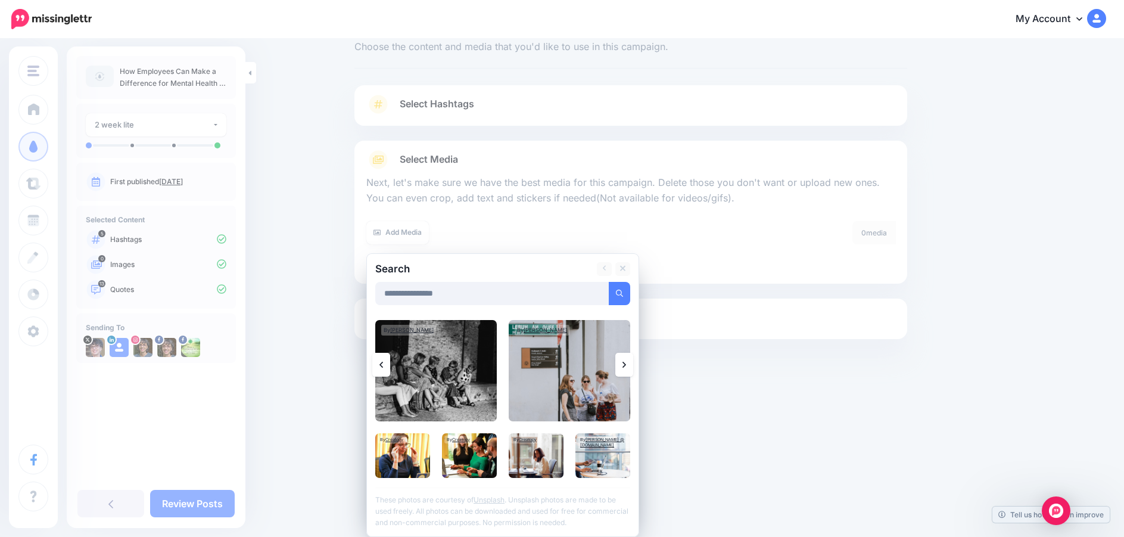
click at [626, 364] on icon at bounding box center [624, 365] width 4 height 10
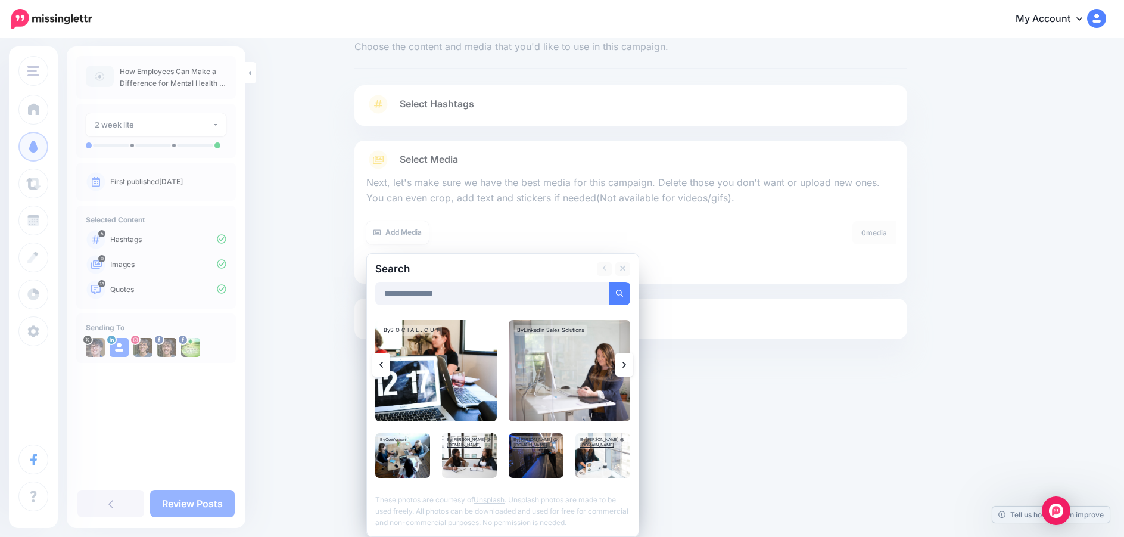
click at [626, 364] on icon at bounding box center [624, 365] width 4 height 10
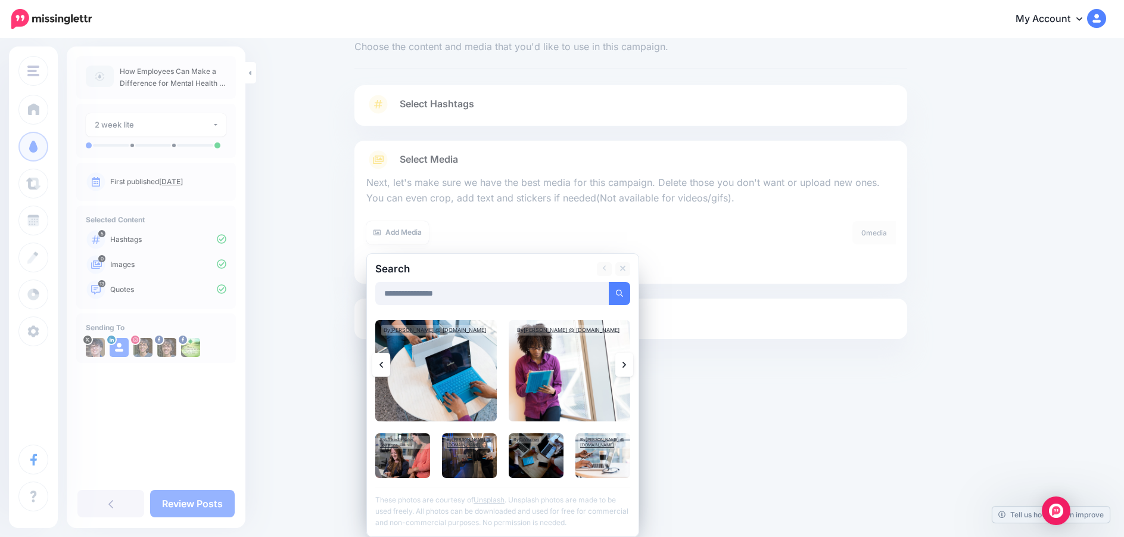
click at [626, 364] on icon at bounding box center [624, 365] width 4 height 10
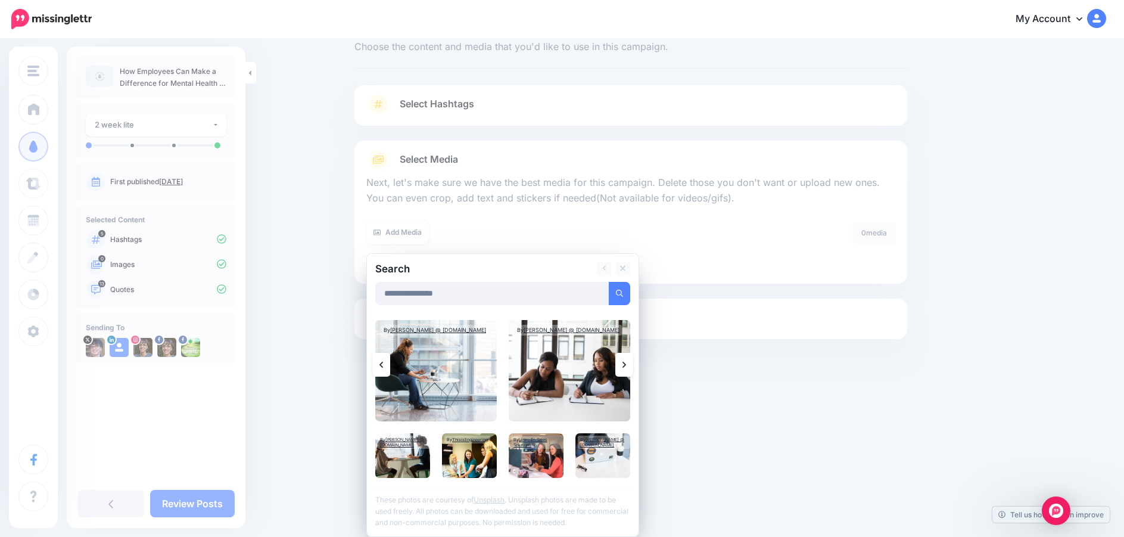
click at [626, 366] on icon at bounding box center [624, 365] width 4 height 10
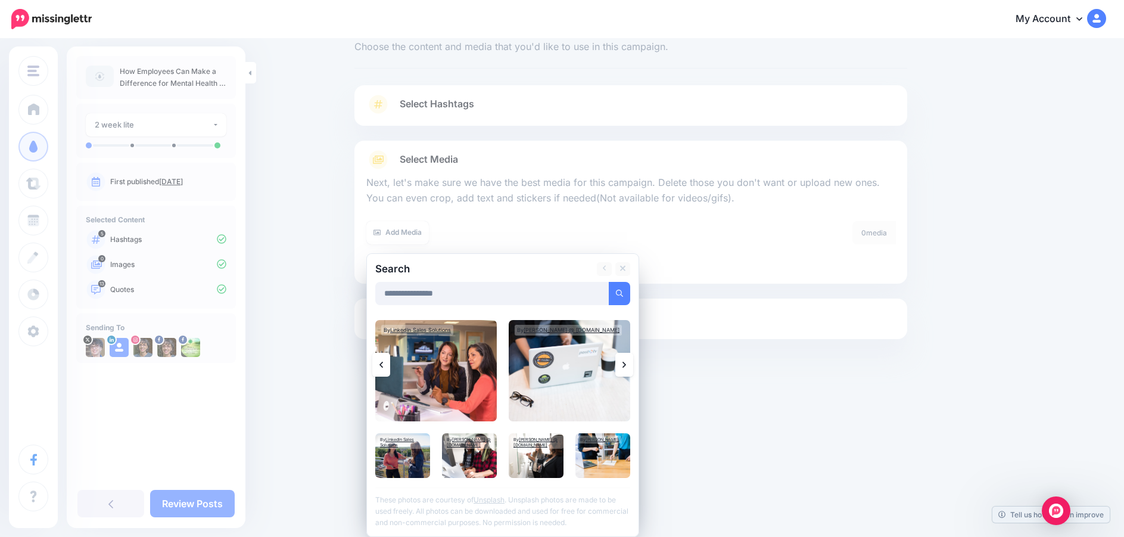
click at [626, 366] on icon at bounding box center [624, 365] width 4 height 10
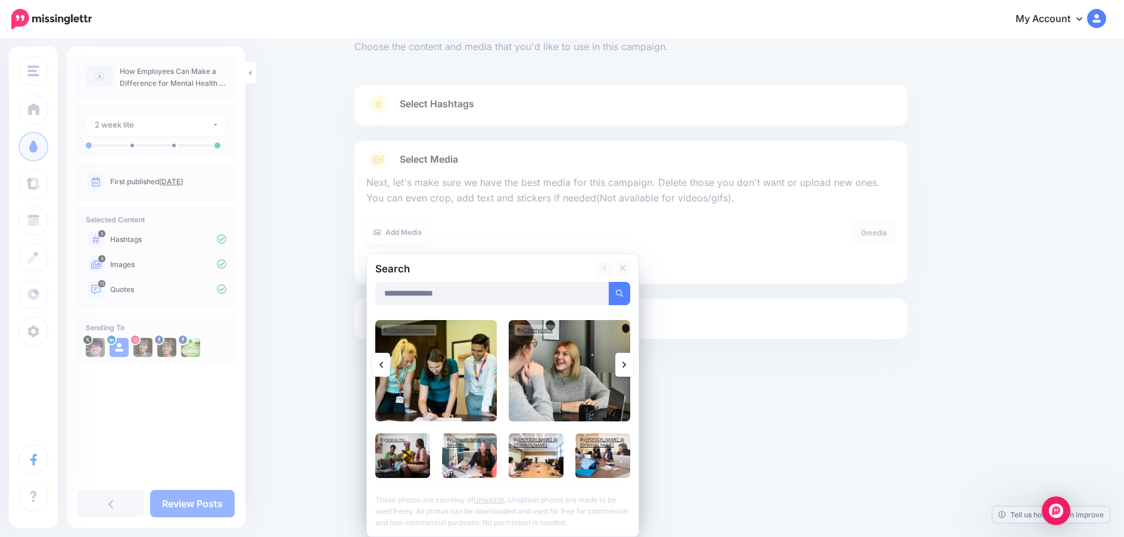
click at [626, 366] on icon at bounding box center [624, 365] width 4 height 10
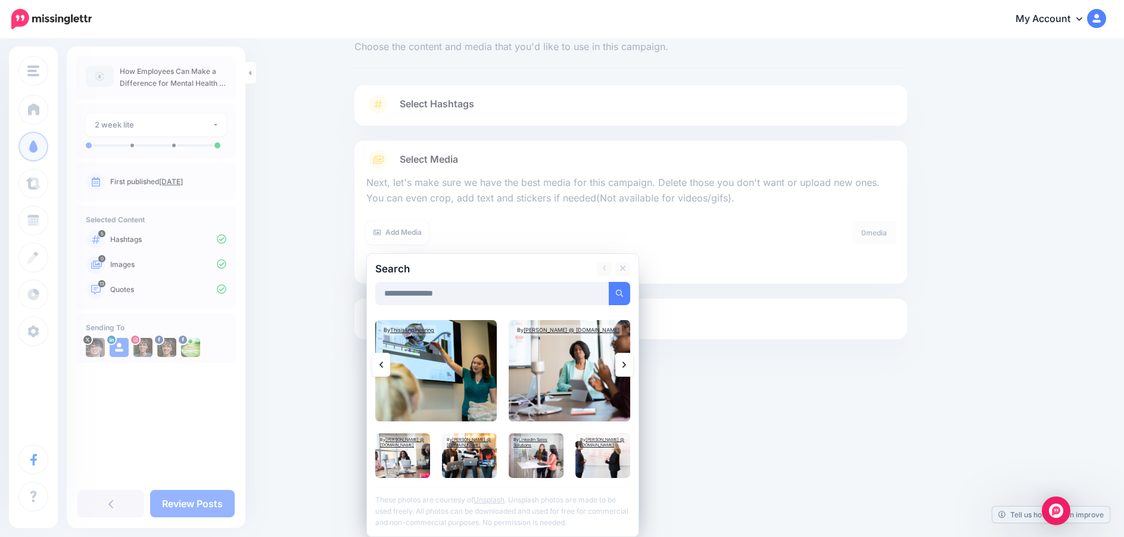
click at [626, 366] on icon at bounding box center [624, 365] width 4 height 10
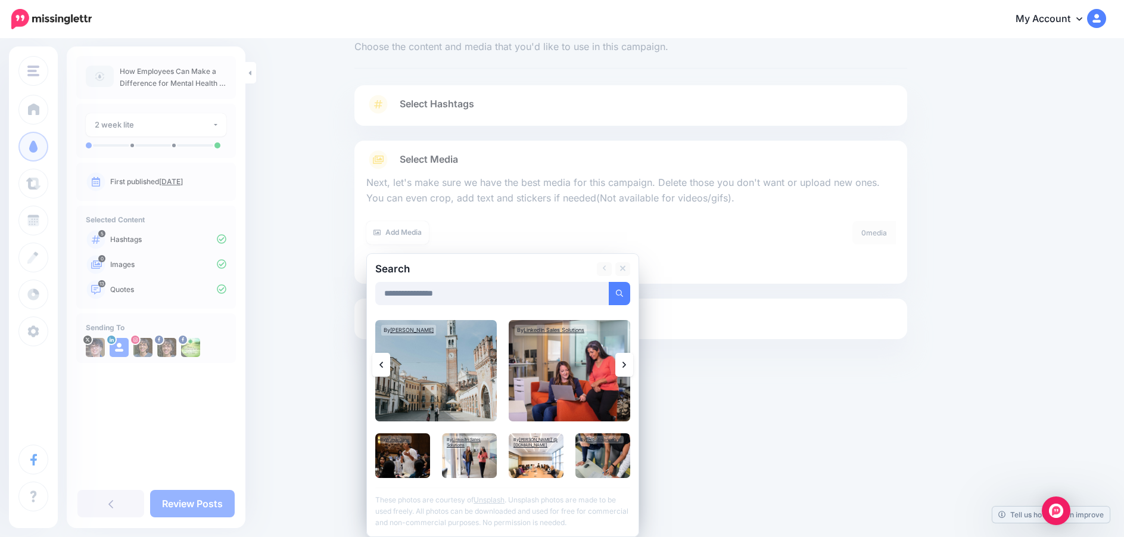
click at [626, 366] on icon at bounding box center [624, 365] width 4 height 10
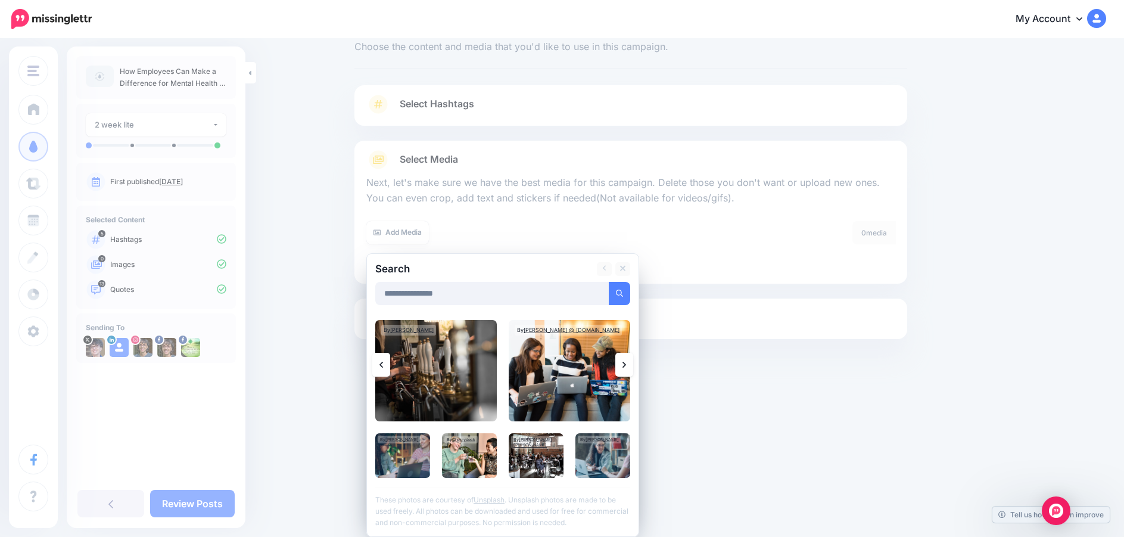
click at [626, 366] on icon at bounding box center [624, 365] width 4 height 10
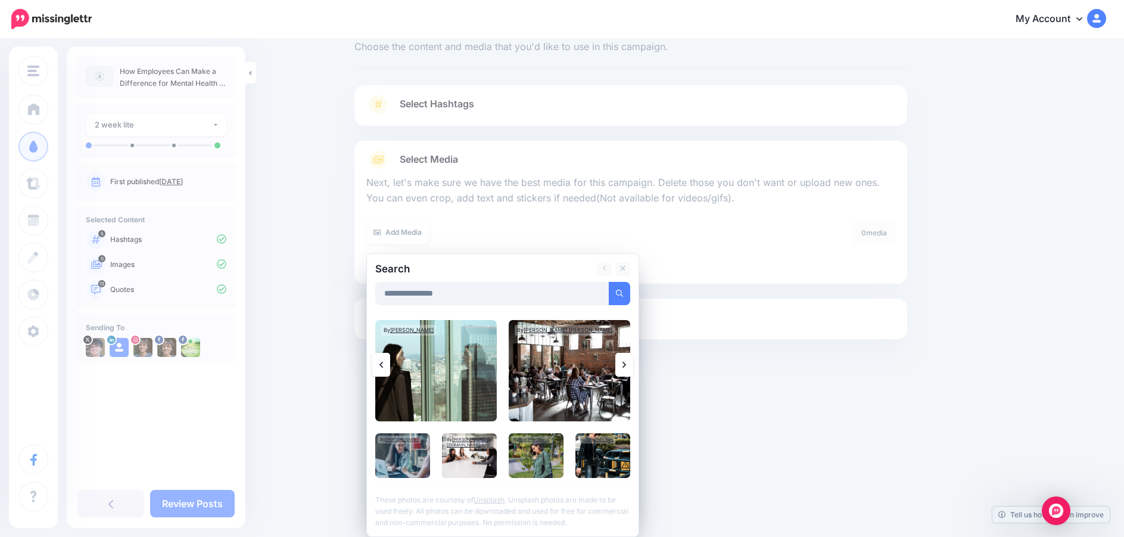
click at [626, 366] on icon at bounding box center [624, 365] width 4 height 10
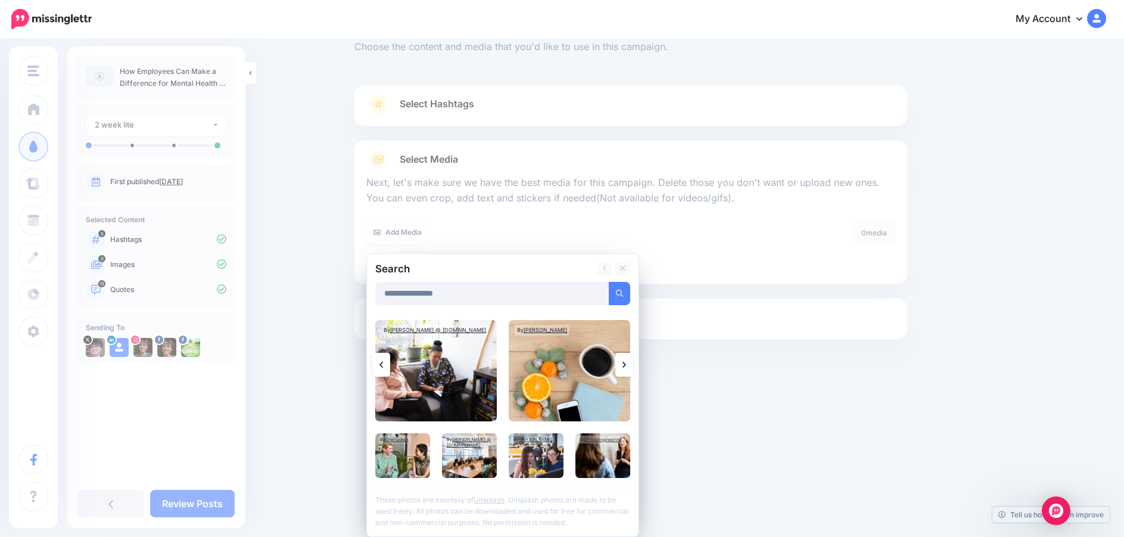
click at [626, 366] on icon at bounding box center [624, 365] width 4 height 10
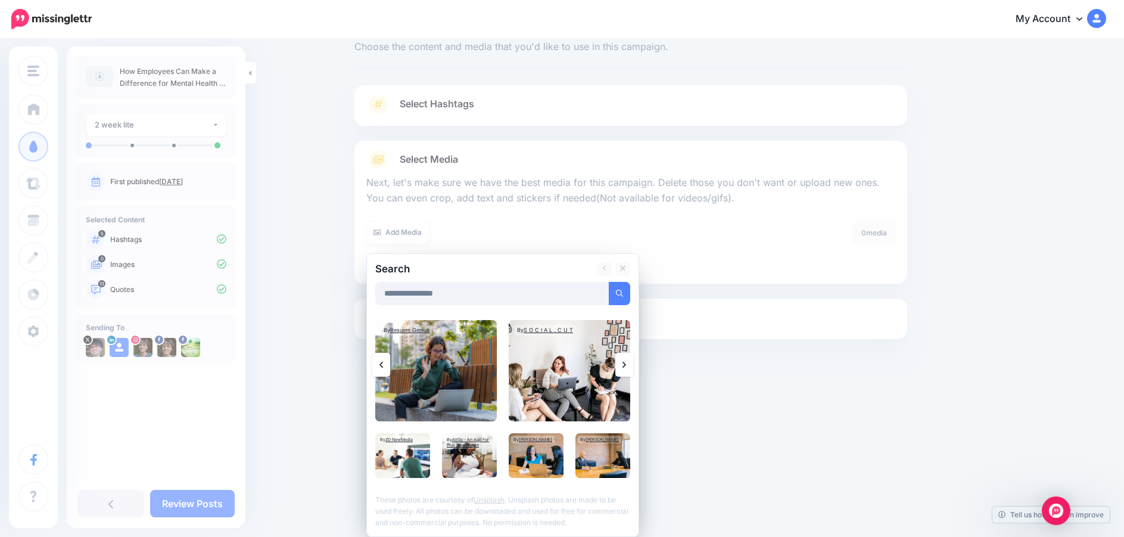
click at [382, 364] on link at bounding box center [381, 365] width 18 height 24
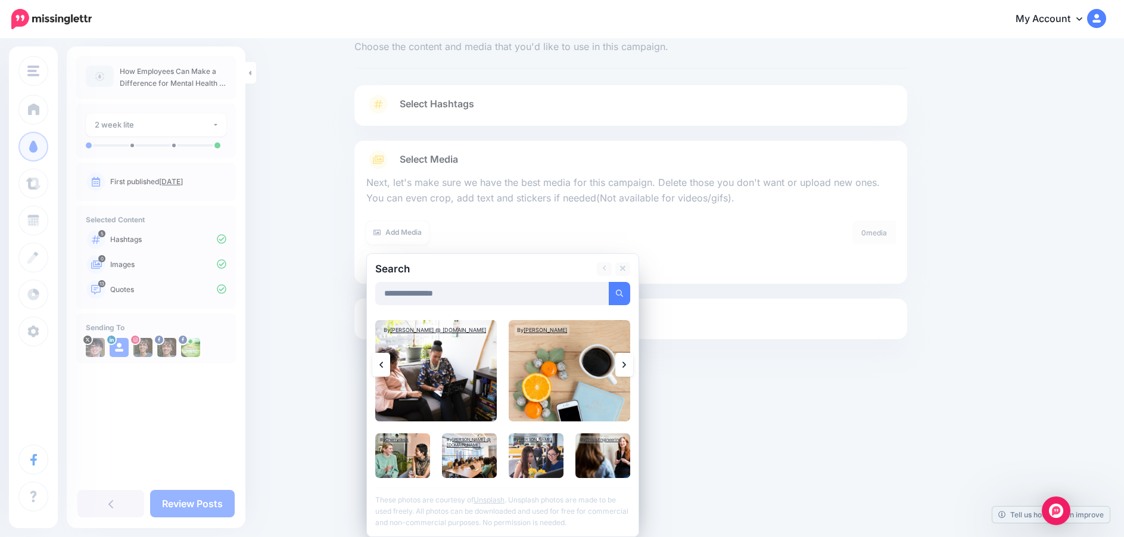
click at [631, 364] on link at bounding box center [624, 365] width 18 height 24
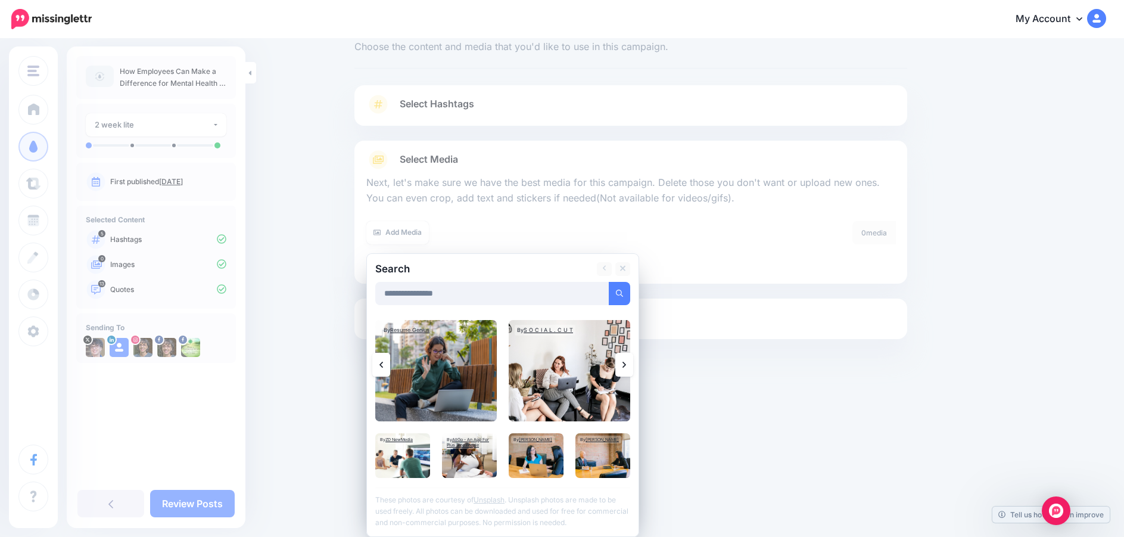
click at [626, 363] on icon at bounding box center [624, 365] width 4 height 10
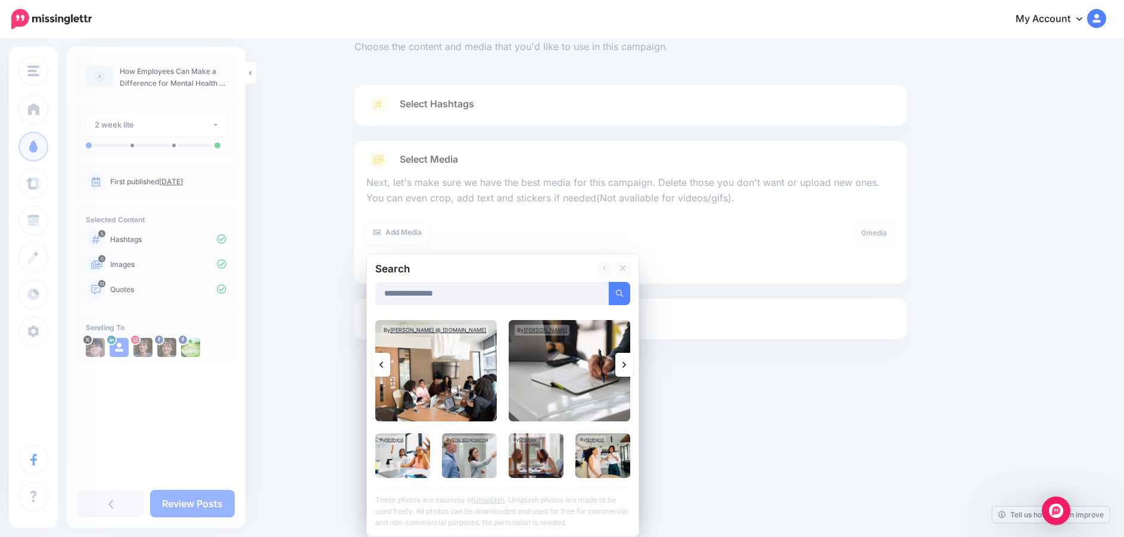
click at [626, 363] on icon at bounding box center [624, 364] width 4 height 6
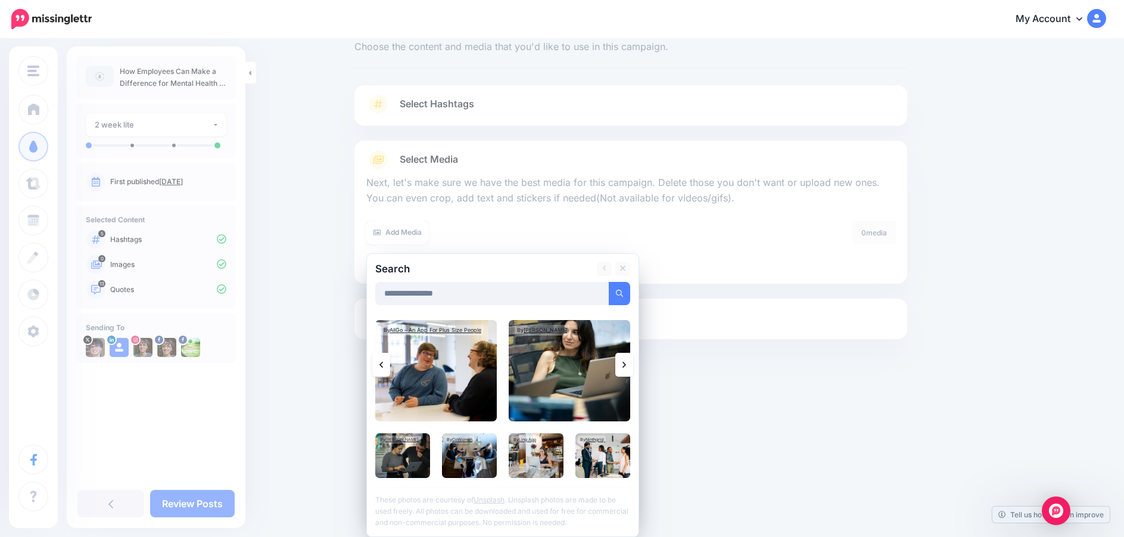
click at [626, 363] on icon at bounding box center [624, 364] width 4 height 6
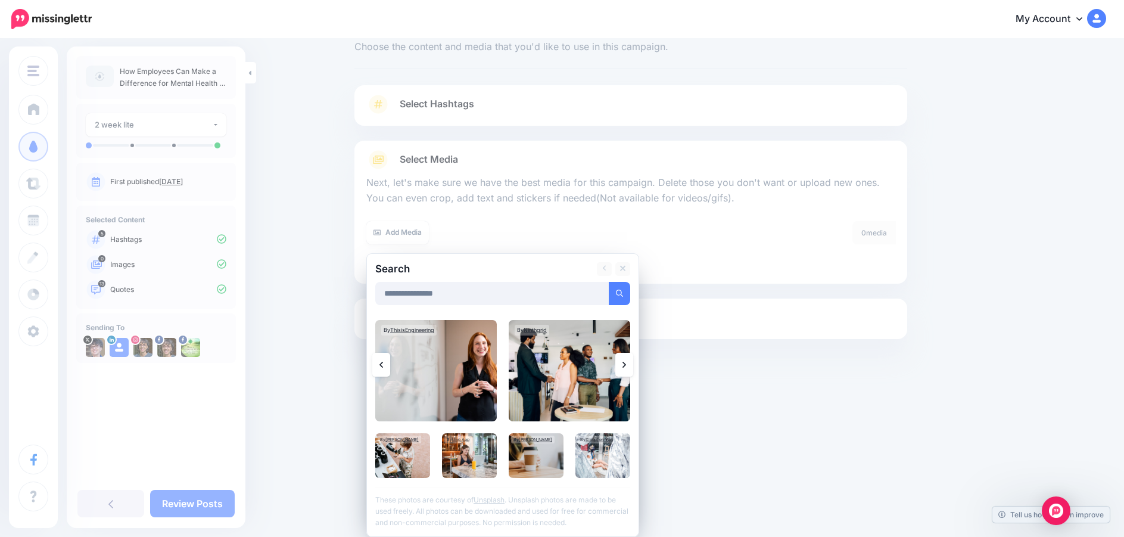
click at [626, 363] on icon at bounding box center [624, 364] width 4 height 6
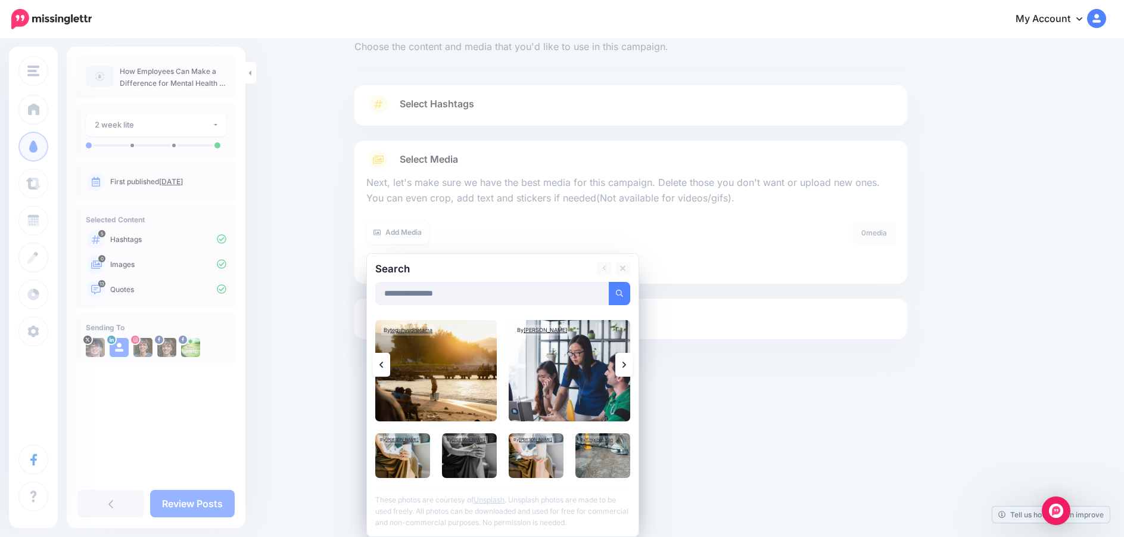
click at [626, 364] on icon at bounding box center [624, 365] width 4 height 10
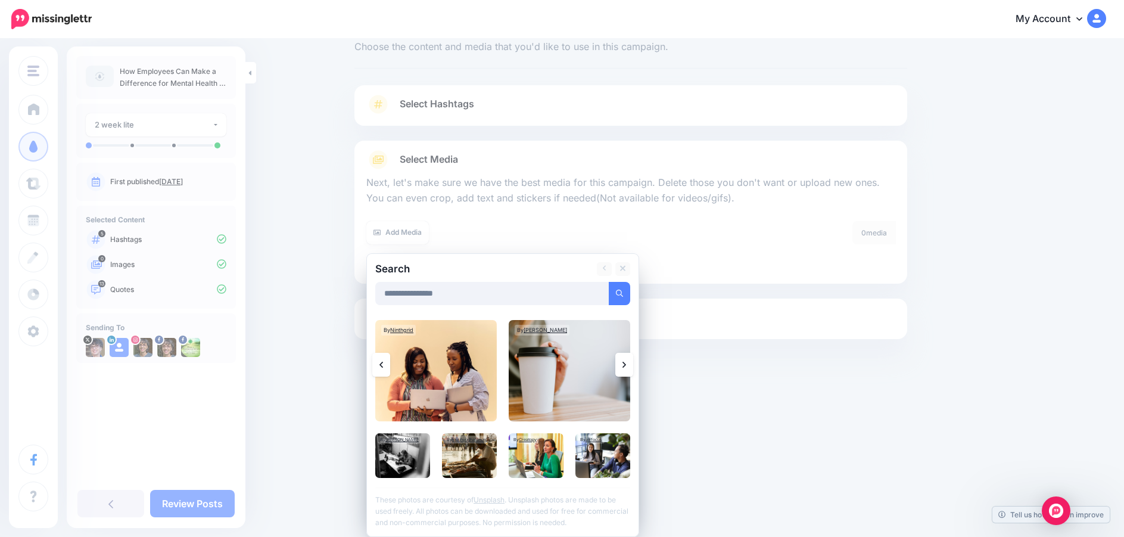
click at [626, 364] on icon at bounding box center [624, 365] width 4 height 10
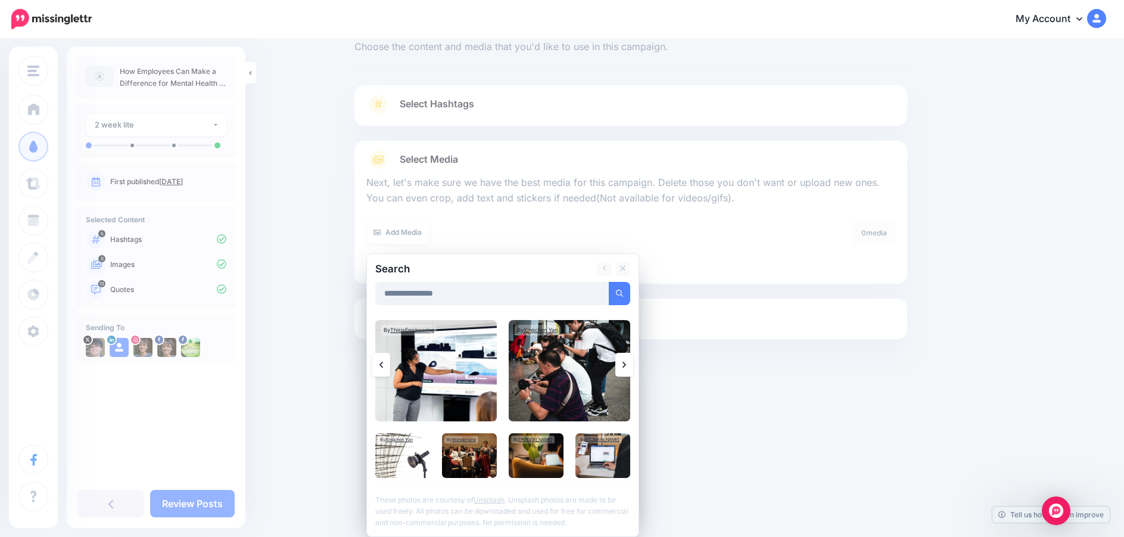
click at [626, 364] on icon at bounding box center [624, 365] width 4 height 10
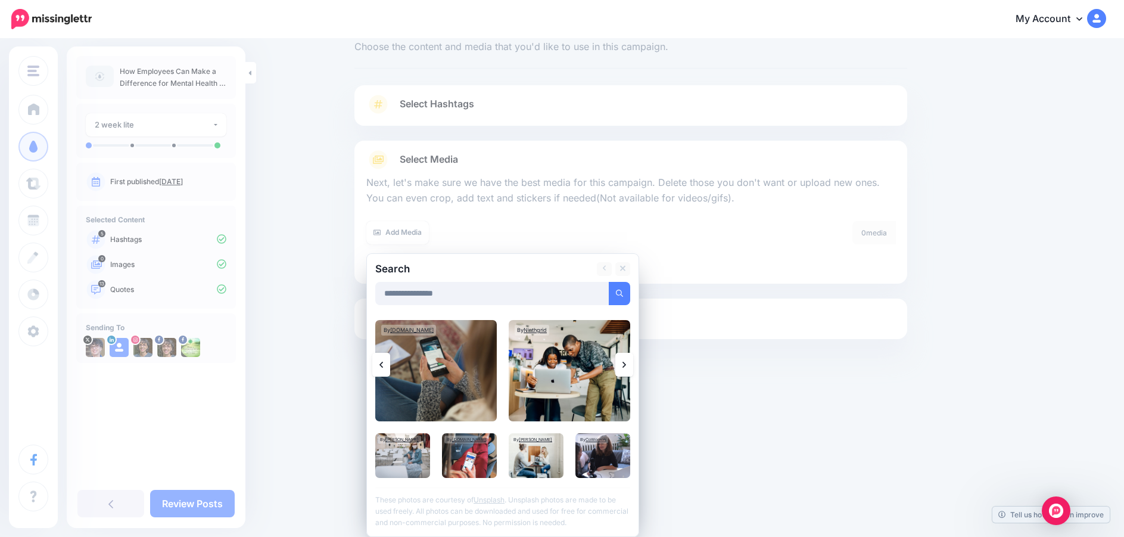
click at [626, 364] on icon at bounding box center [624, 365] width 4 height 10
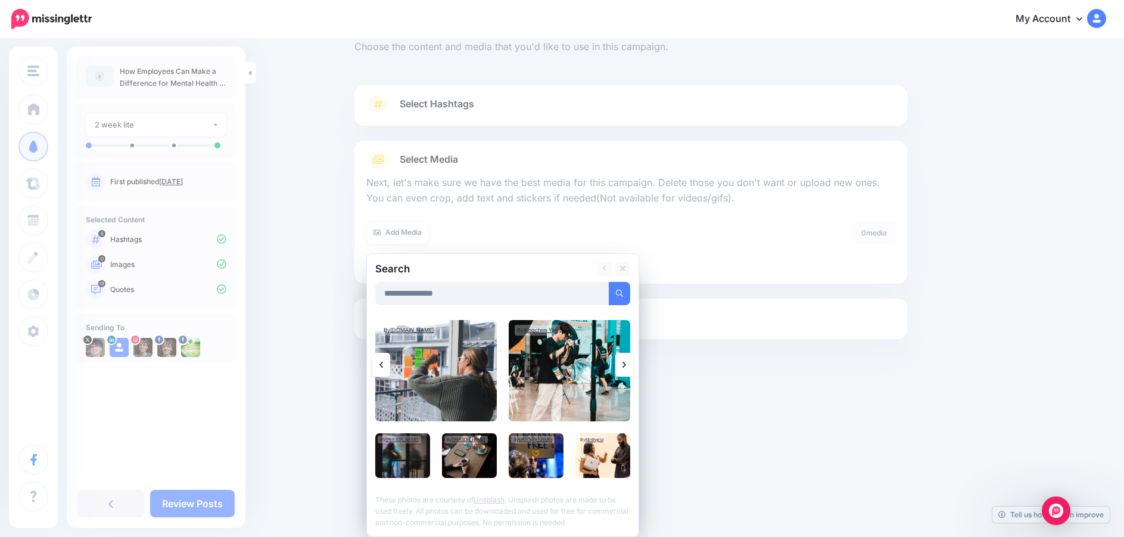
click at [626, 364] on icon at bounding box center [624, 365] width 4 height 10
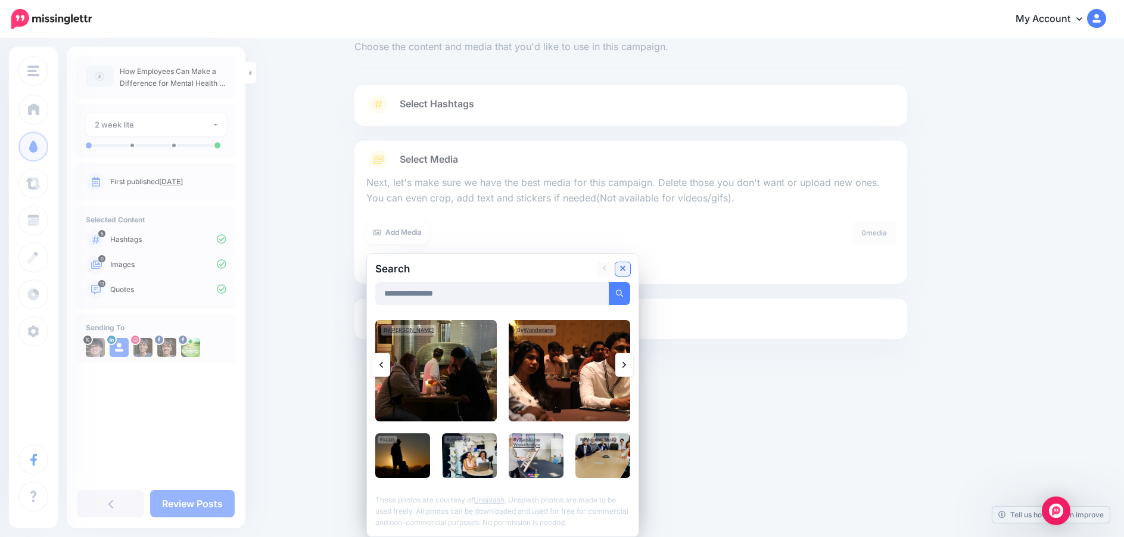
click at [625, 269] on icon at bounding box center [623, 269] width 6 height 10
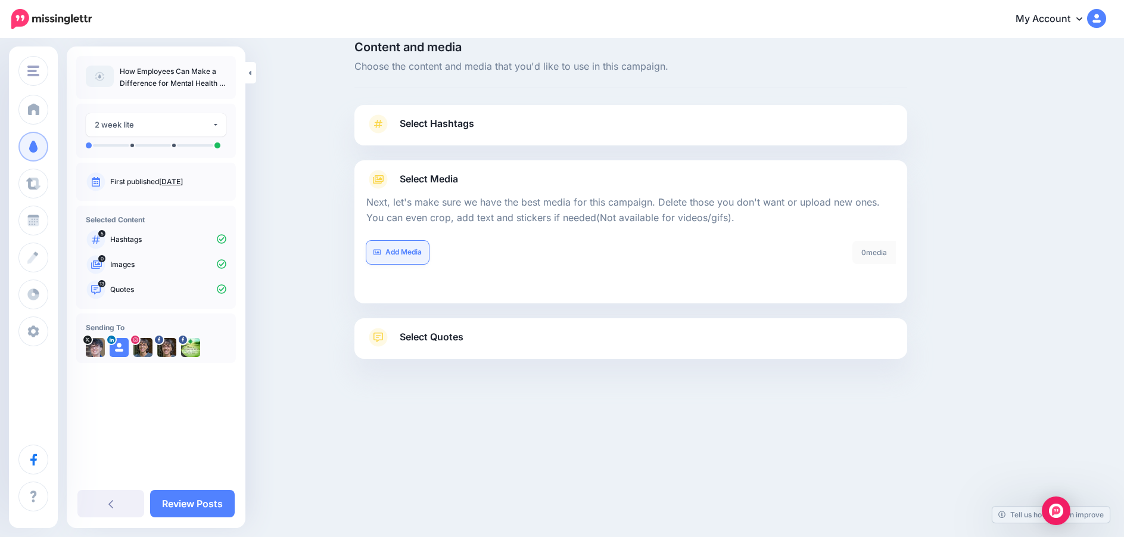
click at [401, 250] on link "Add Media" at bounding box center [397, 252] width 63 height 23
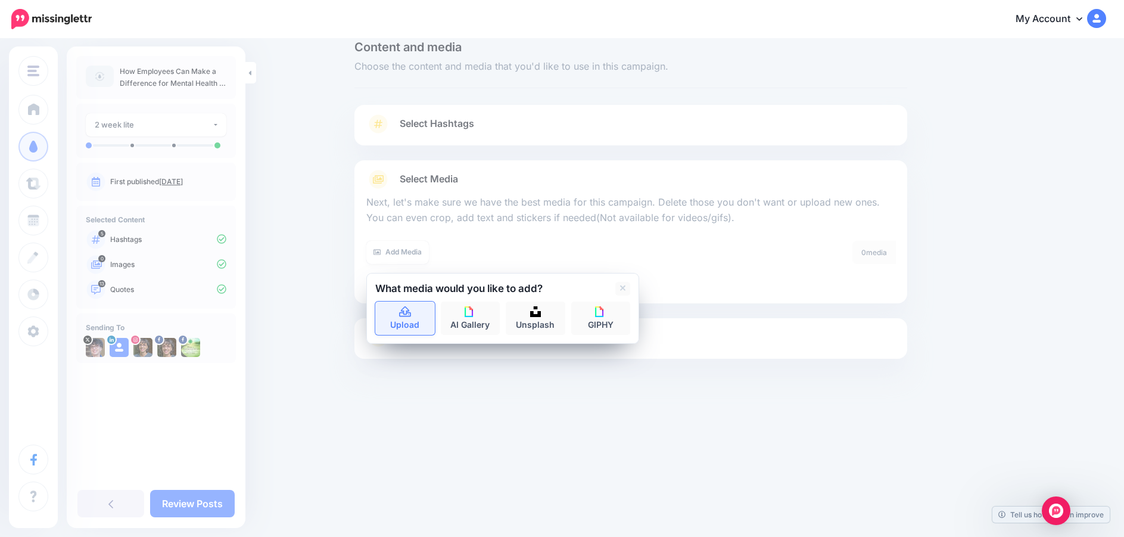
click at [404, 326] on link "Upload" at bounding box center [405, 317] width 60 height 33
click at [538, 320] on link "Unsplash" at bounding box center [536, 317] width 60 height 33
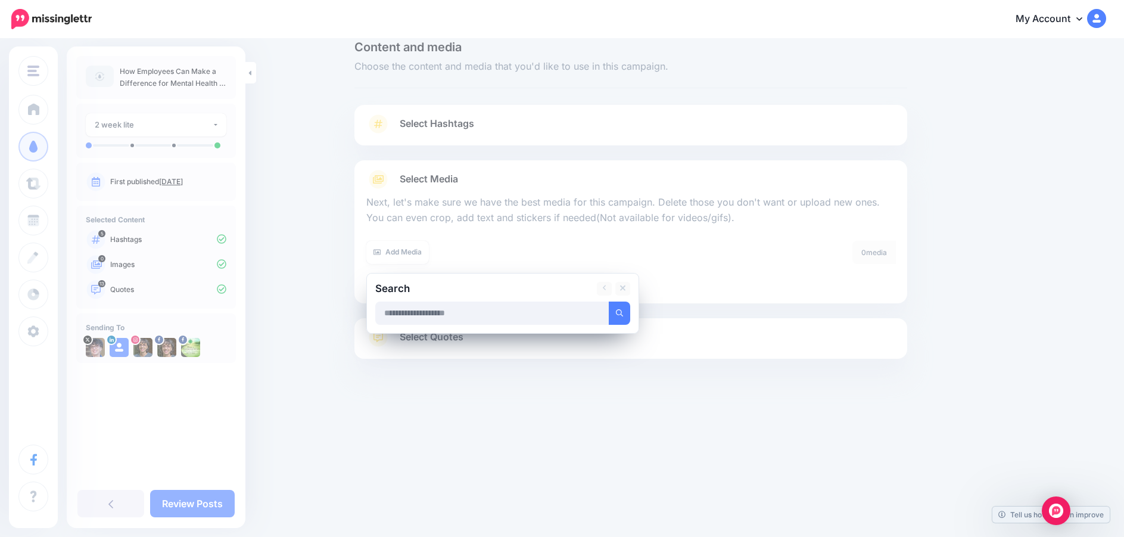
click at [455, 313] on input "text" at bounding box center [492, 312] width 234 height 23
type input "*******"
click at [622, 317] on button "submit" at bounding box center [619, 312] width 21 height 23
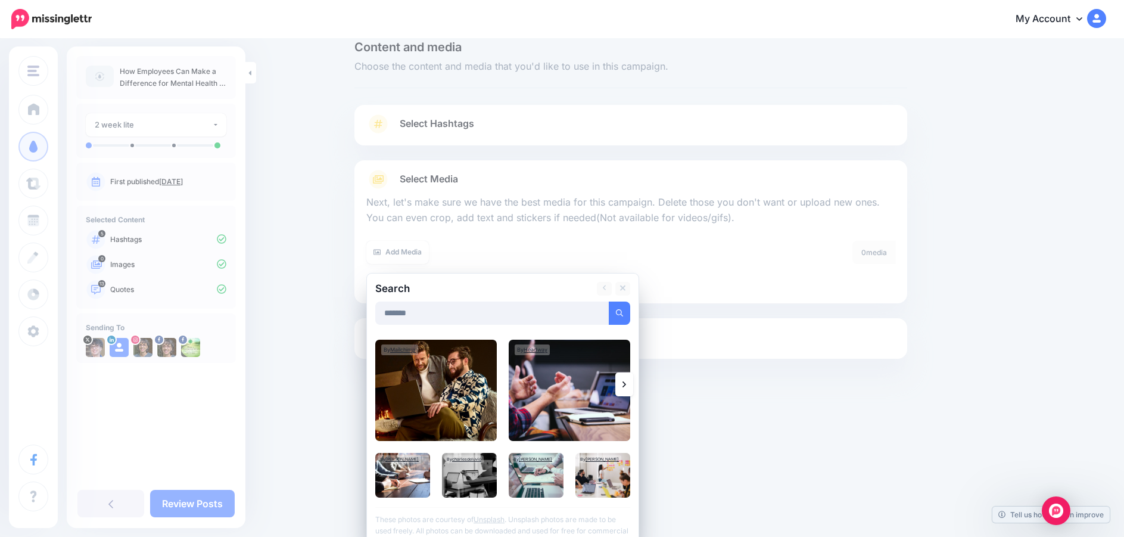
click at [626, 381] on icon at bounding box center [624, 384] width 4 height 10
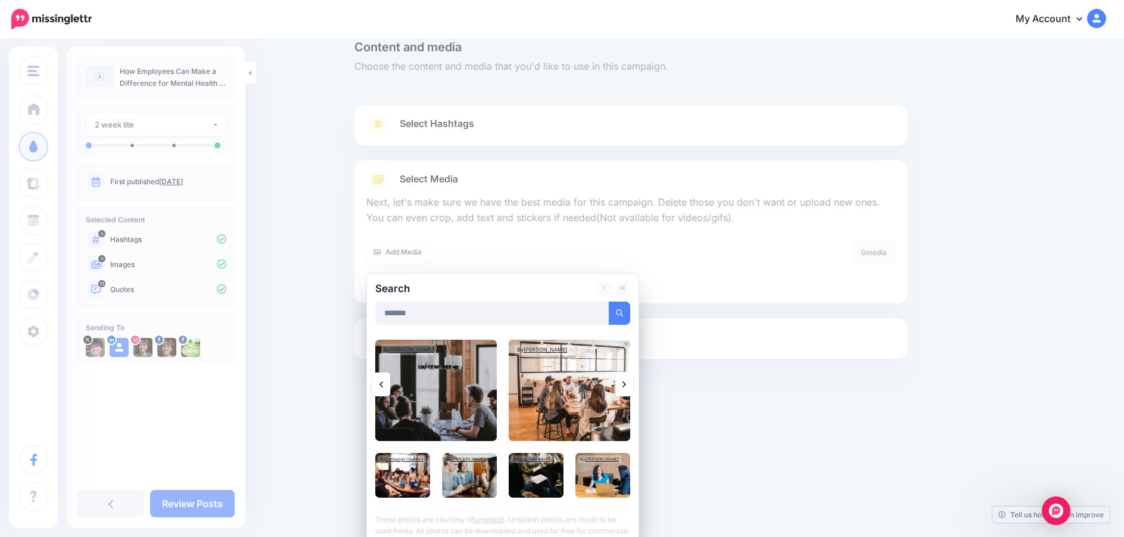
click at [626, 384] on icon at bounding box center [624, 384] width 4 height 6
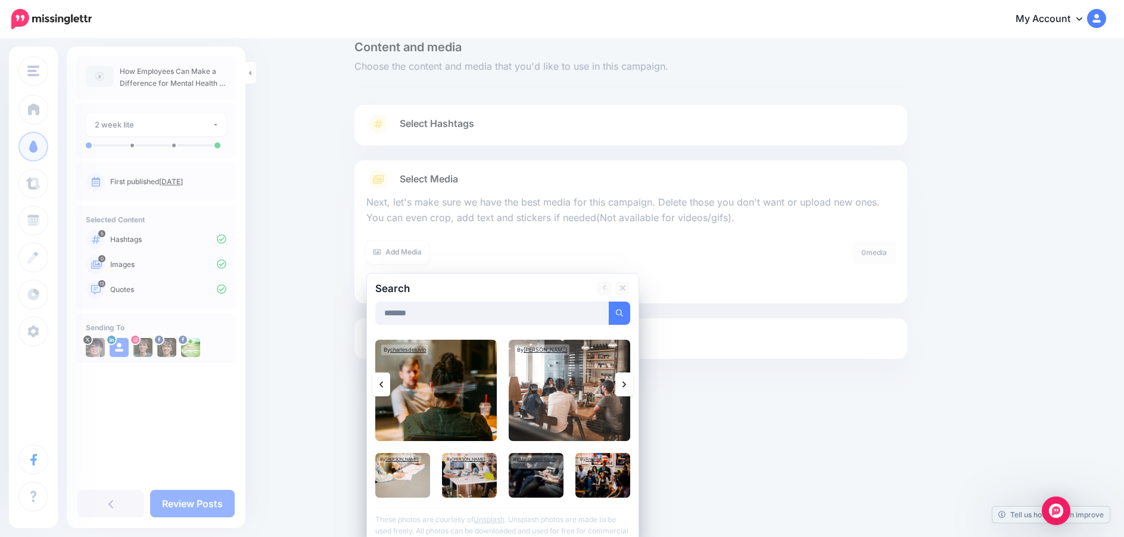
click at [626, 384] on icon at bounding box center [624, 384] width 4 height 6
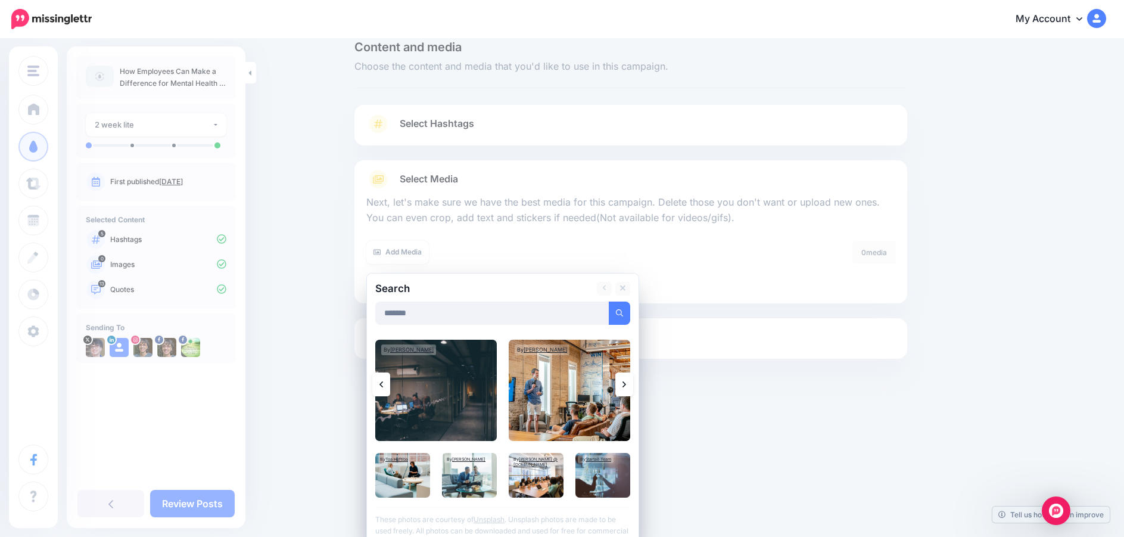
click at [626, 384] on icon at bounding box center [624, 384] width 4 height 6
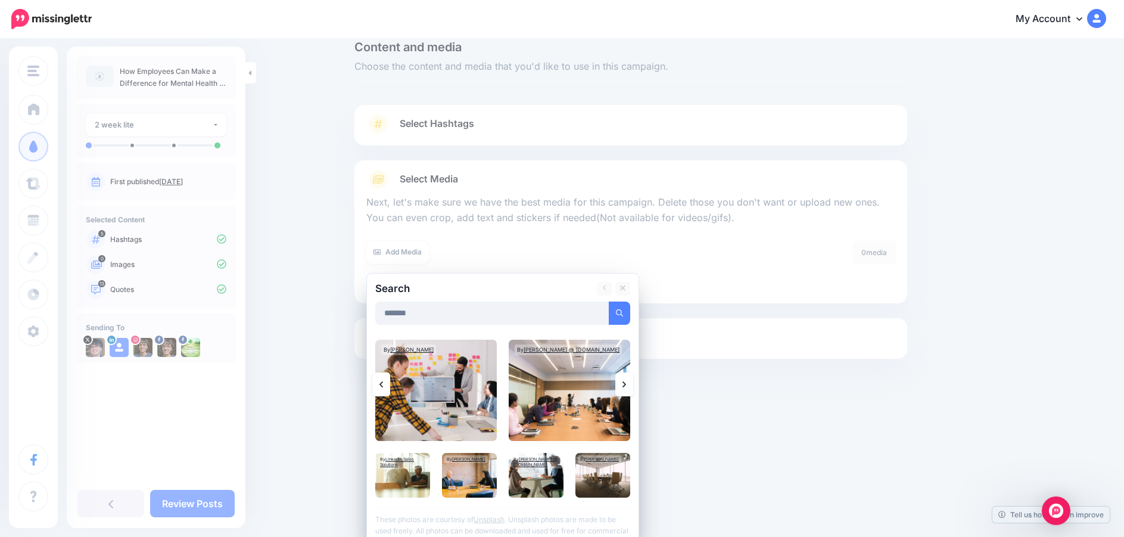
click at [626, 384] on icon at bounding box center [624, 384] width 4 height 6
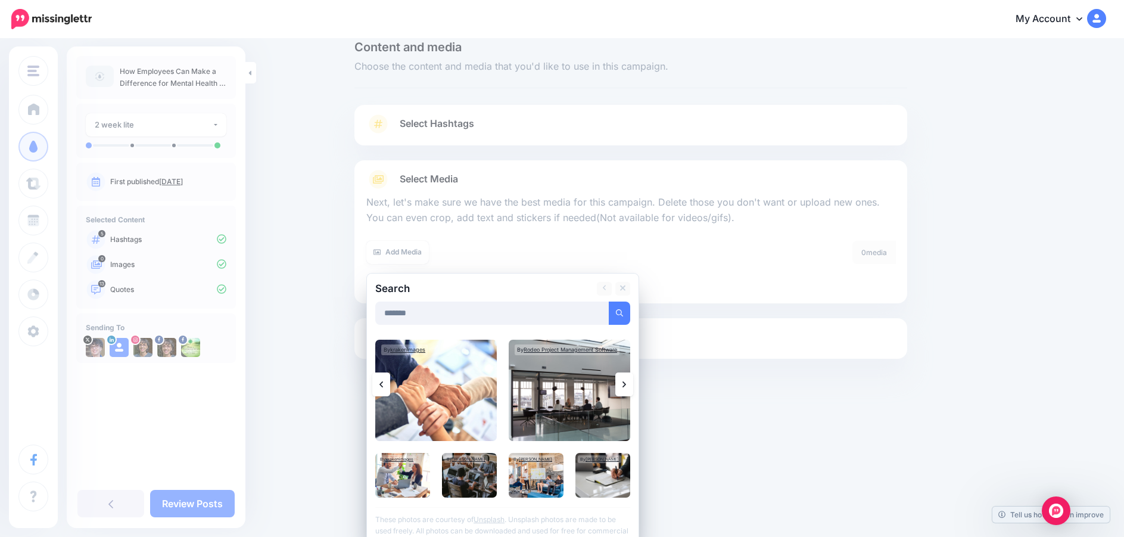
click at [626, 384] on icon at bounding box center [624, 384] width 4 height 6
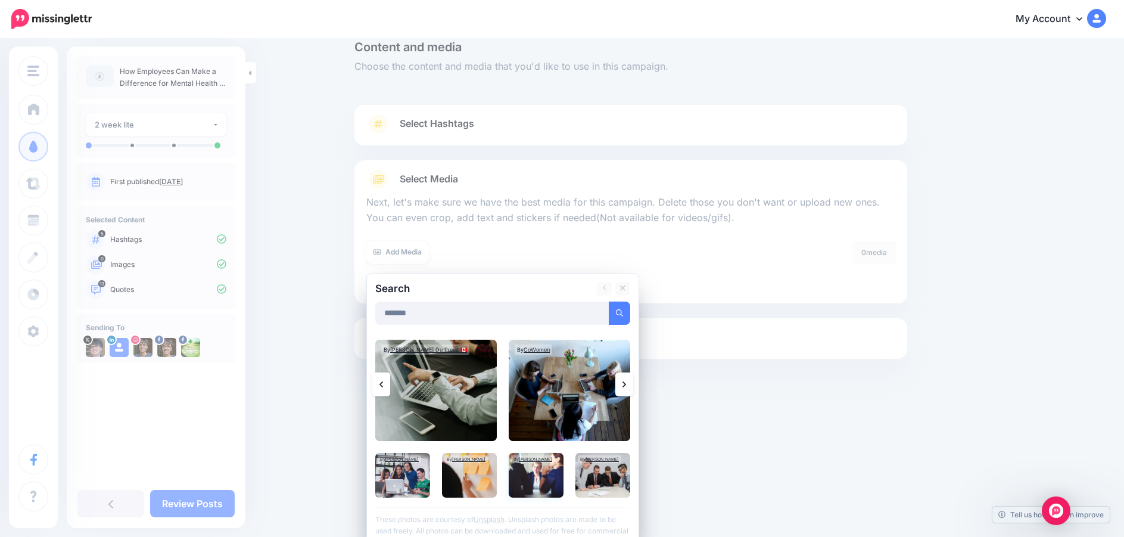
click at [550, 475] on img at bounding box center [536, 475] width 55 height 45
click at [545, 476] on img at bounding box center [536, 475] width 55 height 45
click at [528, 480] on img at bounding box center [536, 475] width 55 height 45
click at [626, 311] on link "Add Media" at bounding box center [604, 312] width 51 height 23
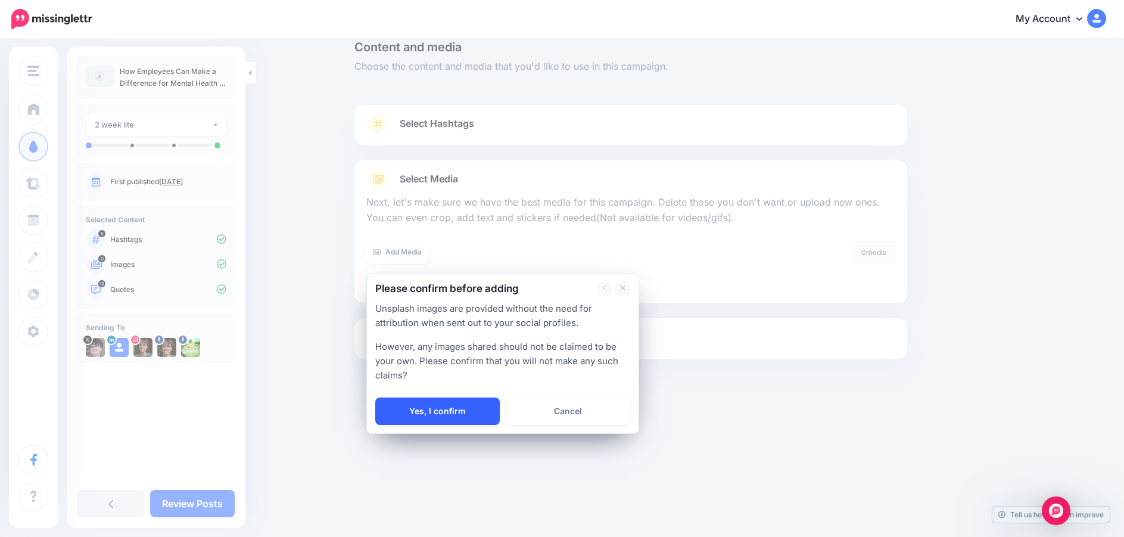
click at [456, 406] on link "Yes, I confirm" at bounding box center [437, 410] width 124 height 27
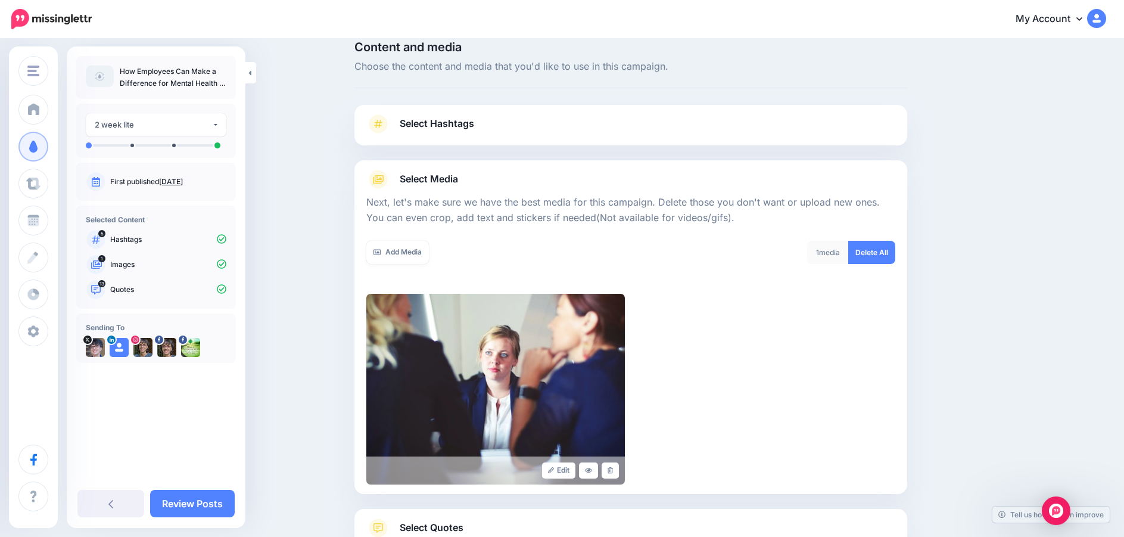
scroll to position [123, 0]
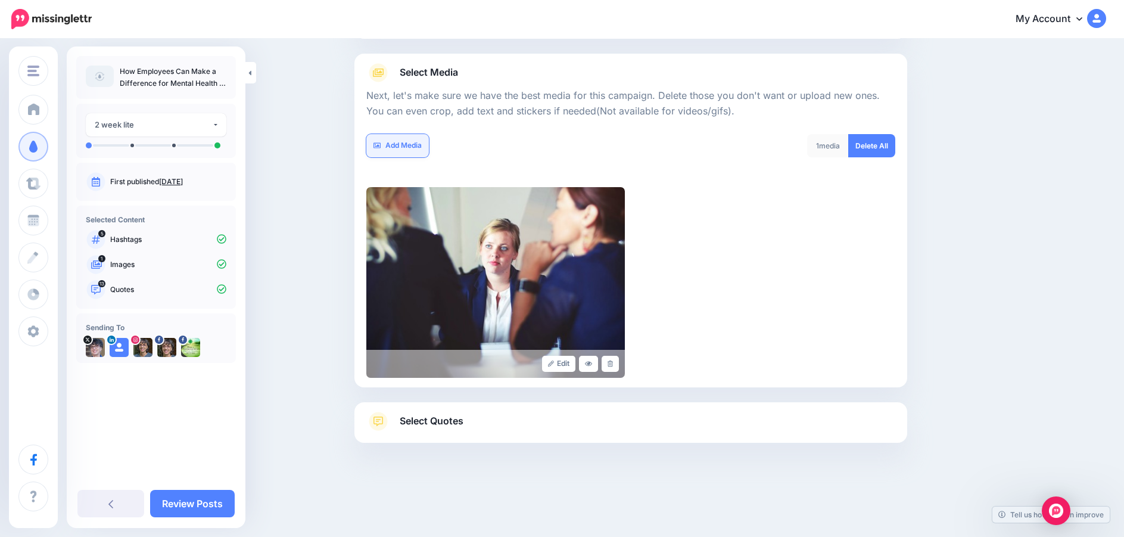
click at [417, 146] on link "Add Media" at bounding box center [397, 145] width 63 height 23
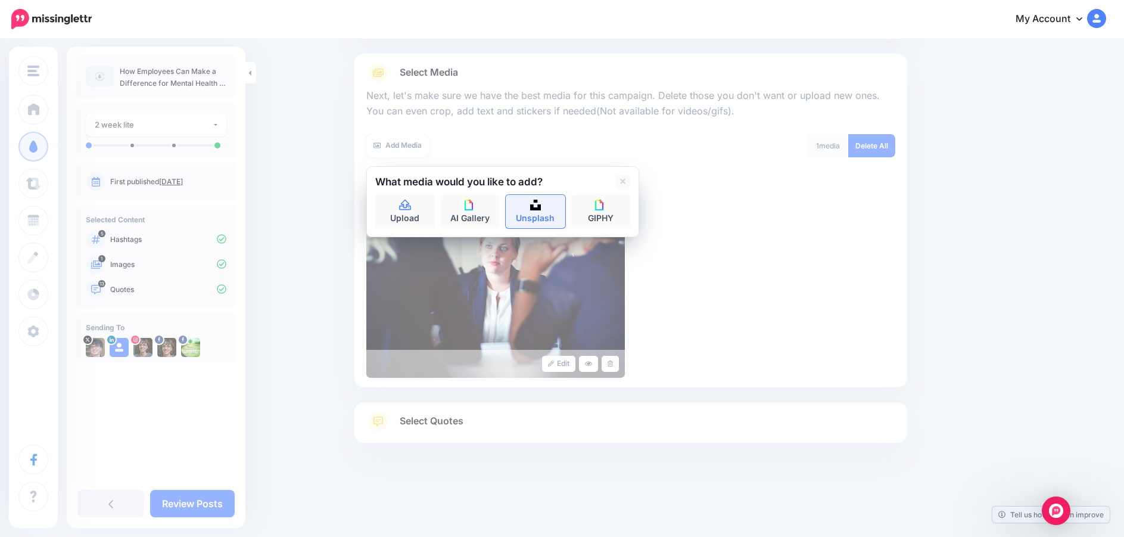
click at [532, 214] on link "Unsplash" at bounding box center [536, 211] width 60 height 33
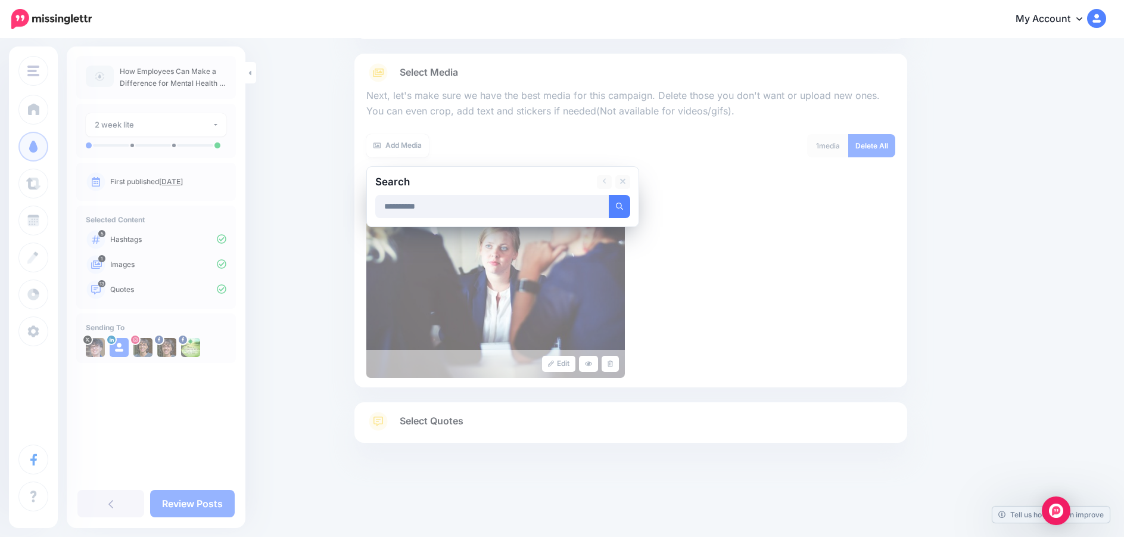
type input "*********"
click at [609, 195] on button "submit" at bounding box center [619, 206] width 21 height 23
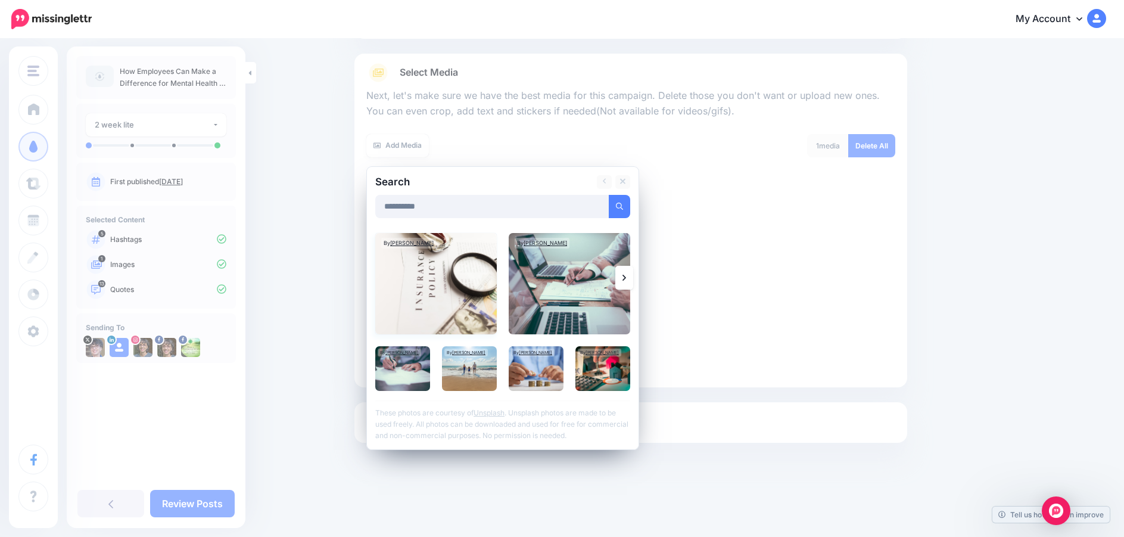
click at [438, 285] on img at bounding box center [435, 283] width 121 height 101
click at [599, 204] on link "Add Media" at bounding box center [604, 206] width 51 height 23
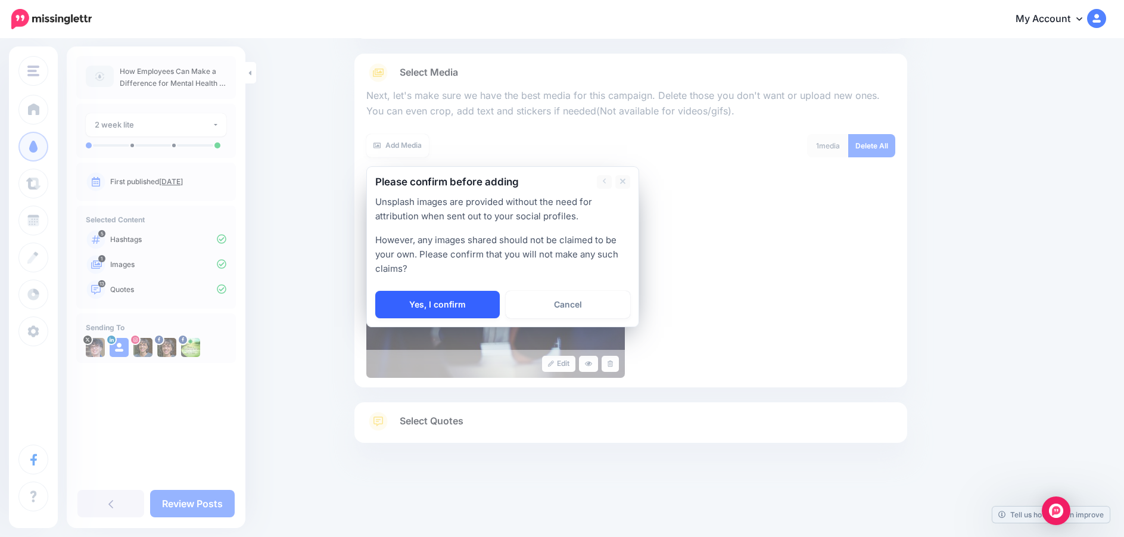
click at [448, 303] on link "Yes, I confirm" at bounding box center [437, 304] width 124 height 27
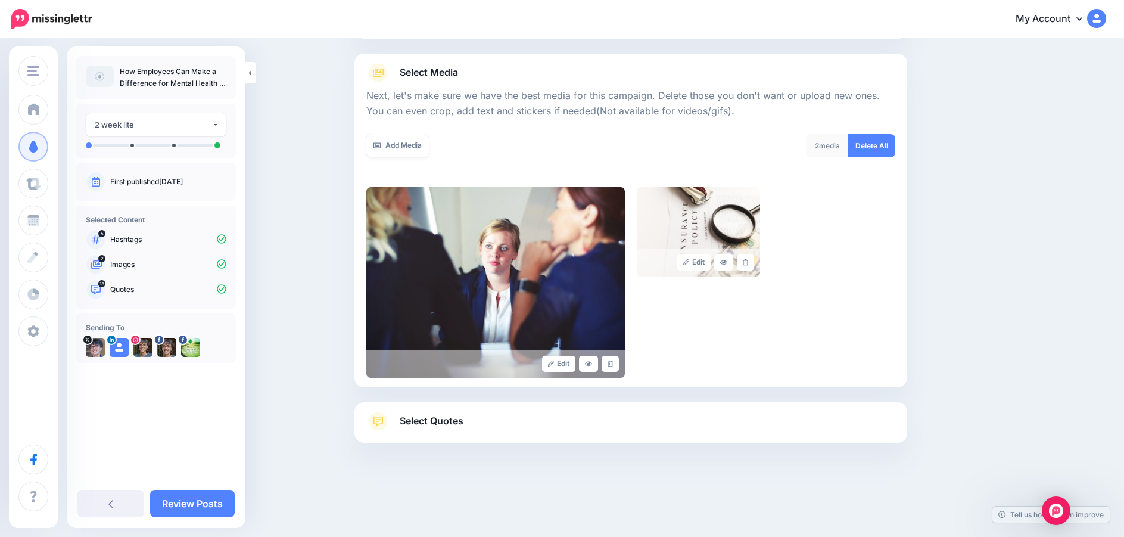
click at [456, 420] on span "Select Quotes" at bounding box center [432, 421] width 64 height 16
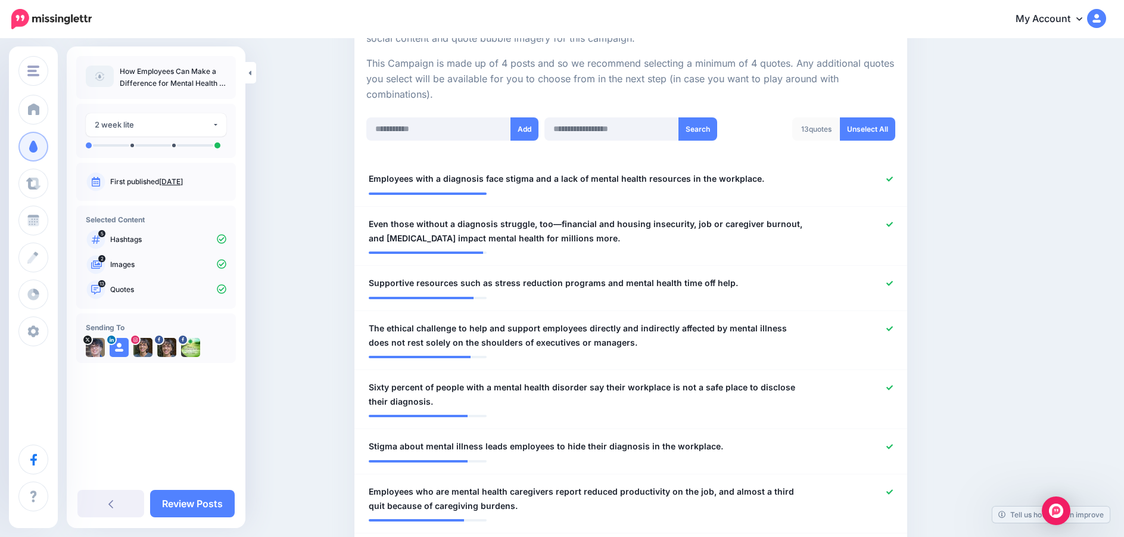
scroll to position [302, 0]
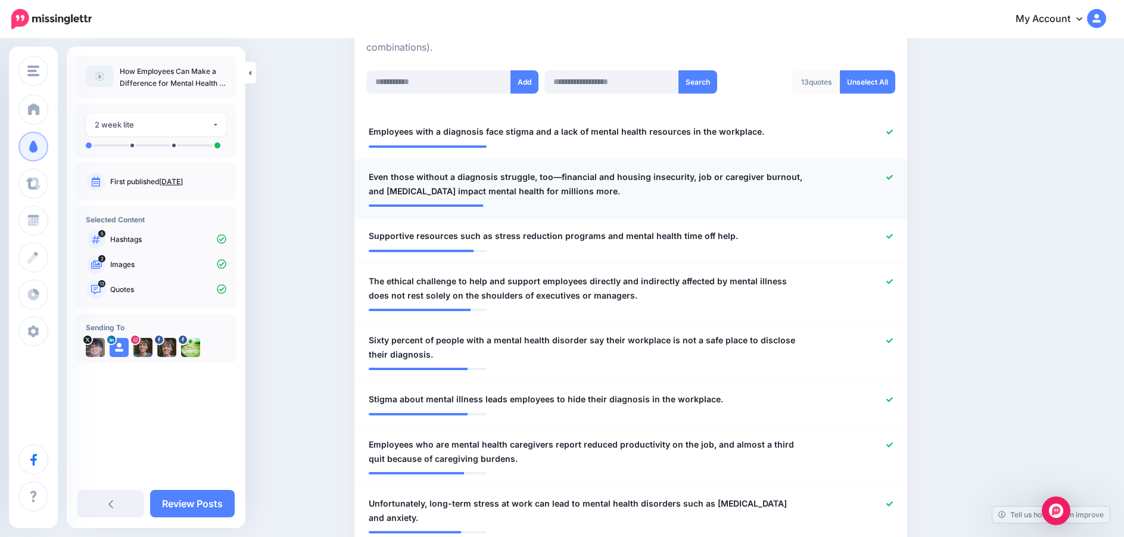
click at [400, 178] on span "Even those without a diagnosis struggle, too—financial and housing insecurity, …" at bounding box center [586, 184] width 434 height 29
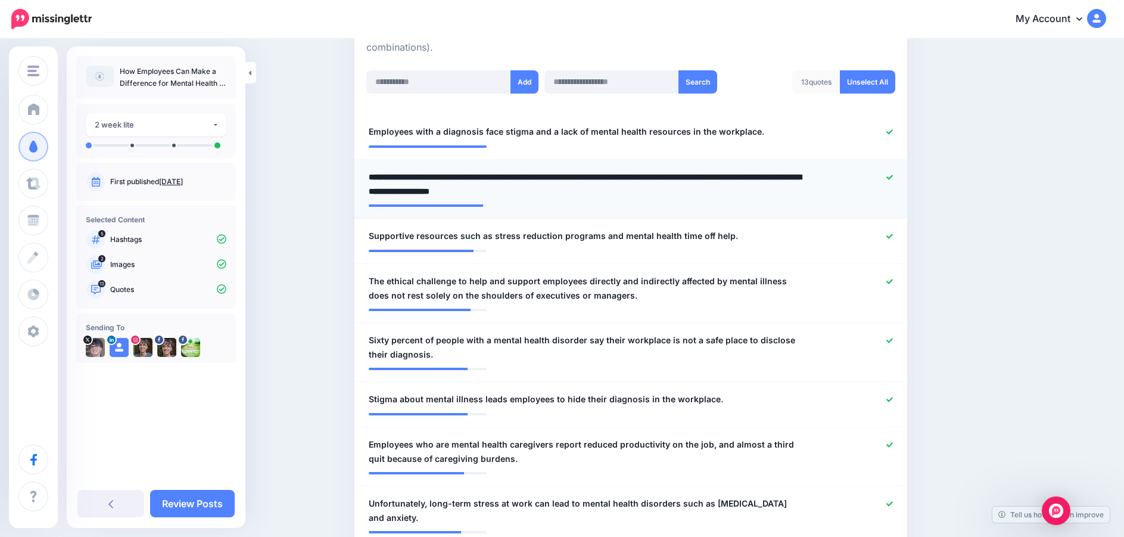
click at [400, 178] on textarea "**********" at bounding box center [586, 184] width 434 height 29
click at [407, 174] on textarea "**********" at bounding box center [586, 184] width 434 height 29
click at [482, 177] on textarea "**********" at bounding box center [586, 184] width 434 height 29
click at [398, 181] on textarea "**********" at bounding box center [586, 184] width 434 height 29
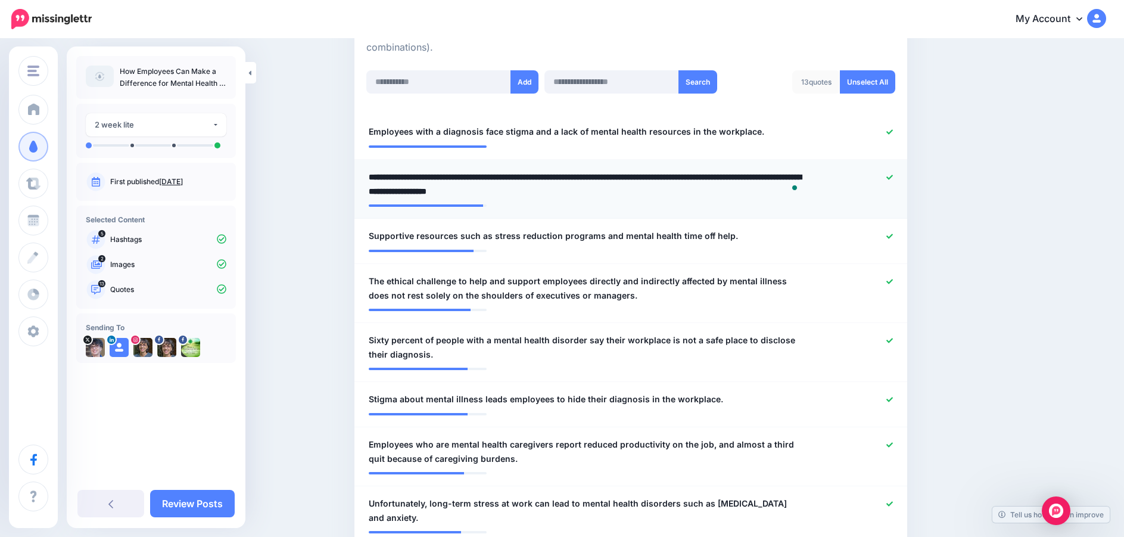
click at [458, 179] on textarea "**********" at bounding box center [586, 184] width 434 height 29
click at [616, 176] on textarea "**********" at bounding box center [586, 184] width 434 height 29
drag, startPoint x: 638, startPoint y: 191, endPoint x: 692, endPoint y: 188, distance: 53.7
click at [692, 188] on textarea "**********" at bounding box center [586, 184] width 434 height 29
type textarea "**********"
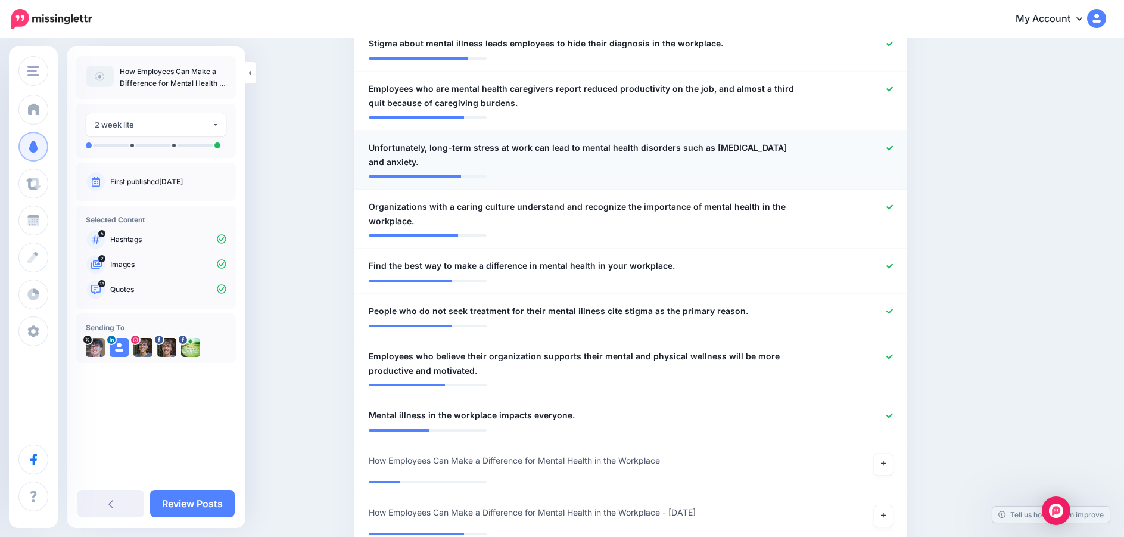
scroll to position [719, 0]
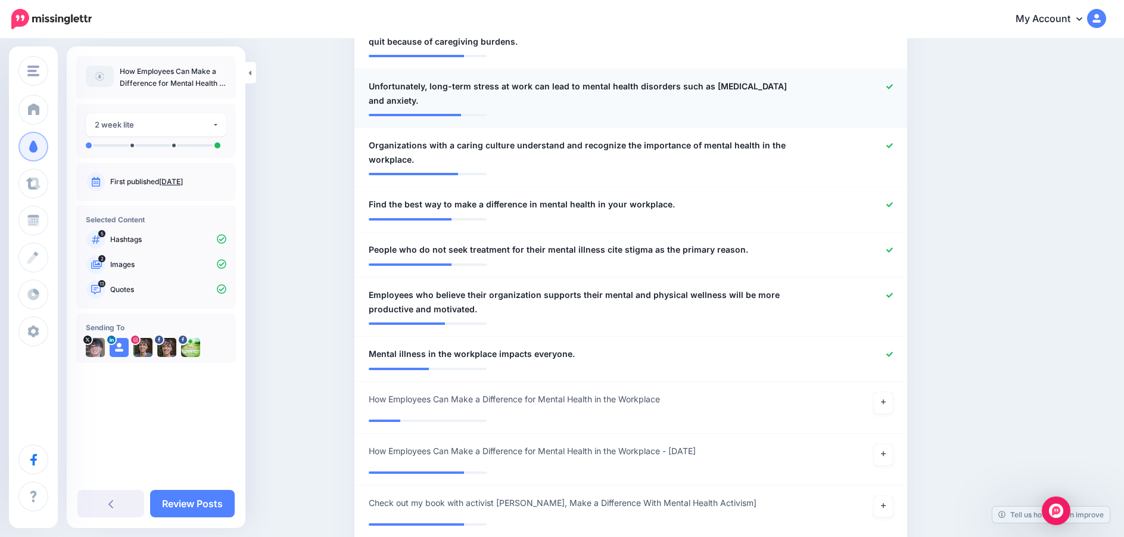
drag, startPoint x: 533, startPoint y: 89, endPoint x: 431, endPoint y: 94, distance: 102.6
click at [533, 89] on span "Unfortunately, long-term stress at work can lead to mental health disorders suc…" at bounding box center [586, 93] width 434 height 29
click at [437, 85] on textarea "**********" at bounding box center [586, 93] width 434 height 29
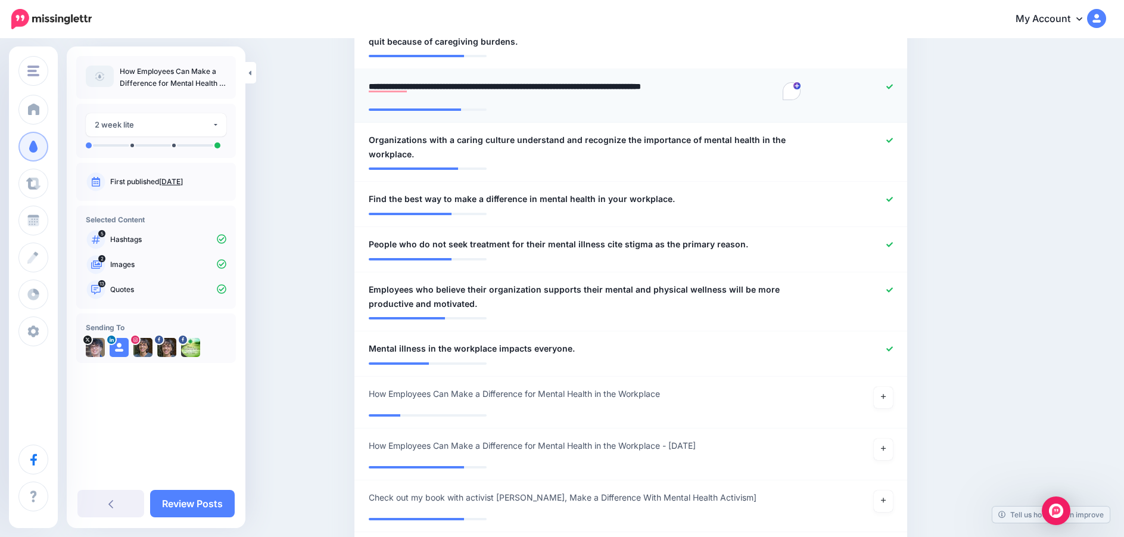
type textarea "**********"
click at [582, 304] on li "**********" at bounding box center [630, 301] width 553 height 59
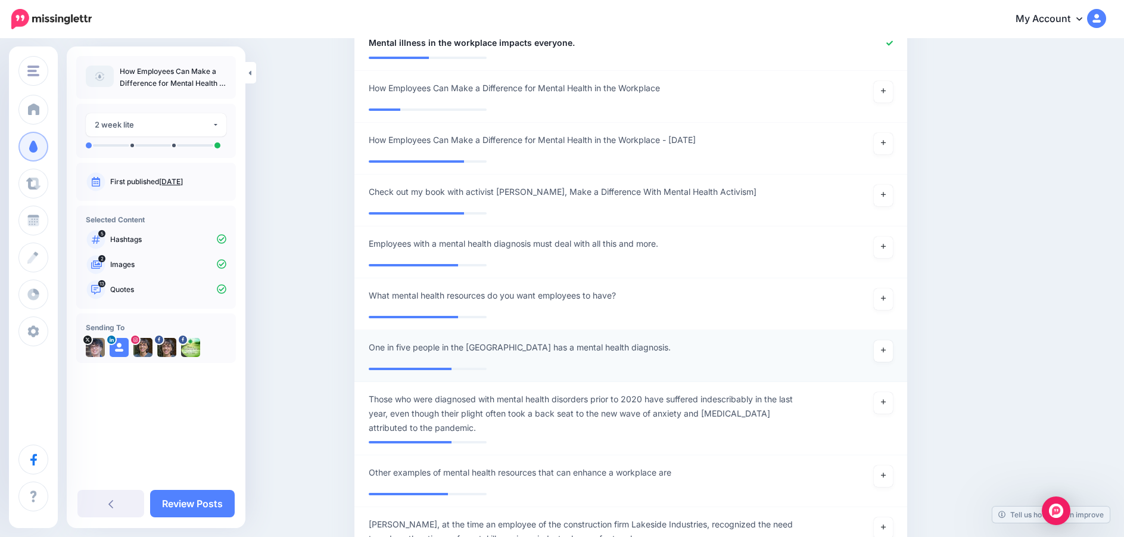
scroll to position [1017, 0]
click at [188, 506] on link "Review Posts" at bounding box center [192, 503] width 85 height 27
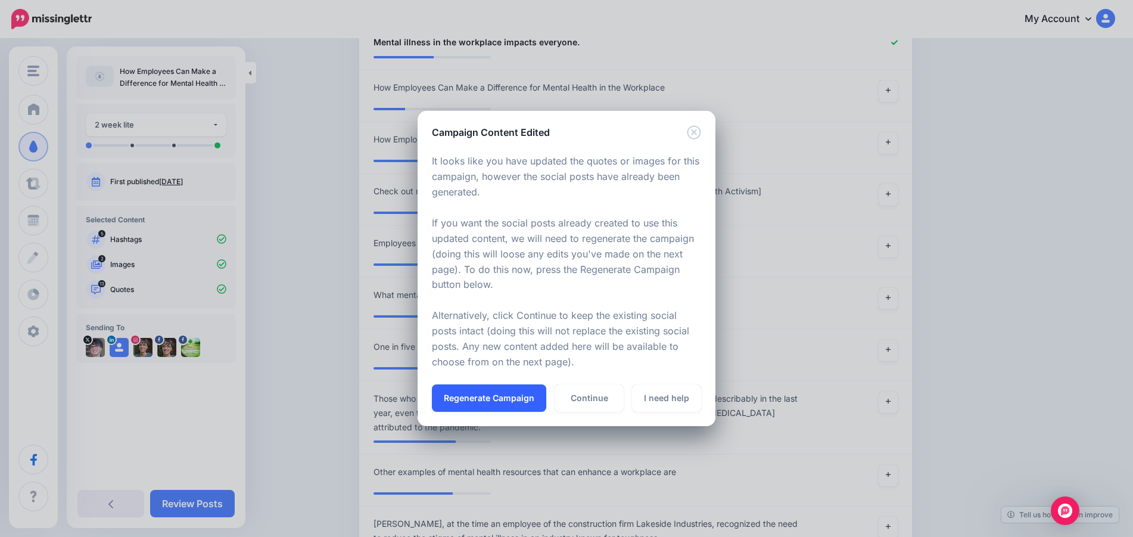
click at [519, 396] on button "Regenerate Campaign" at bounding box center [489, 397] width 114 height 27
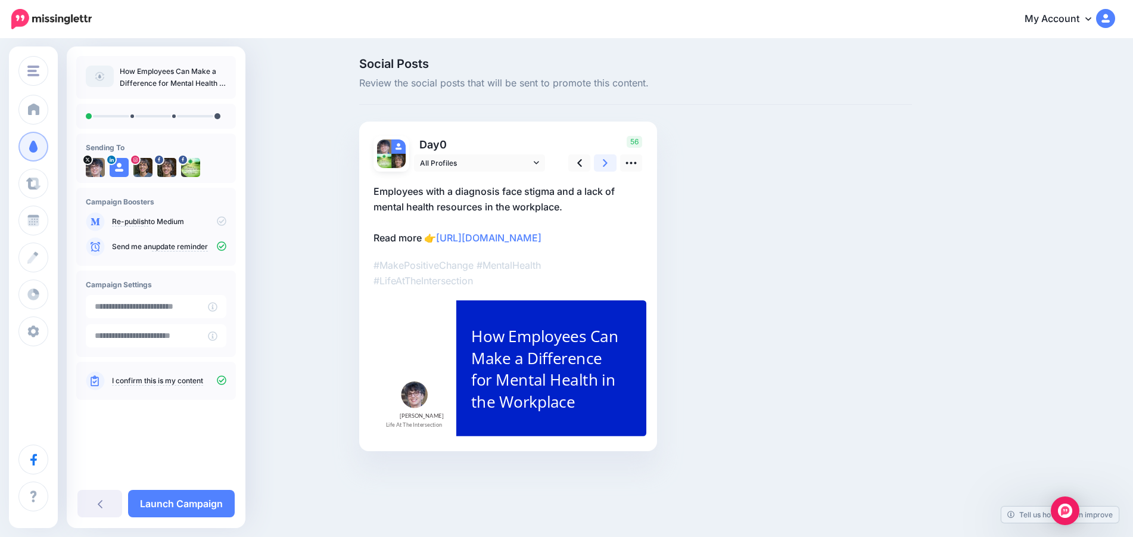
click at [601, 163] on link at bounding box center [605, 162] width 23 height 17
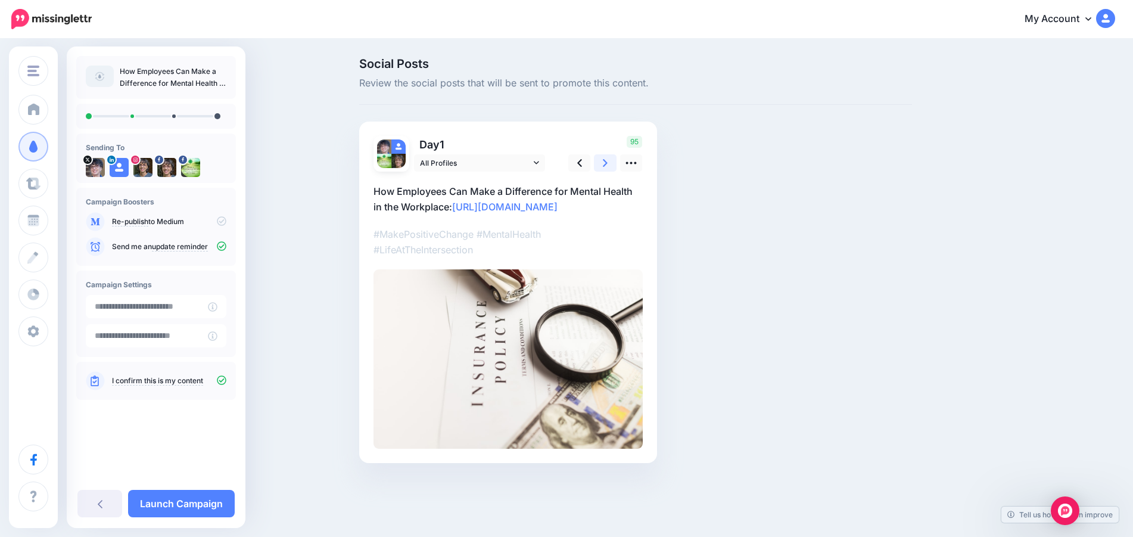
click at [601, 163] on link at bounding box center [605, 162] width 23 height 17
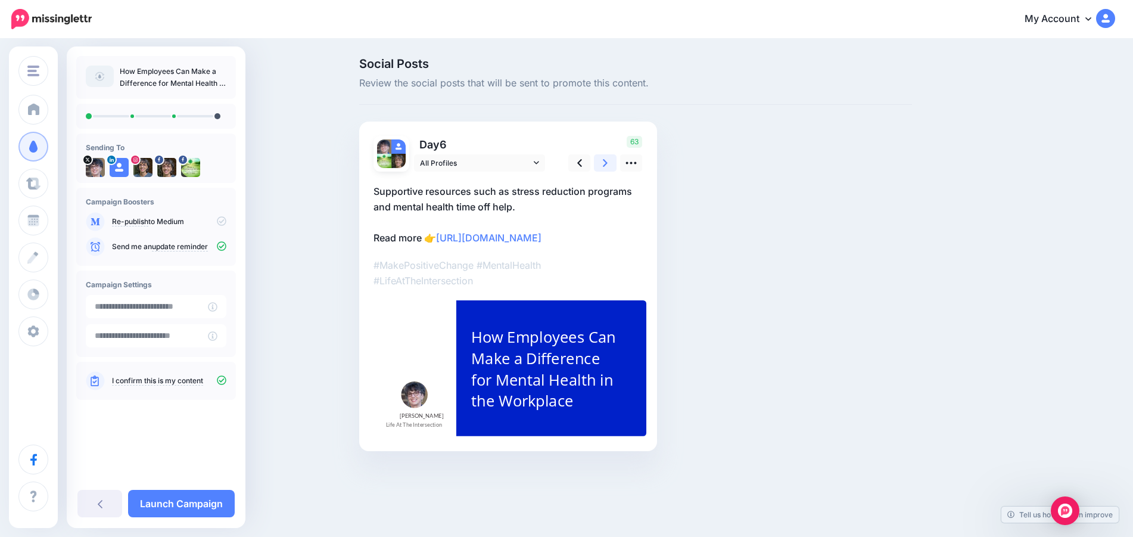
click at [601, 164] on link at bounding box center [605, 162] width 23 height 17
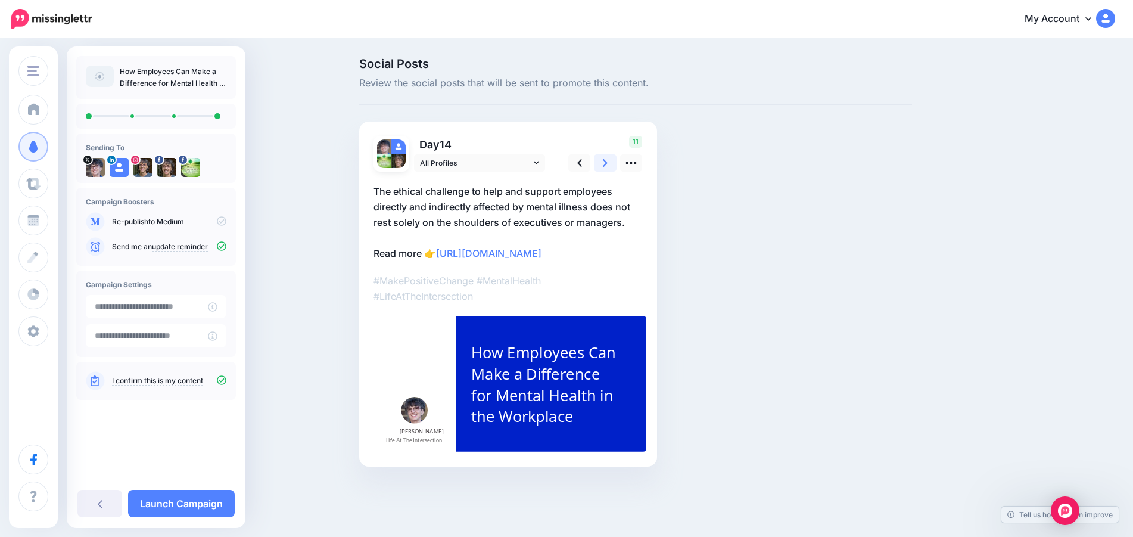
click at [601, 164] on link at bounding box center [605, 162] width 23 height 17
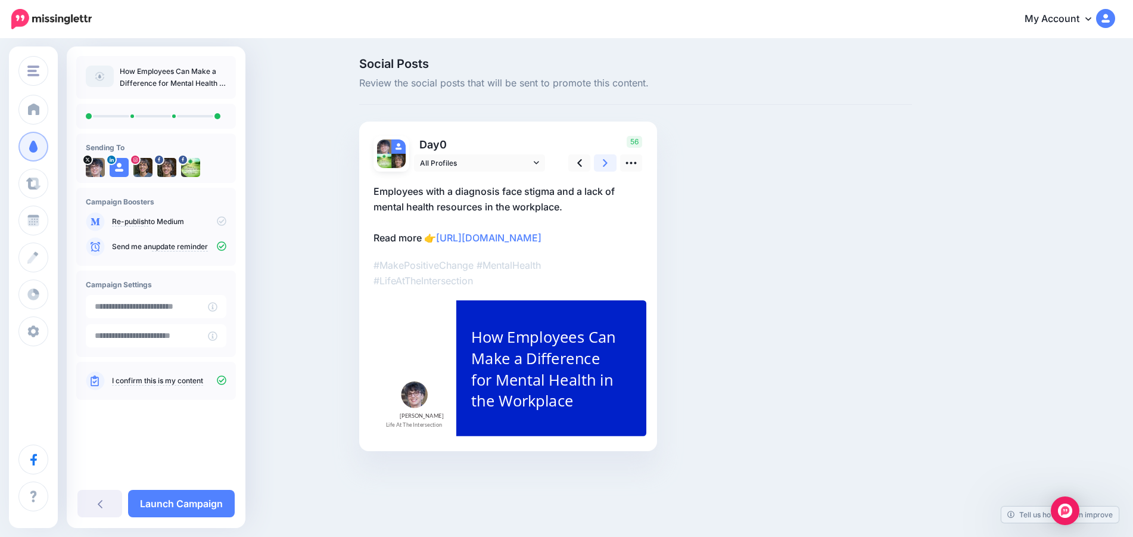
click at [601, 164] on link at bounding box center [605, 162] width 23 height 17
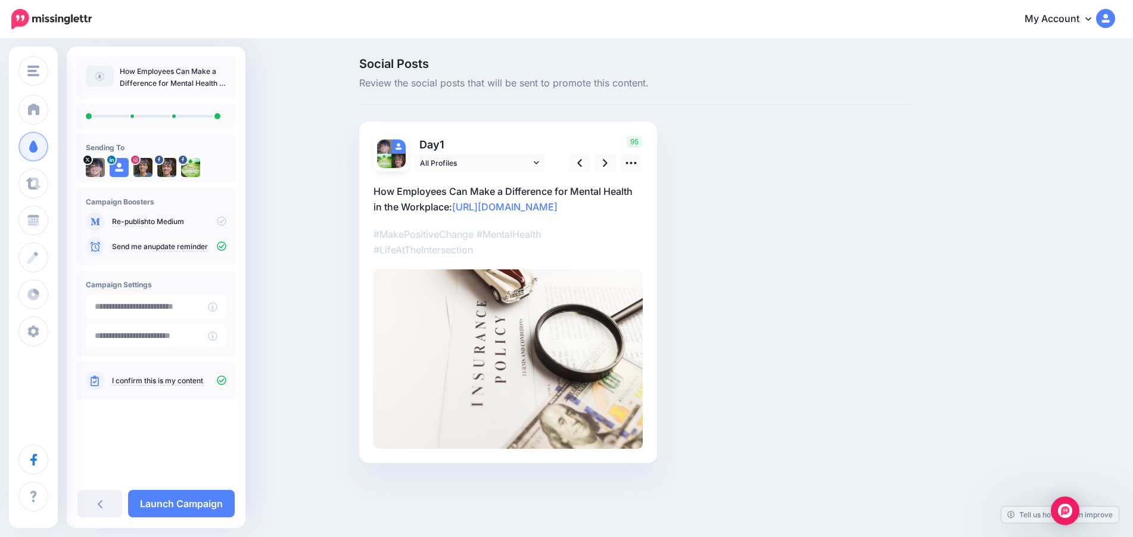
click at [456, 367] on img at bounding box center [507, 358] width 269 height 179
click at [629, 165] on icon at bounding box center [631, 163] width 13 height 13
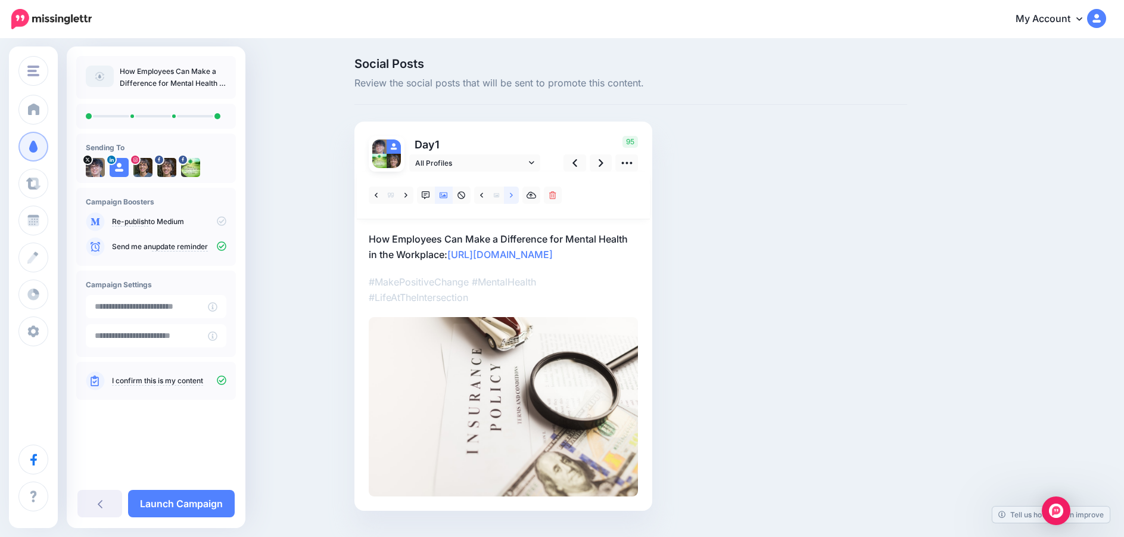
click at [513, 198] on icon at bounding box center [511, 195] width 3 height 8
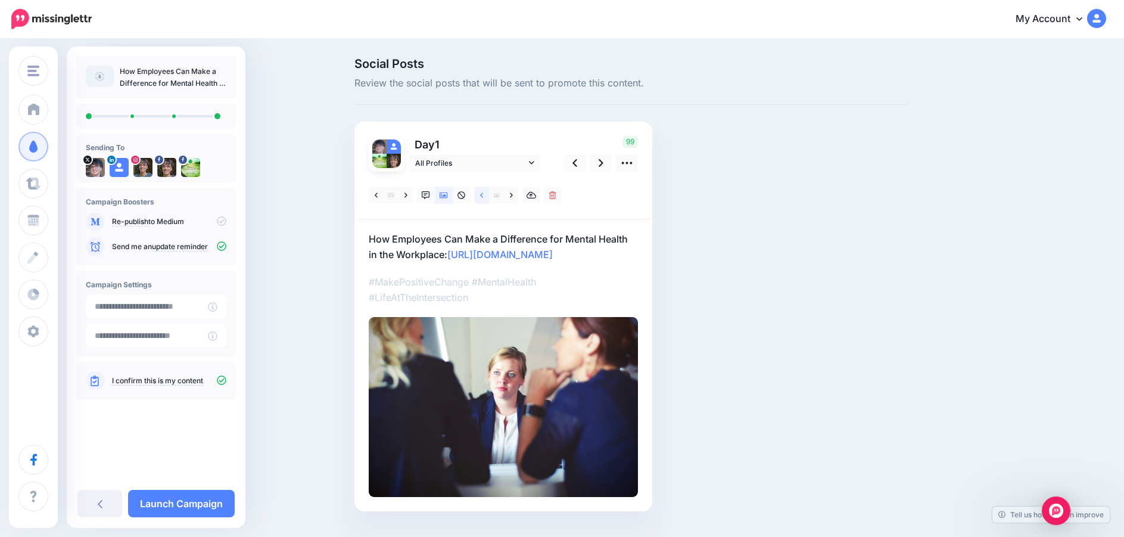
click at [484, 198] on link at bounding box center [481, 194] width 15 height 17
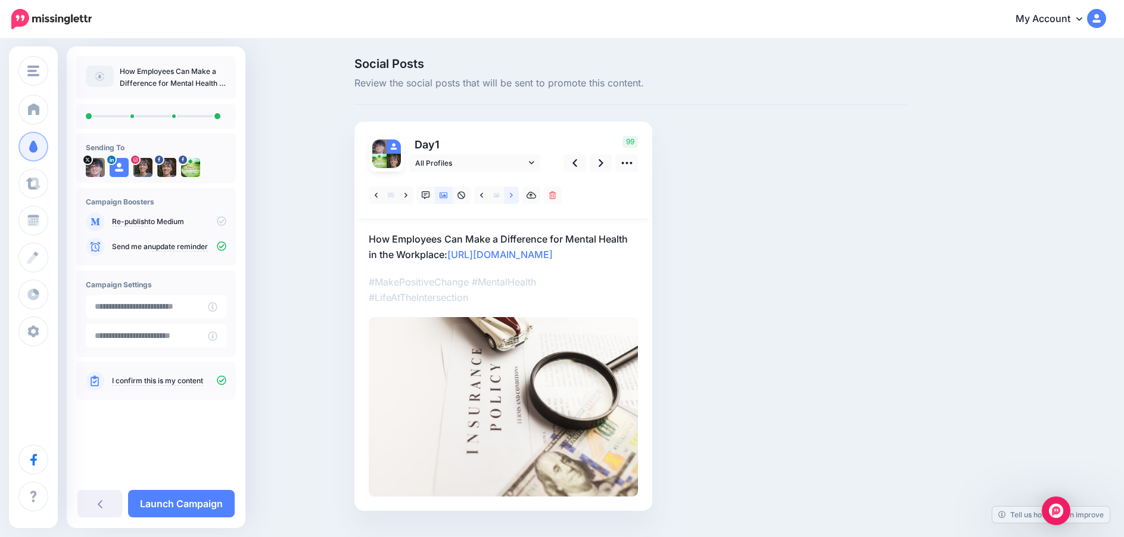
click at [513, 197] on link at bounding box center [511, 194] width 15 height 17
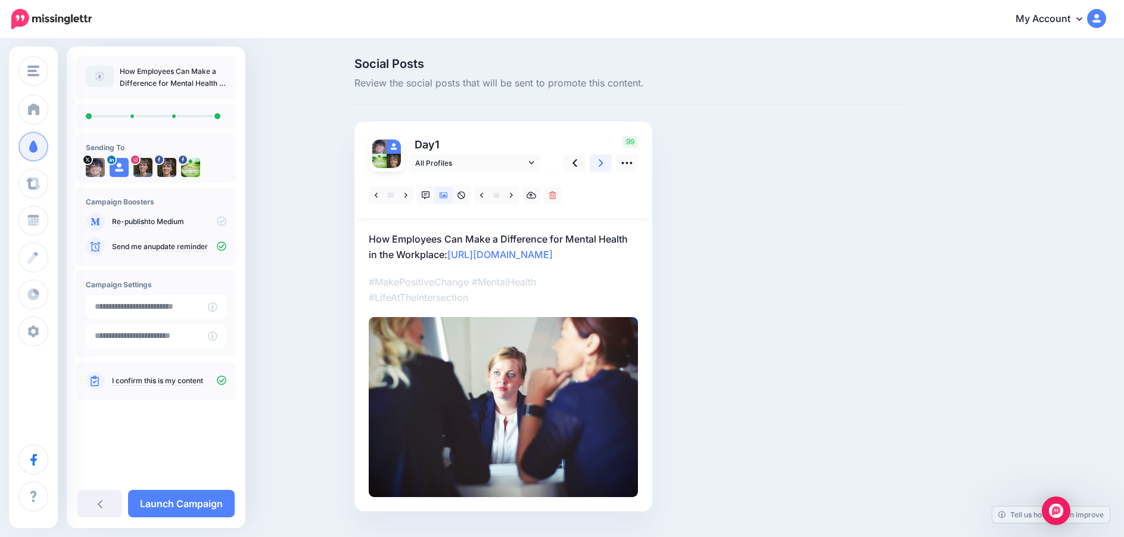
click at [603, 166] on icon at bounding box center [601, 163] width 5 height 13
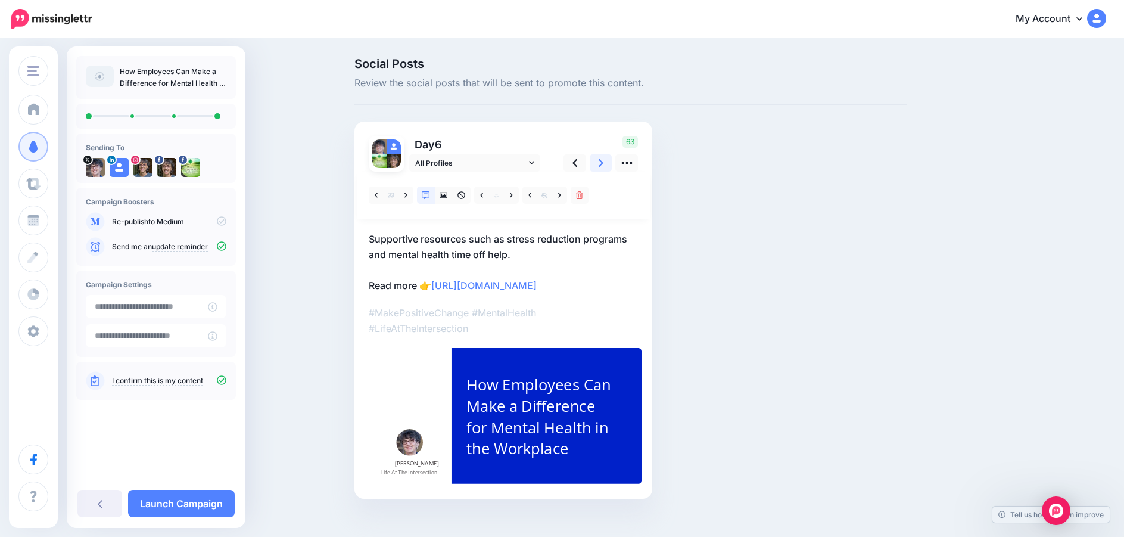
click at [603, 165] on icon at bounding box center [601, 163] width 5 height 8
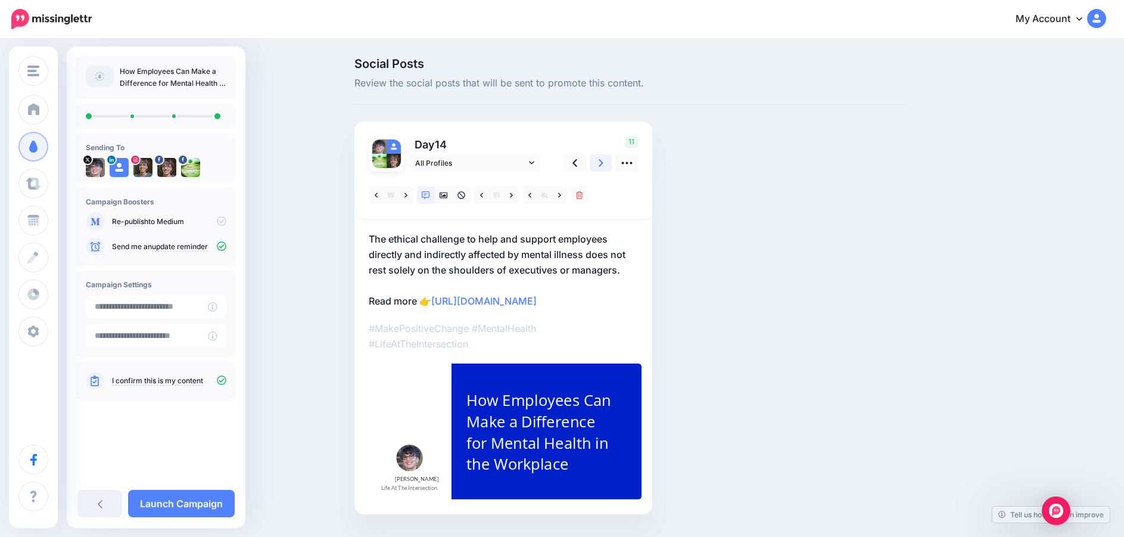
click at [603, 165] on icon at bounding box center [601, 163] width 5 height 8
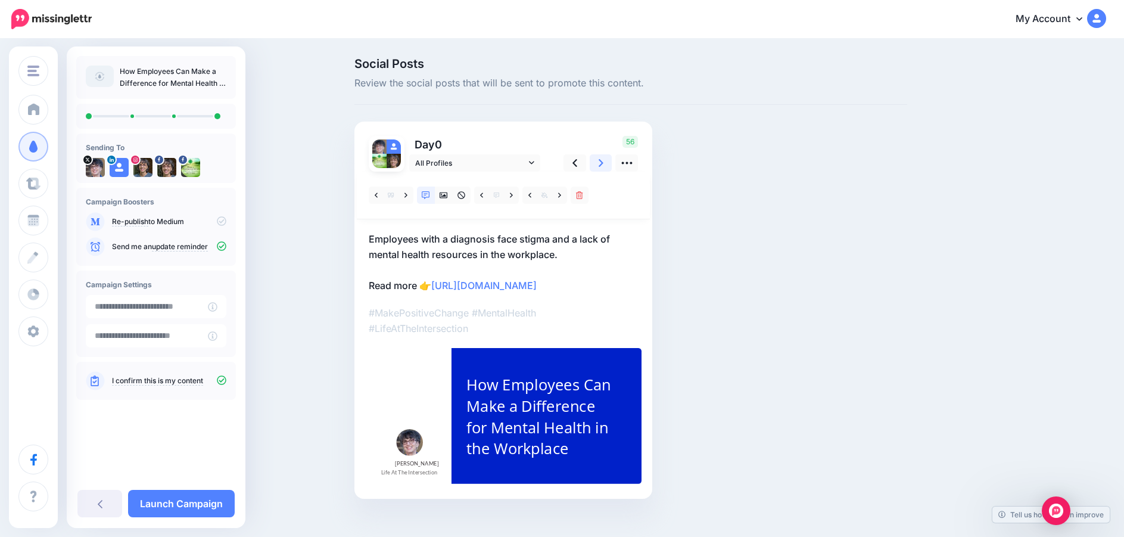
click at [603, 165] on icon at bounding box center [601, 163] width 5 height 13
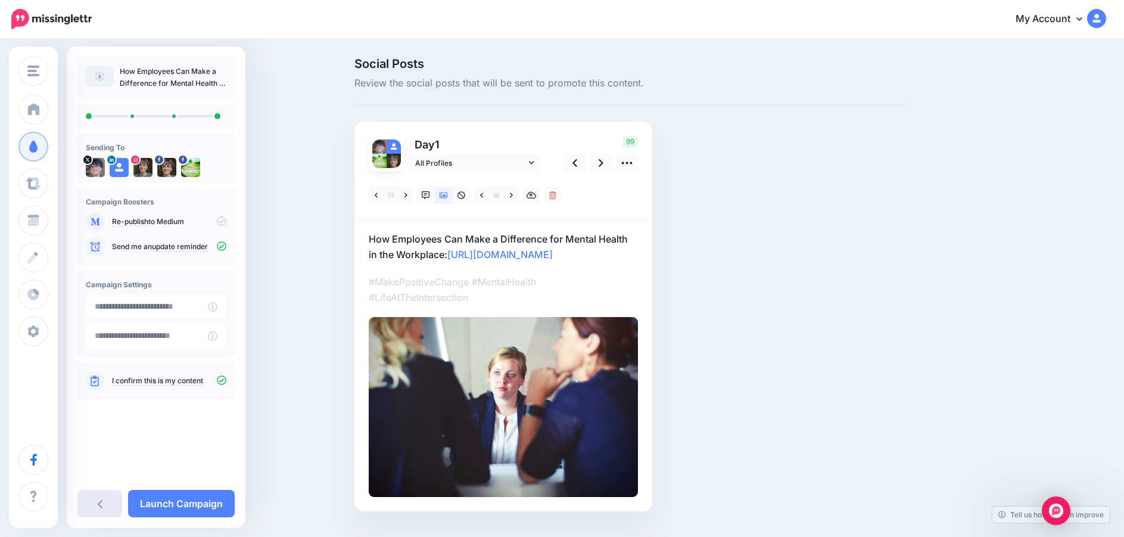
click at [102, 498] on icon at bounding box center [100, 503] width 5 height 10
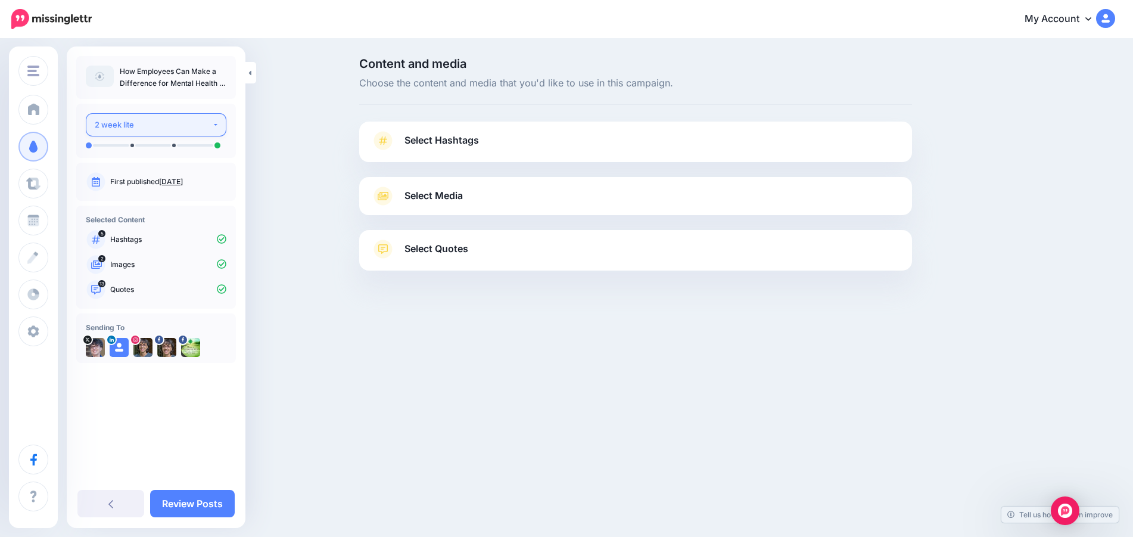
click at [119, 124] on div "2 week lite" at bounding box center [153, 125] width 117 height 14
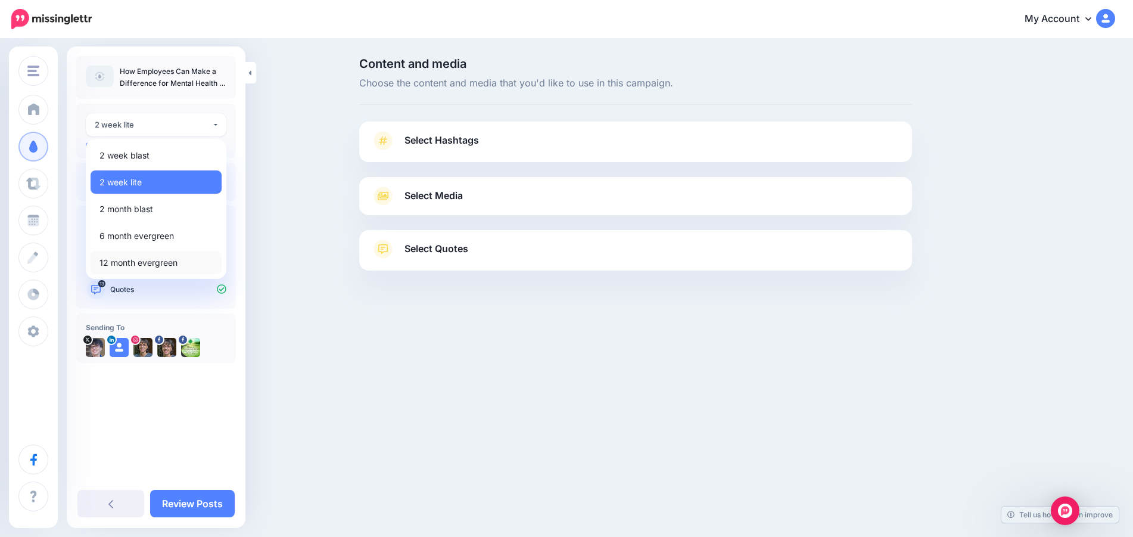
click at [123, 262] on span "12 month evergreen" at bounding box center [138, 262] width 78 height 14
select select "******"
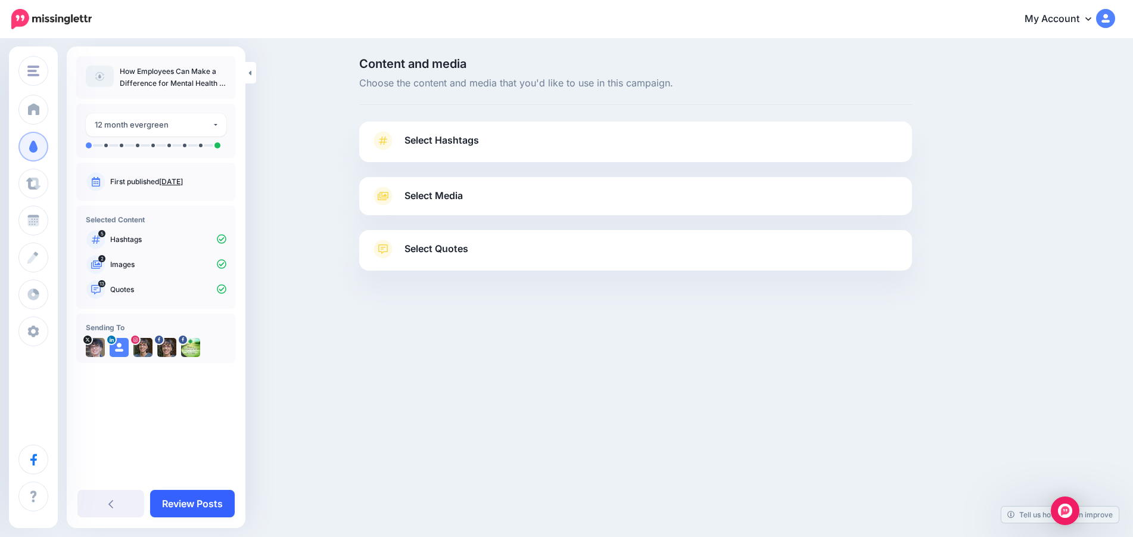
click at [191, 506] on link "Review Posts" at bounding box center [192, 503] width 85 height 27
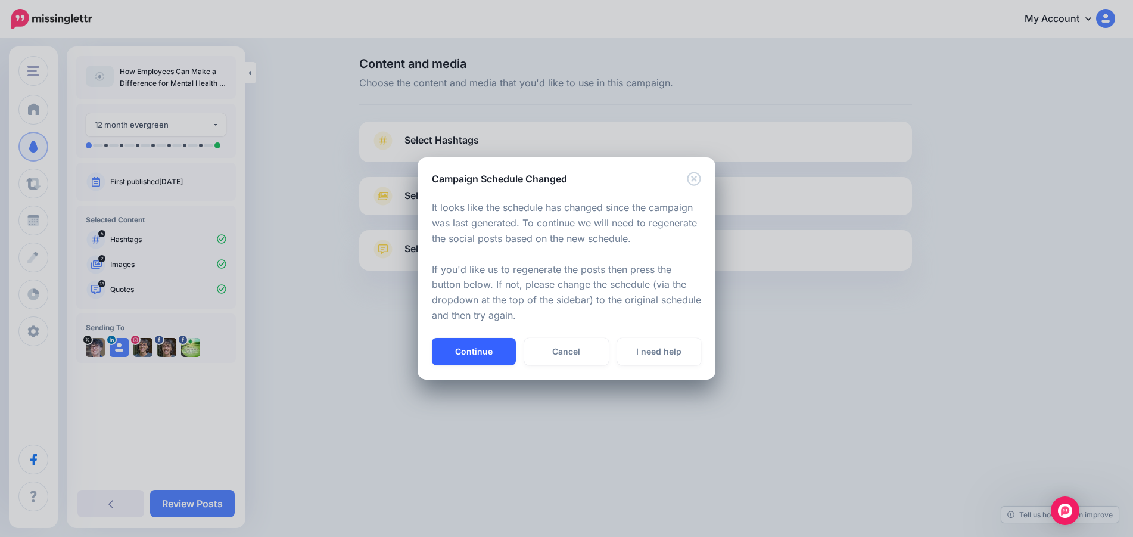
click at [472, 355] on button "Continue" at bounding box center [474, 351] width 84 height 27
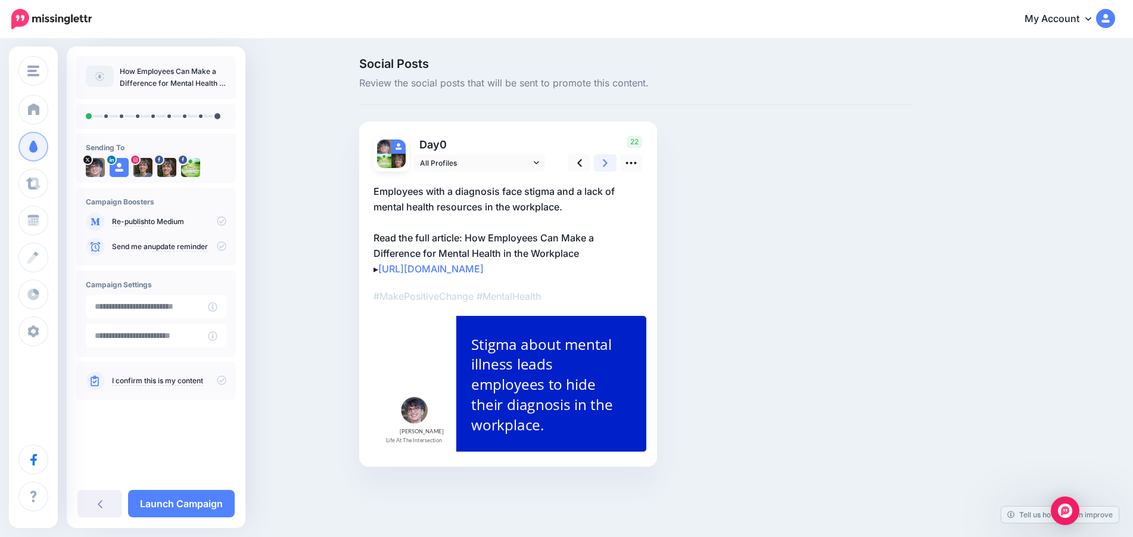
click at [606, 163] on icon at bounding box center [605, 163] width 5 height 8
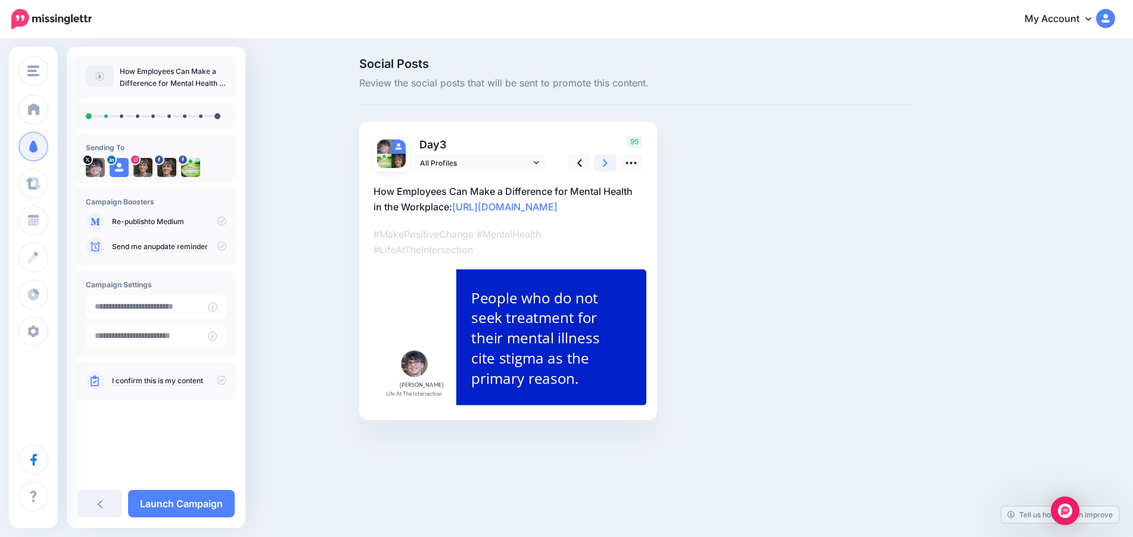
click at [606, 163] on icon at bounding box center [605, 163] width 5 height 8
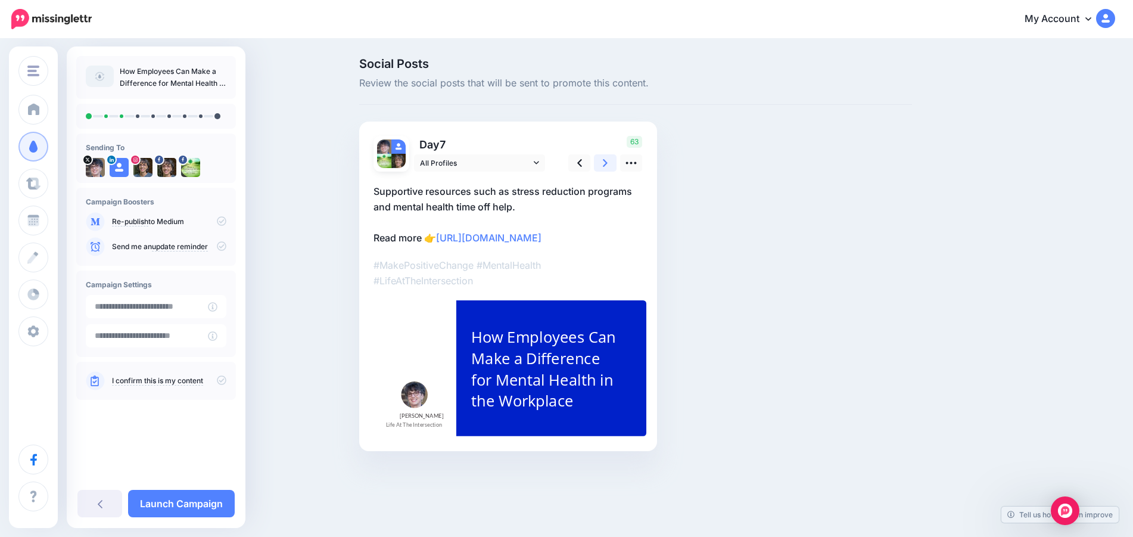
click at [606, 163] on icon at bounding box center [605, 163] width 5 height 8
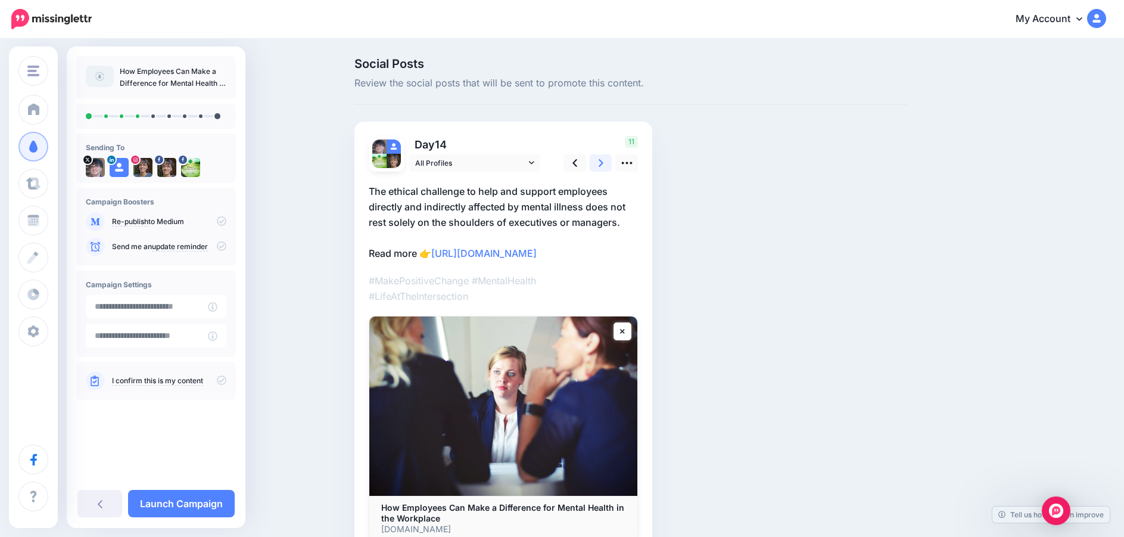
click at [603, 163] on icon at bounding box center [601, 163] width 5 height 8
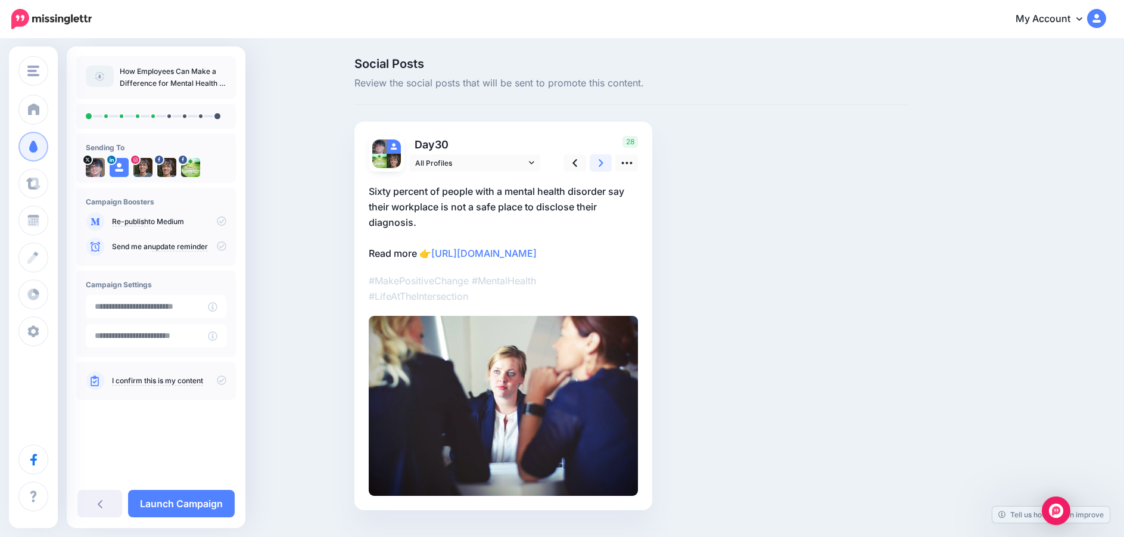
click at [603, 163] on icon at bounding box center [601, 163] width 5 height 8
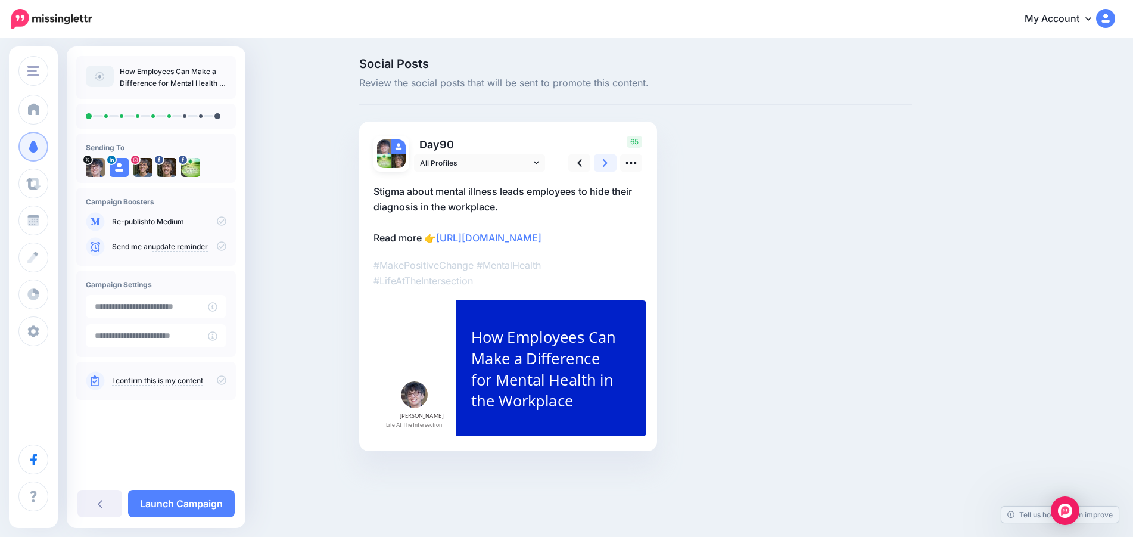
click at [606, 163] on icon at bounding box center [605, 163] width 5 height 8
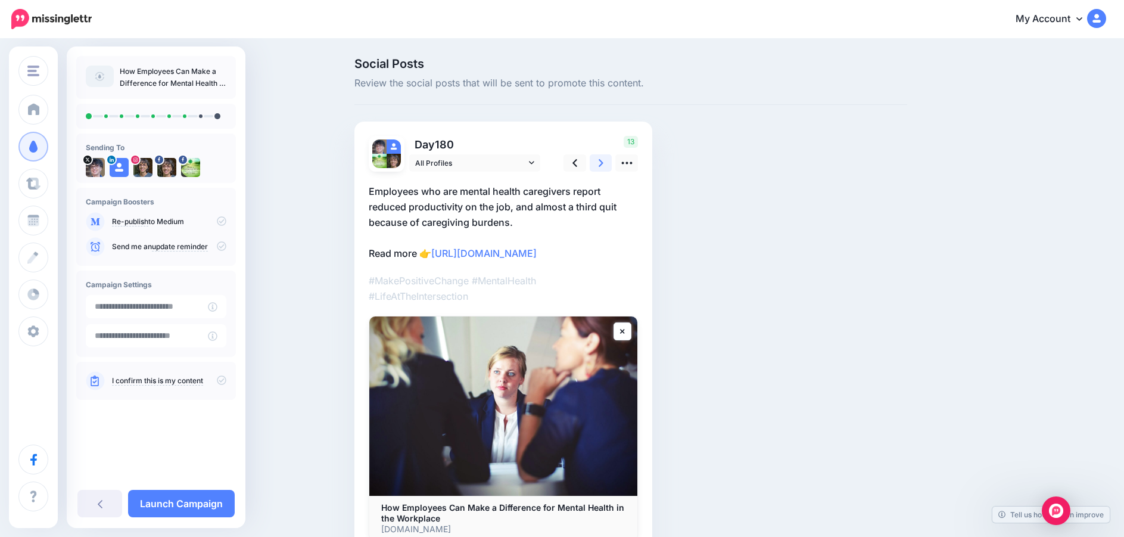
click at [603, 163] on icon at bounding box center [601, 163] width 5 height 8
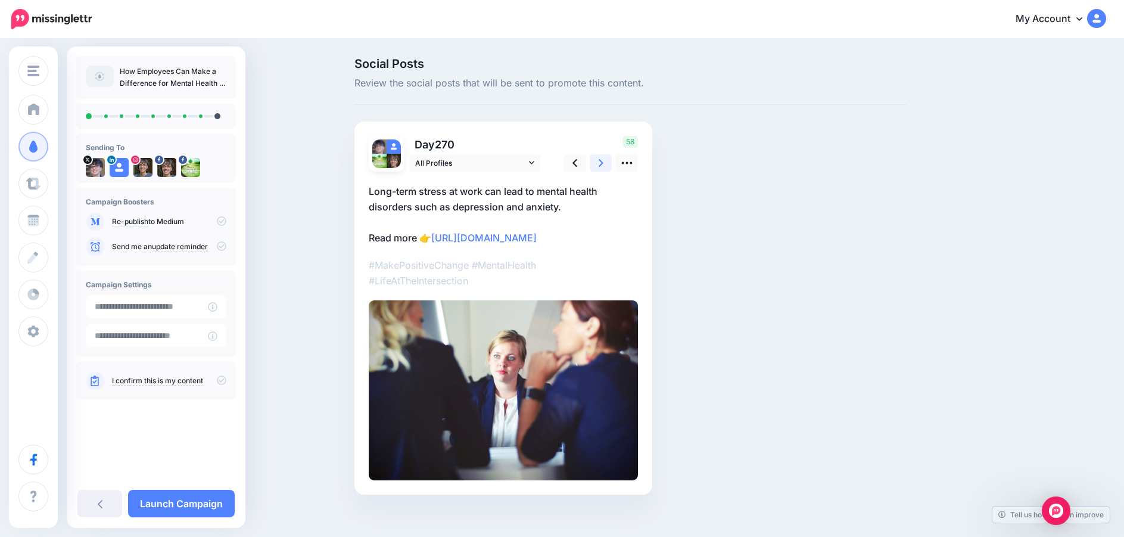
click at [603, 163] on icon at bounding box center [601, 163] width 5 height 8
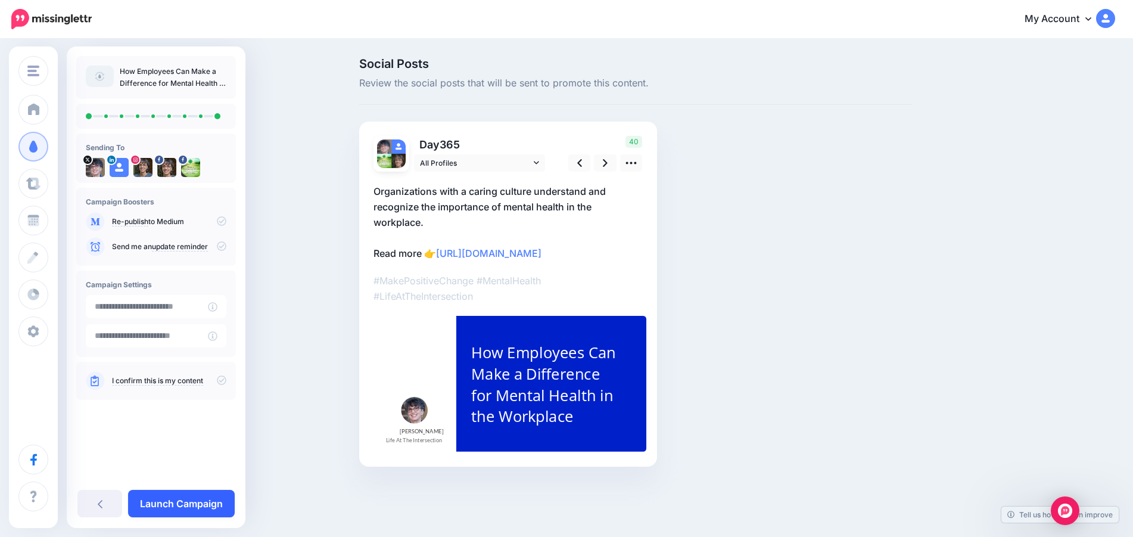
click at [186, 502] on link "Launch Campaign" at bounding box center [181, 503] width 107 height 27
